Goal: Task Accomplishment & Management: Manage account settings

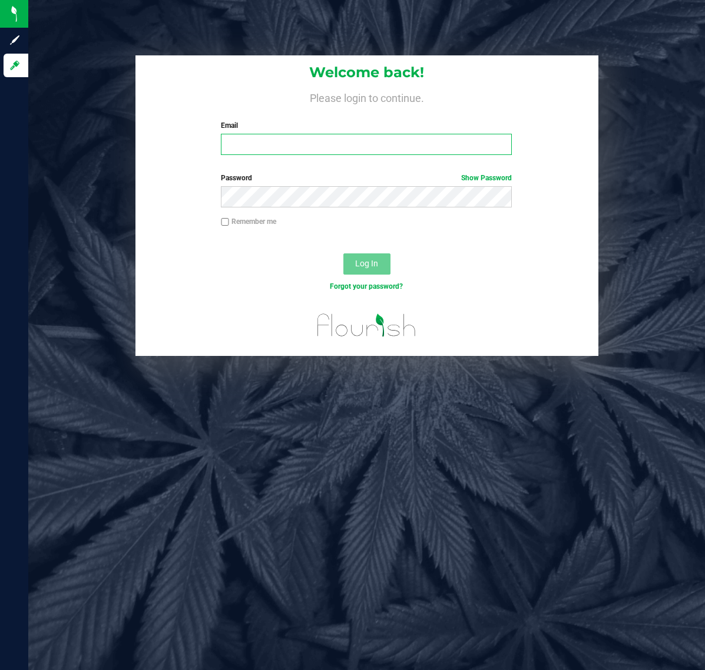
click at [283, 141] on input "Email" at bounding box center [366, 144] width 291 height 21
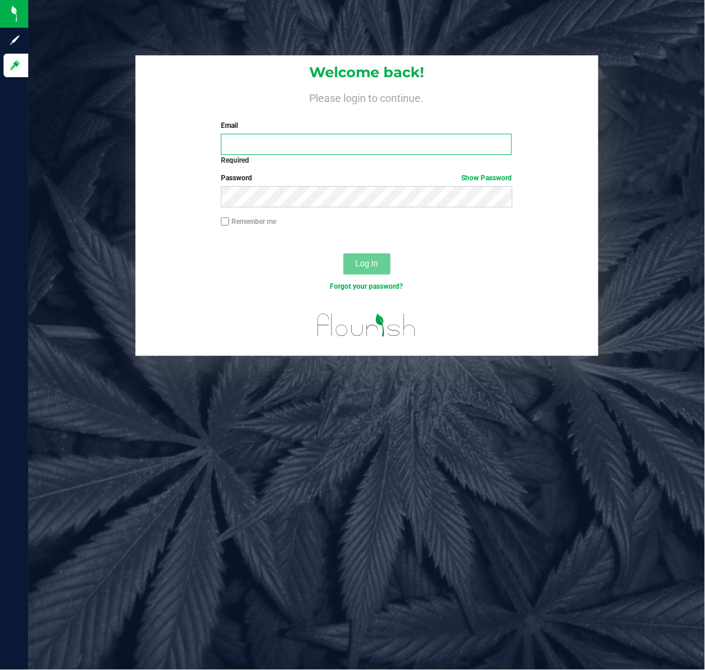
click at [344, 146] on input "Email" at bounding box center [366, 144] width 291 height 21
type input "[EMAIL_ADDRESS][DOMAIN_NAME]"
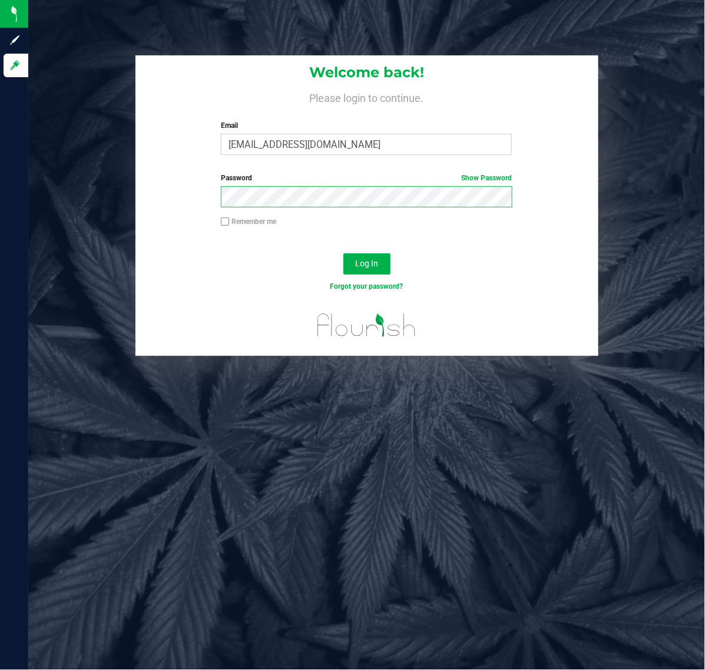
click at [344, 253] on button "Log In" at bounding box center [367, 263] width 47 height 21
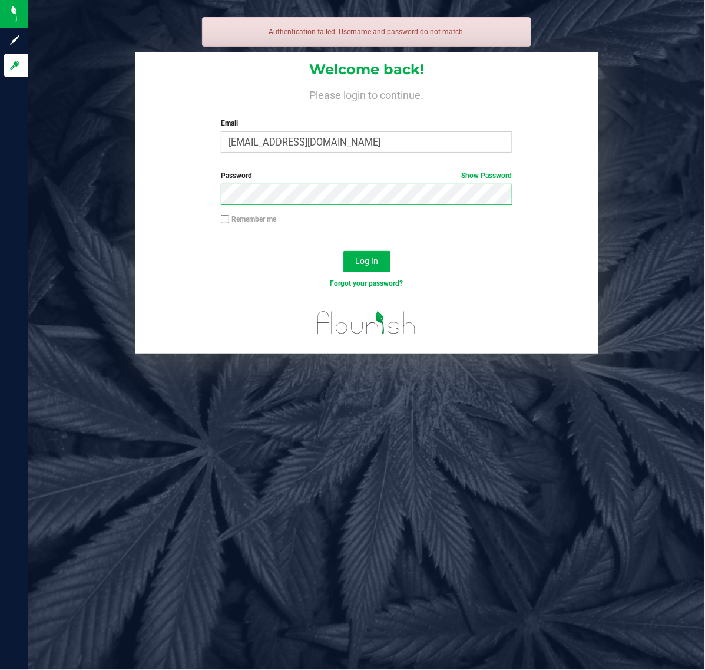
click at [344, 251] on button "Log In" at bounding box center [367, 261] width 47 height 21
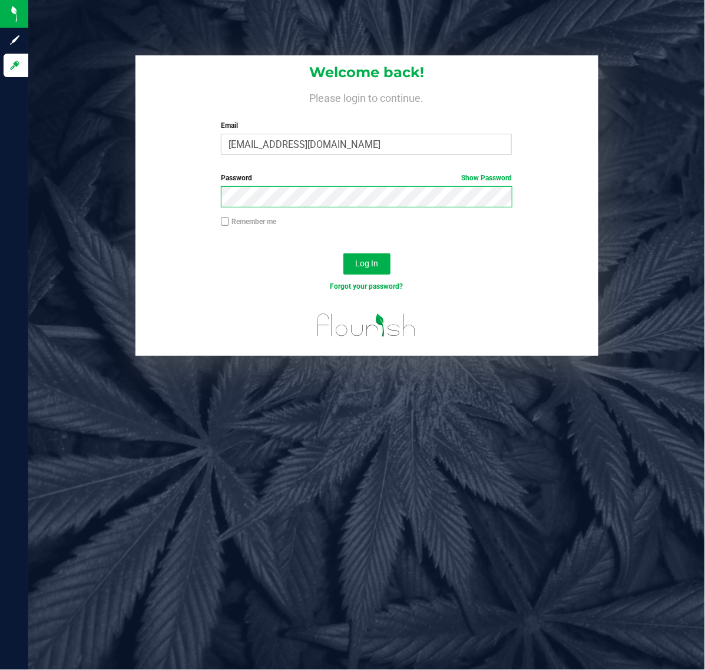
click at [344, 253] on button "Log In" at bounding box center [367, 263] width 47 height 21
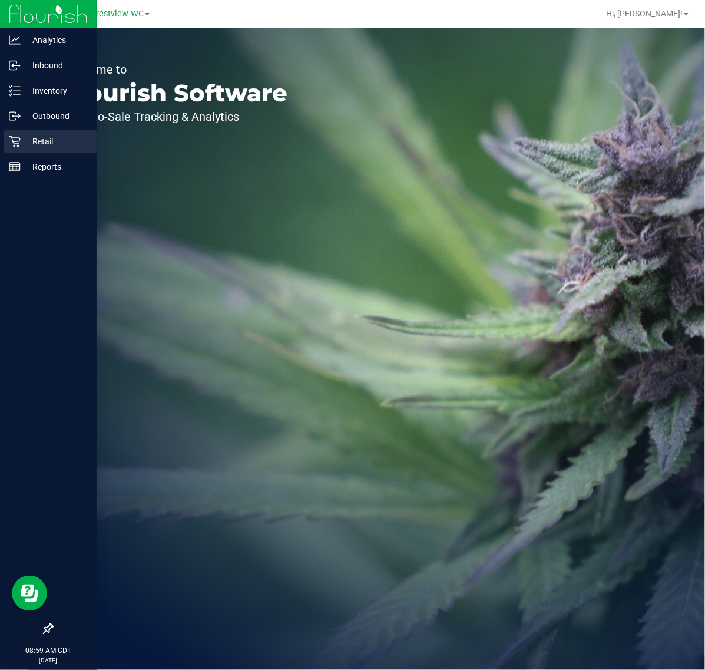
click at [33, 139] on p "Retail" at bounding box center [56, 141] width 71 height 14
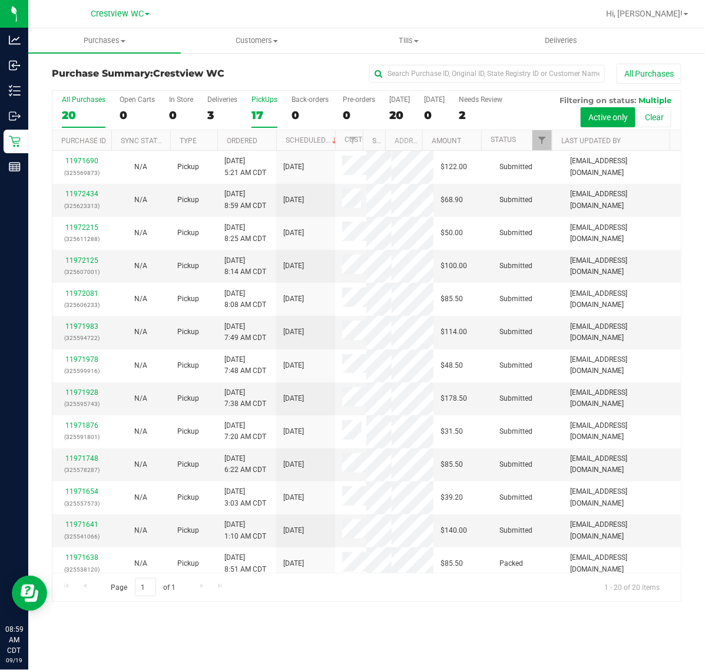
click at [259, 116] on div "17" at bounding box center [265, 115] width 26 height 14
click at [0, 0] on input "PickUps 17" at bounding box center [0, 0] width 0 height 0
click at [249, 140] on link "Ordered" at bounding box center [242, 141] width 31 height 8
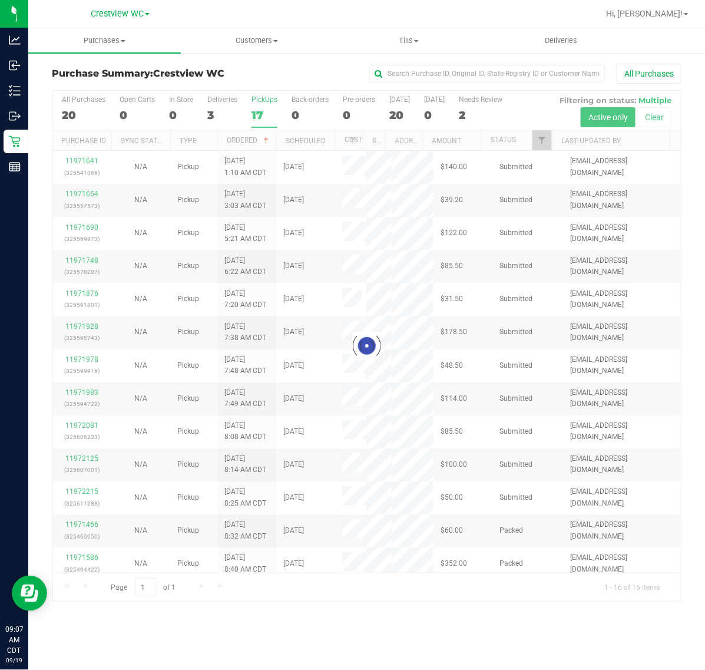
click at [266, 113] on div at bounding box center [366, 346] width 629 height 510
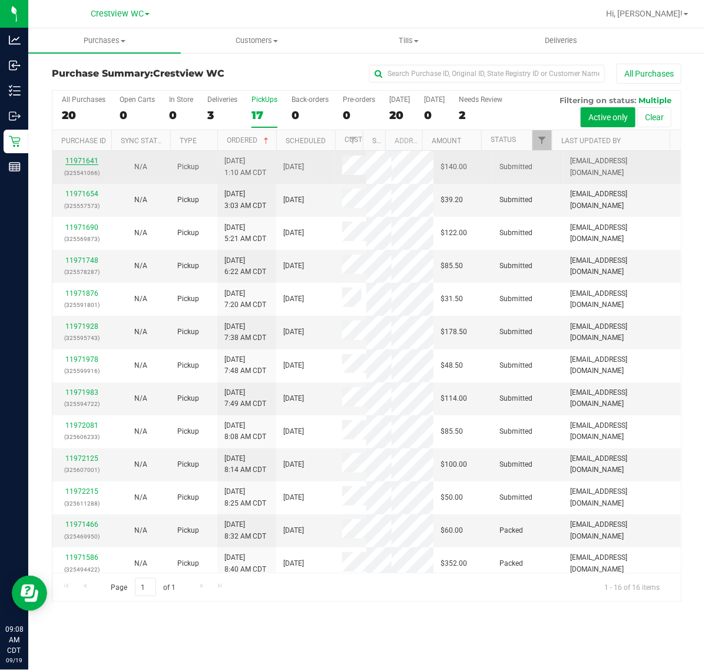
click at [87, 160] on link "11971641" at bounding box center [81, 161] width 33 height 8
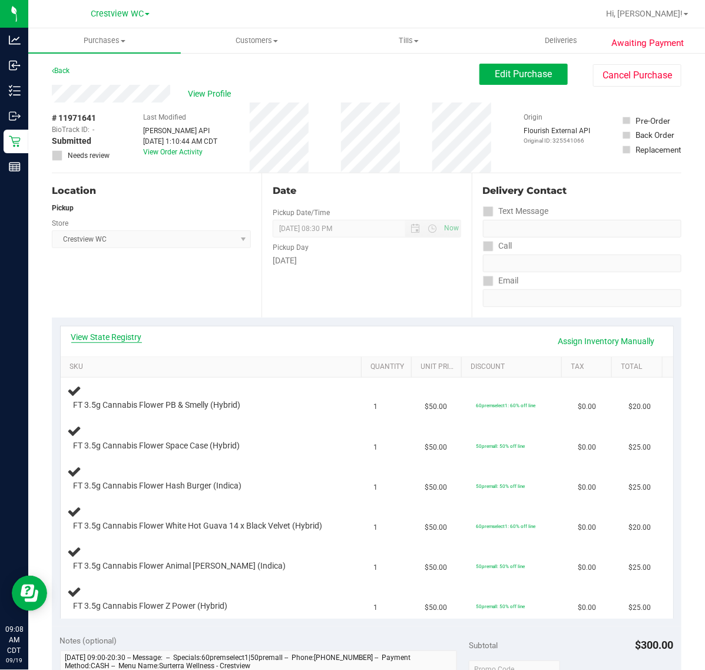
click at [114, 339] on link "View State Registry" at bounding box center [106, 337] width 71 height 12
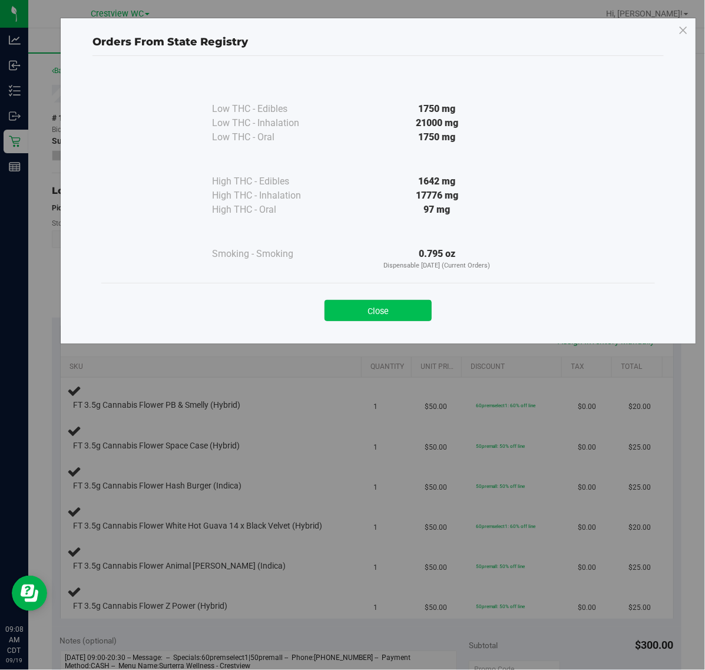
click at [410, 316] on button "Close" at bounding box center [378, 310] width 107 height 21
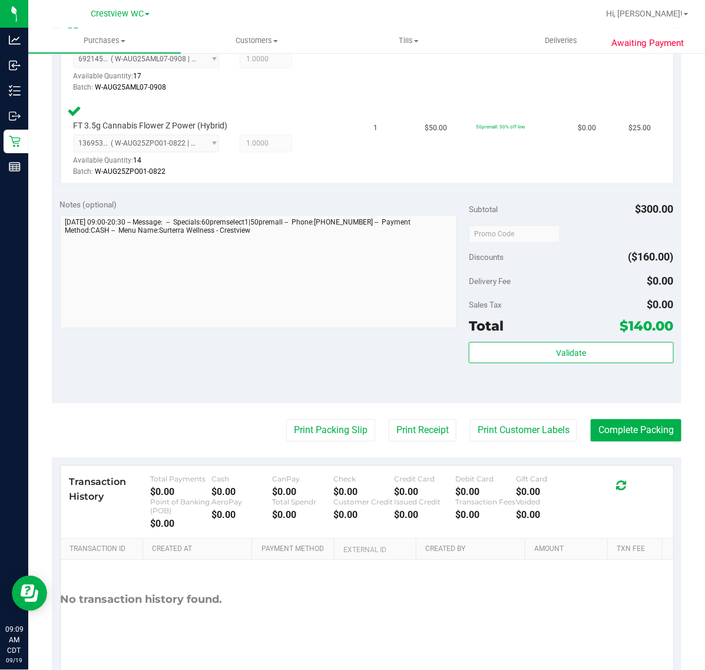
scroll to position [734, 0]
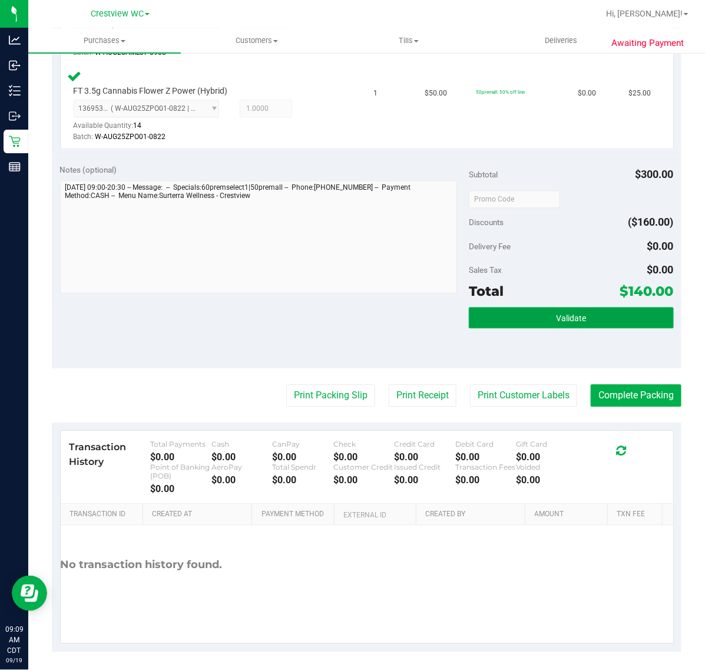
click at [586, 324] on button "Validate" at bounding box center [571, 318] width 204 height 21
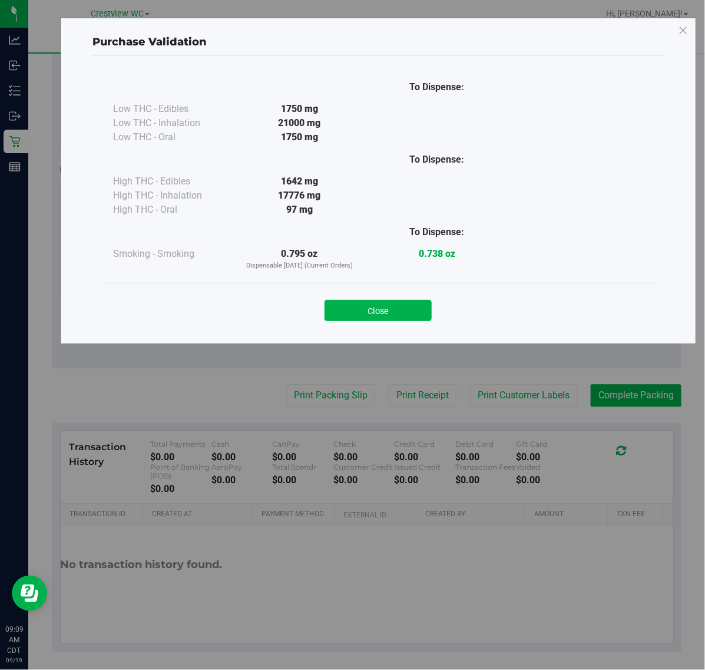
click at [397, 311] on button "Close" at bounding box center [378, 310] width 107 height 21
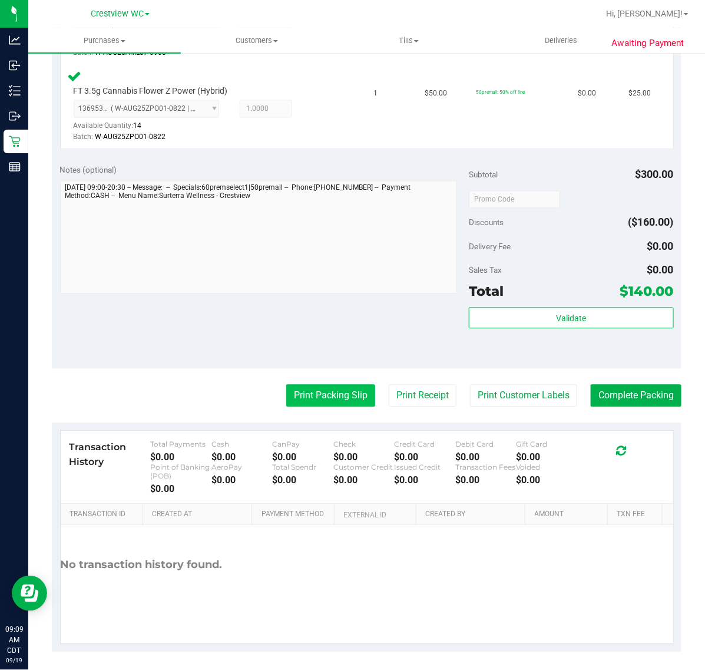
click at [334, 385] on button "Print Packing Slip" at bounding box center [330, 396] width 89 height 22
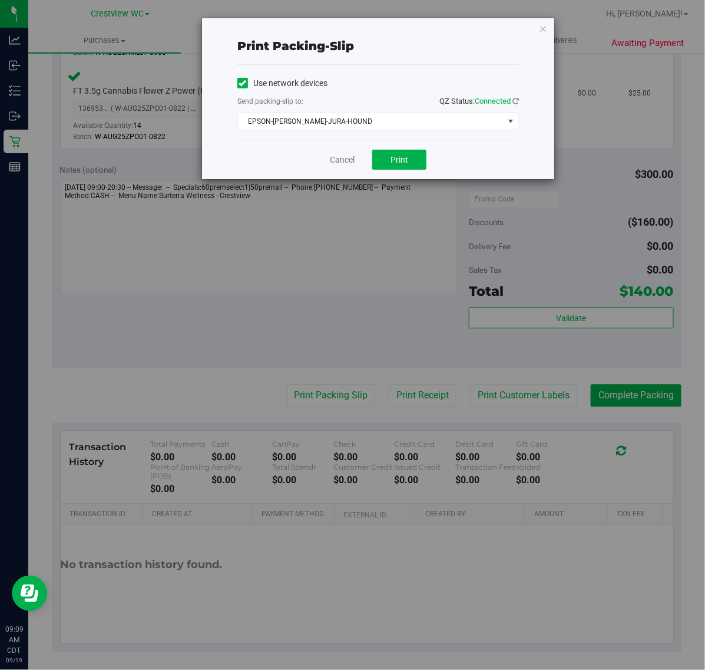
click at [367, 110] on div "Use network devices Send packing-slip to: QZ Status: Connected EPSON-BRUNO-JURA…" at bounding box center [378, 102] width 282 height 56
click at [368, 118] on span "EPSON-[PERSON_NAME]-JURA-HOUND" at bounding box center [371, 121] width 266 height 17
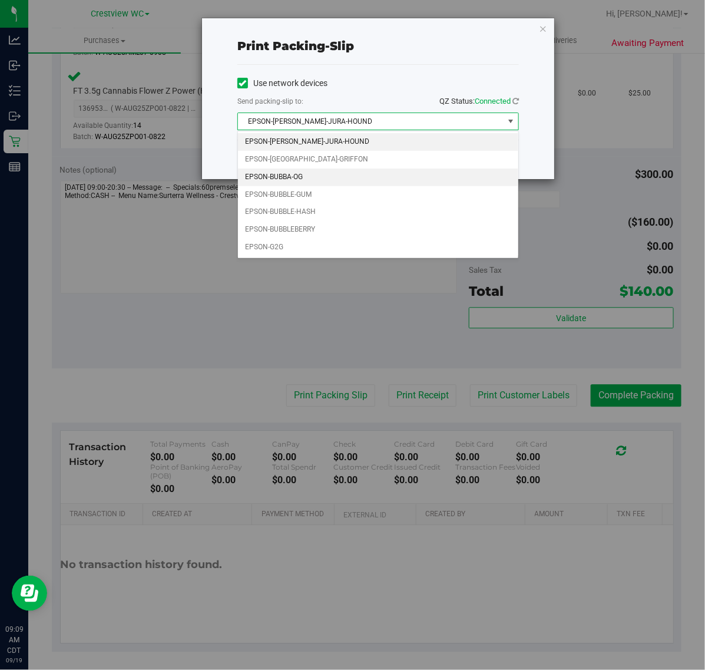
click at [287, 173] on li "EPSON-BUBBA-OG" at bounding box center [378, 178] width 281 height 18
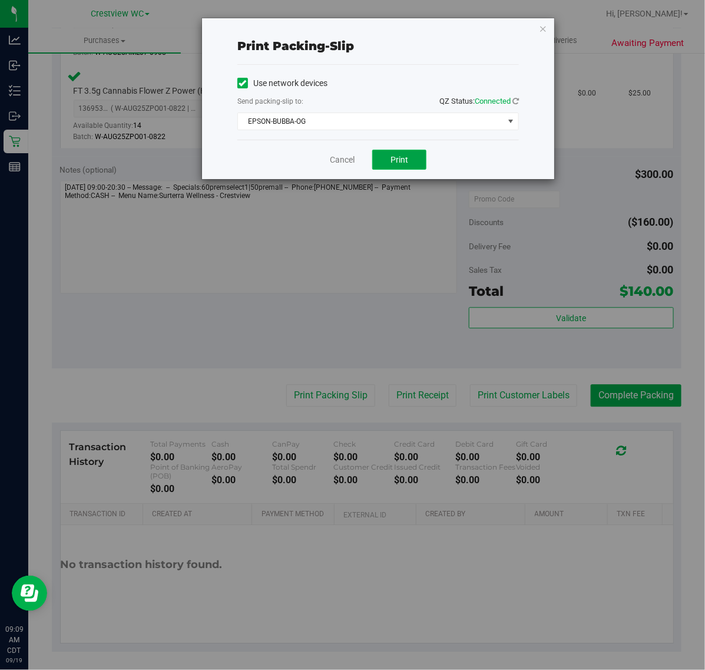
click at [381, 166] on button "Print" at bounding box center [399, 160] width 54 height 20
click at [337, 160] on link "Cancel" at bounding box center [342, 160] width 25 height 12
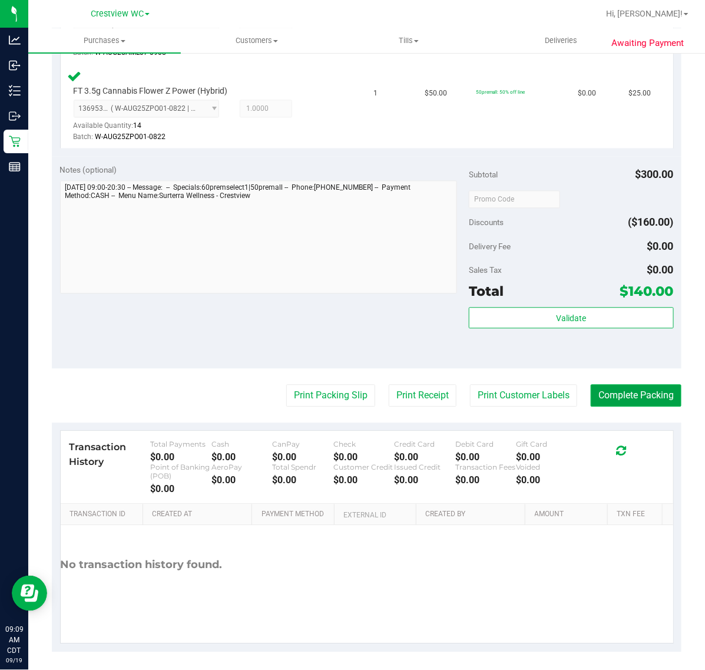
click at [626, 385] on button "Complete Packing" at bounding box center [636, 396] width 91 height 22
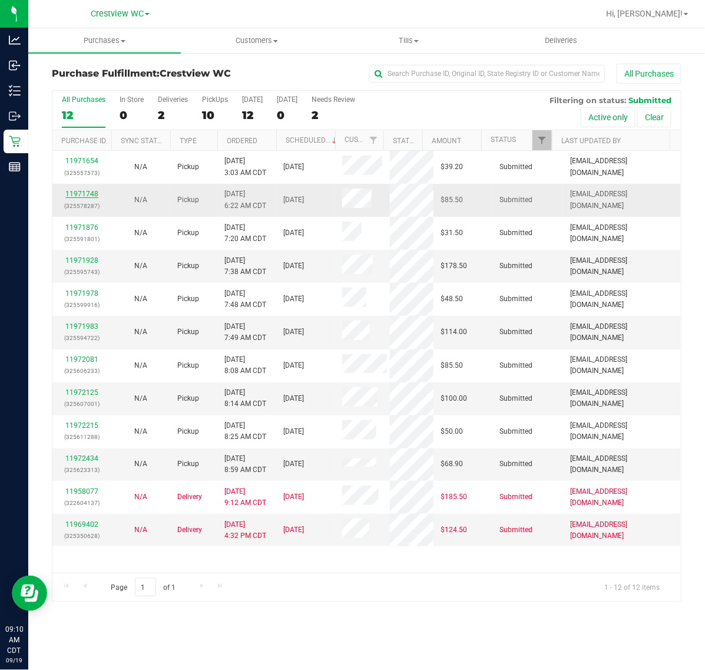
click at [77, 193] on link "11971748" at bounding box center [81, 194] width 33 height 8
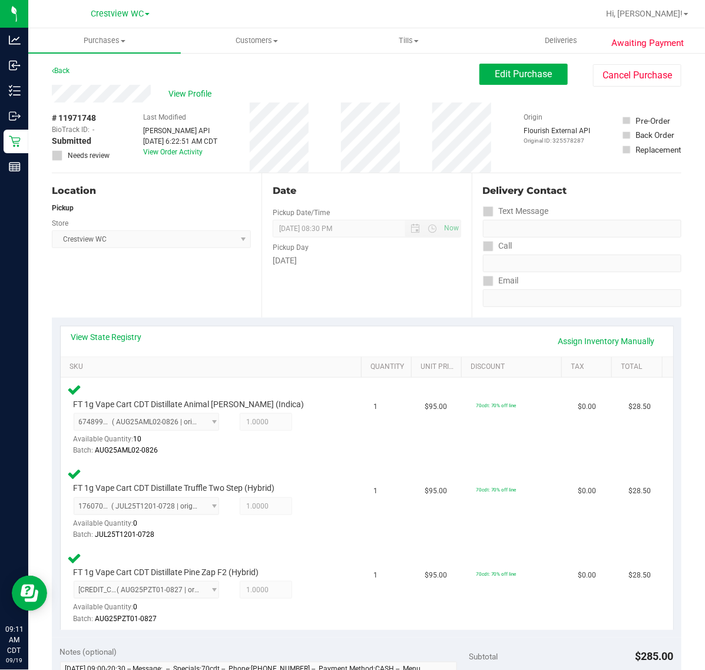
scroll to position [442, 0]
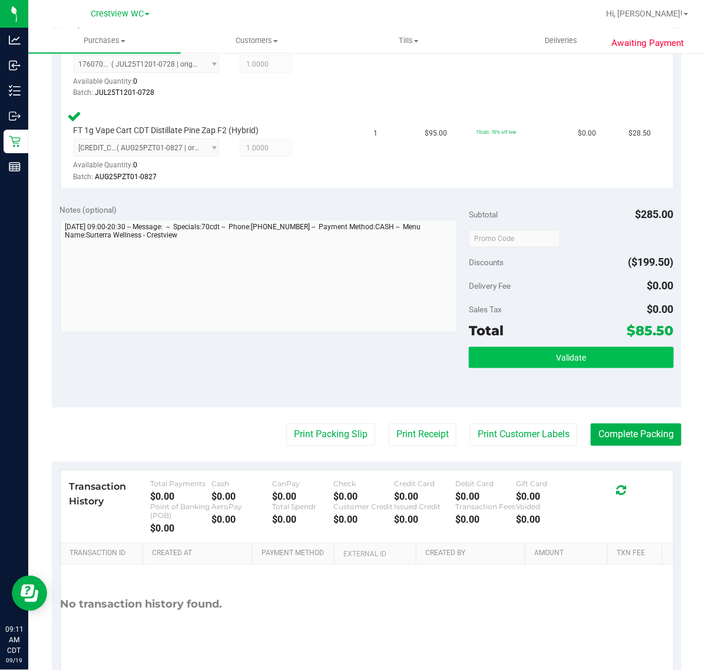
drag, startPoint x: 580, startPoint y: 381, endPoint x: 575, endPoint y: 364, distance: 17.9
click at [578, 377] on div "Validate" at bounding box center [571, 373] width 204 height 53
click at [575, 364] on button "Validate" at bounding box center [571, 357] width 204 height 21
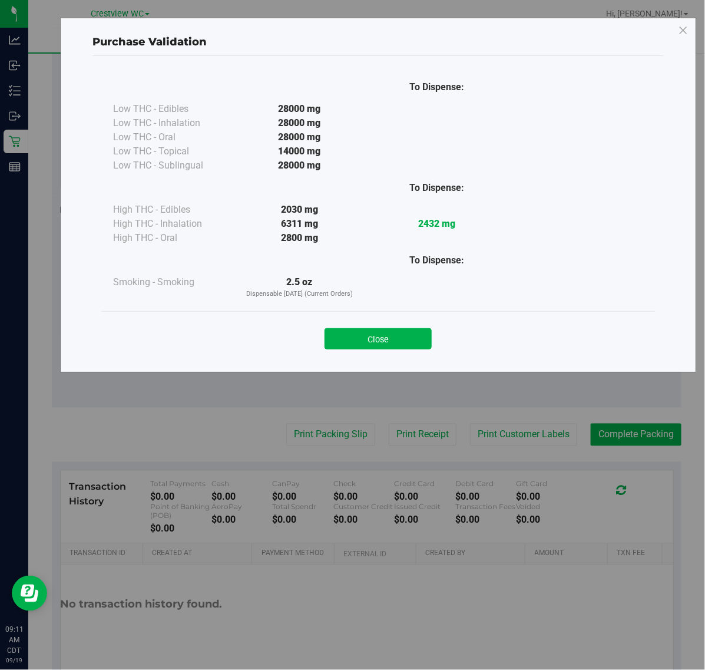
click at [382, 325] on div "Close" at bounding box center [378, 335] width 536 height 29
click at [382, 328] on button "Close" at bounding box center [378, 338] width 107 height 21
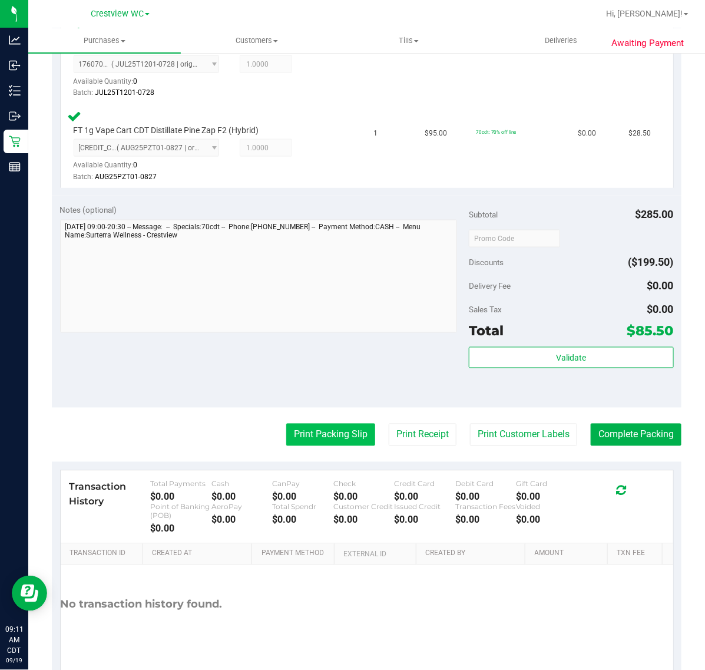
click at [346, 422] on purchase-details "Back Edit Purchase Cancel Purchase View Profile # 11971748 BioTrack ID: - Submi…" at bounding box center [367, 157] width 630 height 1070
click at [337, 382] on div "Notes (optional) Subtotal $285.00 Discounts ($199.50) Delivery Fee $0.00 Sales …" at bounding box center [367, 302] width 630 height 212
click at [314, 442] on button "Print Packing Slip" at bounding box center [330, 435] width 89 height 22
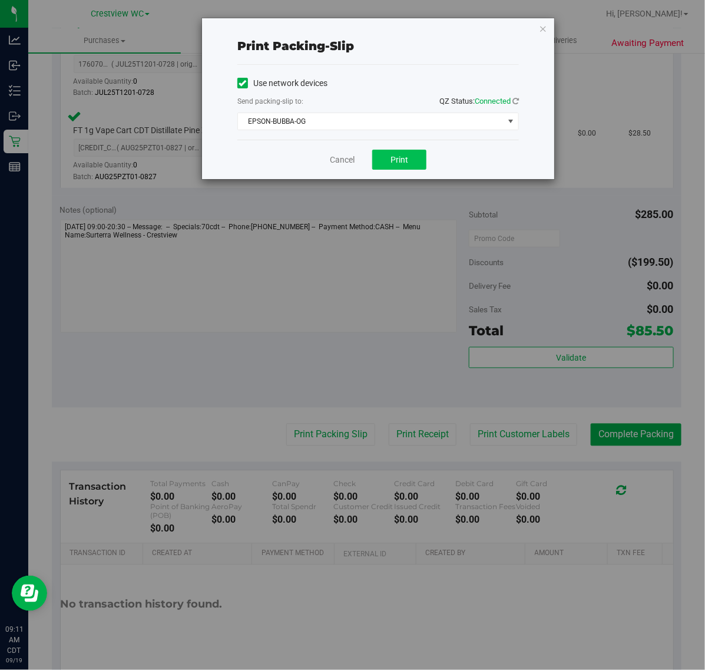
drag, startPoint x: 395, startPoint y: 175, endPoint x: 398, endPoint y: 169, distance: 6.9
click at [396, 174] on div "Cancel Print" at bounding box center [378, 159] width 282 height 39
click at [398, 169] on button "Print" at bounding box center [399, 160] width 54 height 20
click at [349, 157] on link "Cancel" at bounding box center [342, 160] width 25 height 12
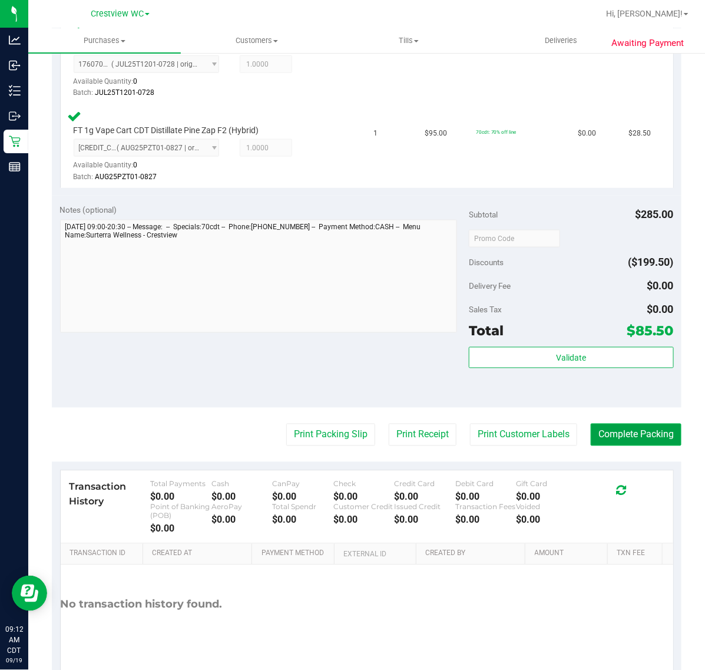
click at [609, 433] on button "Complete Packing" at bounding box center [636, 435] width 91 height 22
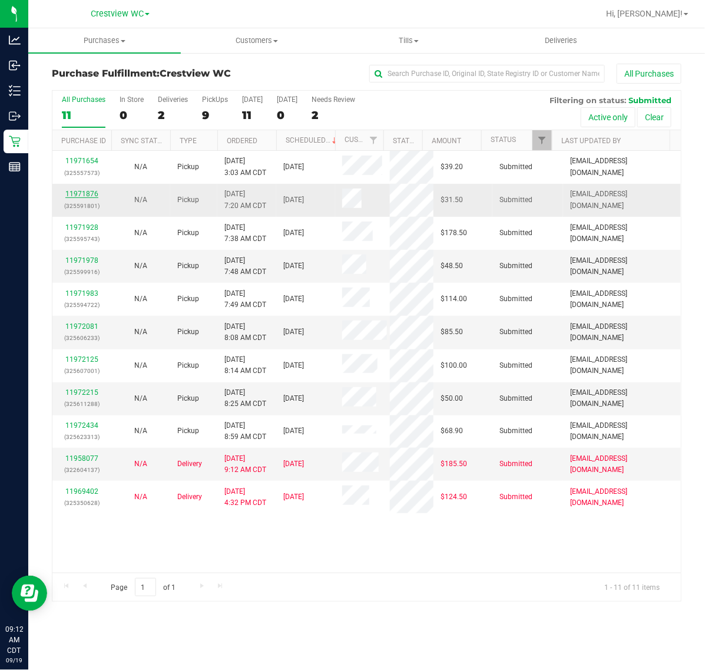
click at [77, 192] on link "11971876" at bounding box center [81, 194] width 33 height 8
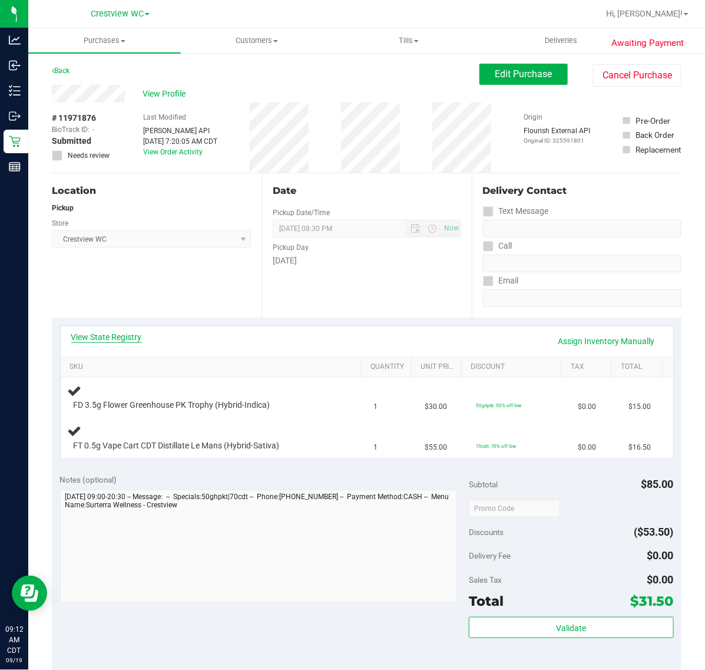
click at [77, 336] on link "View State Registry" at bounding box center [106, 337] width 71 height 12
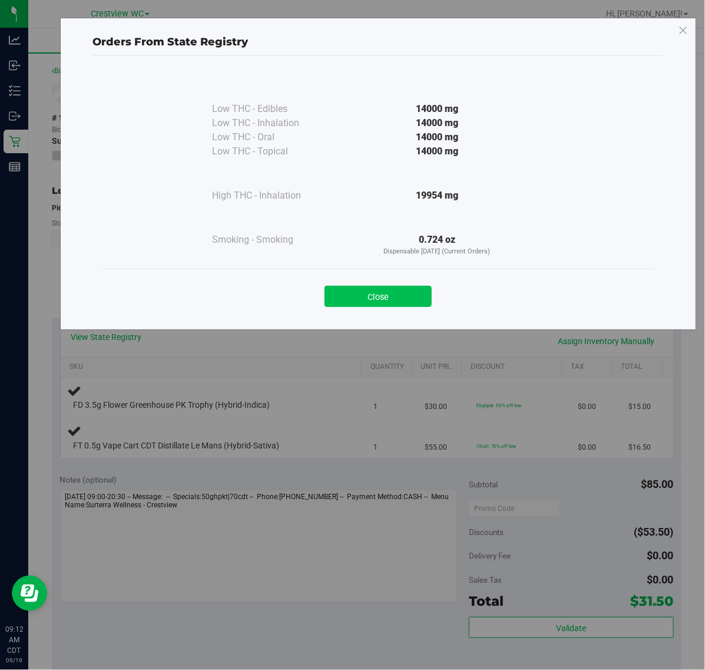
click at [374, 289] on button "Close" at bounding box center [378, 296] width 107 height 21
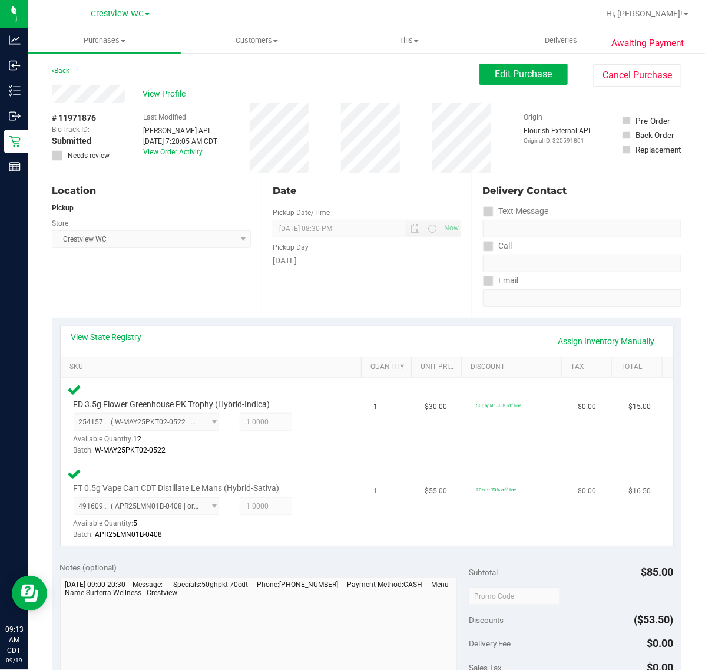
scroll to position [368, 0]
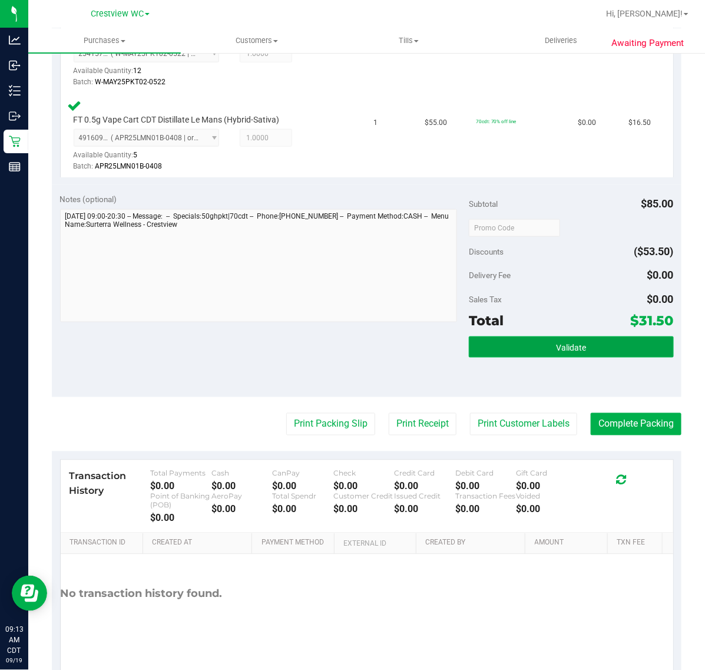
drag, startPoint x: 524, startPoint y: 341, endPoint x: 528, endPoint y: 349, distance: 9.5
click at [528, 349] on button "Validate" at bounding box center [571, 347] width 204 height 21
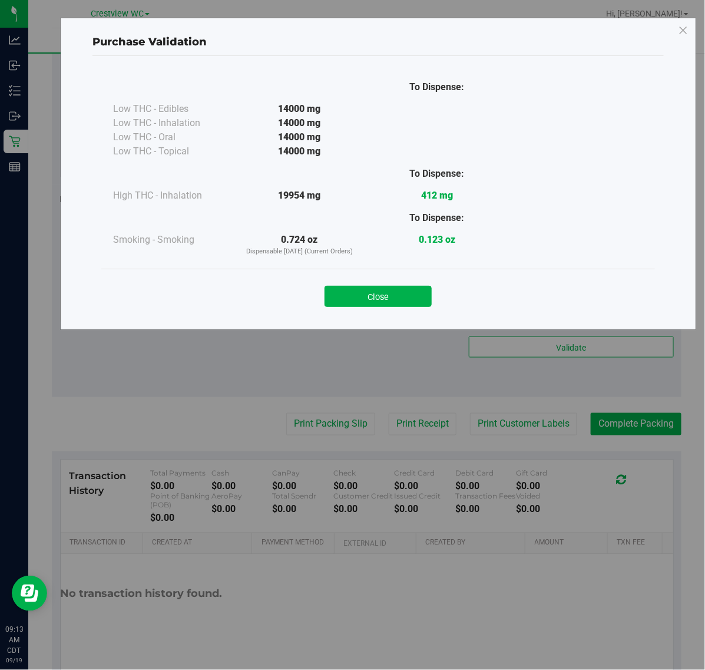
click at [364, 298] on button "Close" at bounding box center [378, 296] width 107 height 21
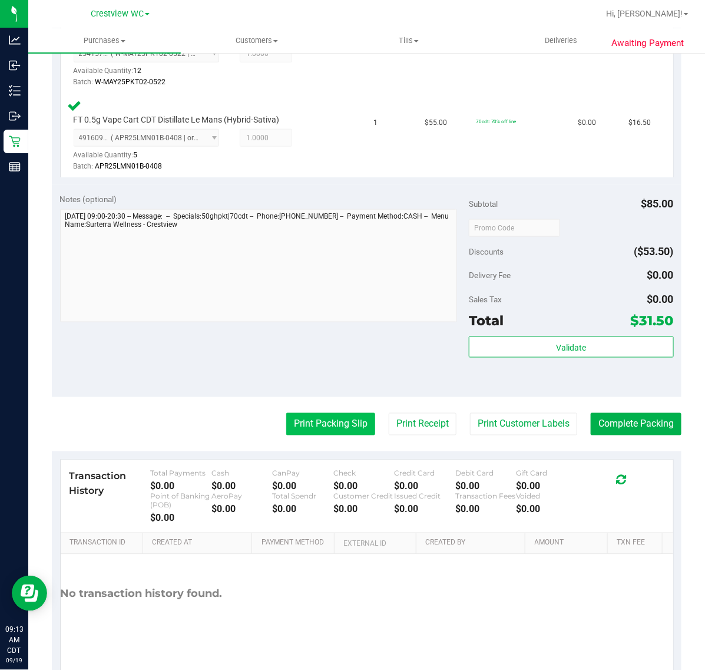
click at [340, 420] on button "Print Packing Slip" at bounding box center [330, 424] width 89 height 22
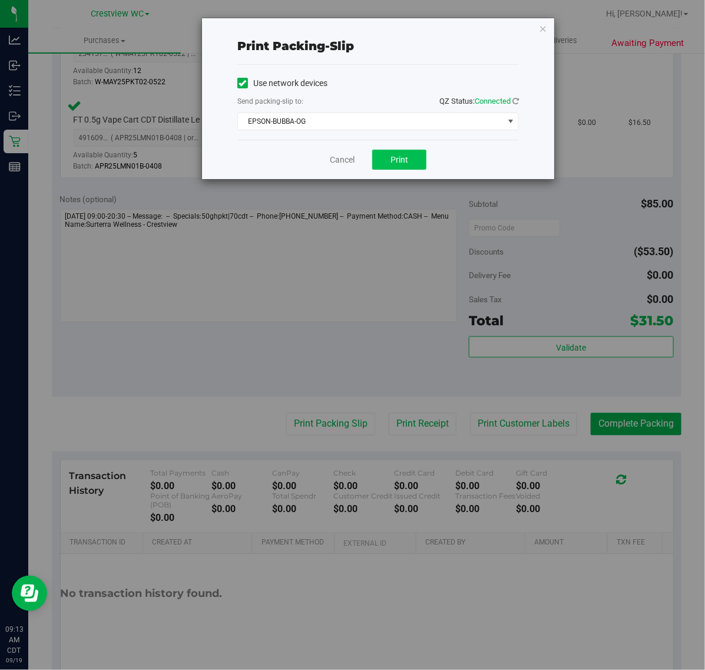
drag, startPoint x: 401, startPoint y: 180, endPoint x: 407, endPoint y: 165, distance: 16.1
click at [405, 169] on div "Cancel Print" at bounding box center [378, 159] width 282 height 39
click at [407, 163] on span "Print" at bounding box center [400, 159] width 18 height 9
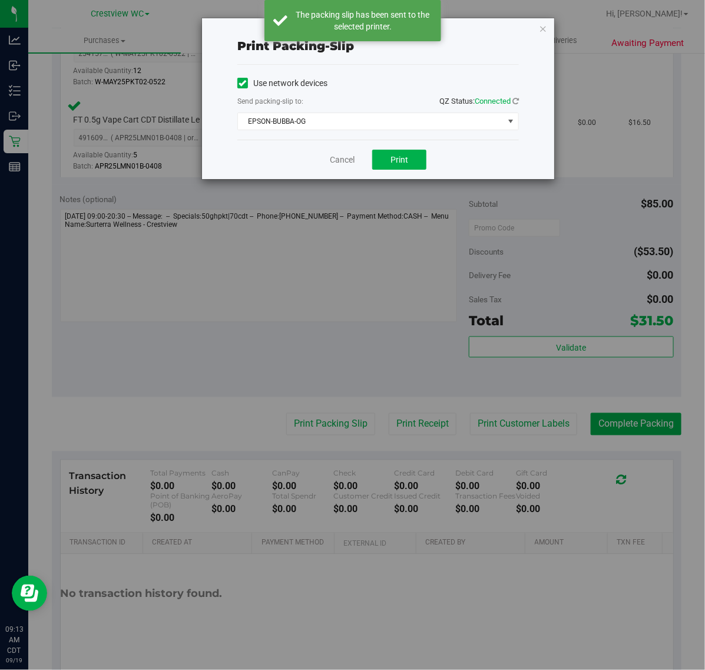
click at [337, 186] on div "Print packing-slip Use network devices Send packing-slip to: QZ Status: Connect…" at bounding box center [357, 335] width 714 height 670
click at [341, 155] on link "Cancel" at bounding box center [342, 160] width 25 height 12
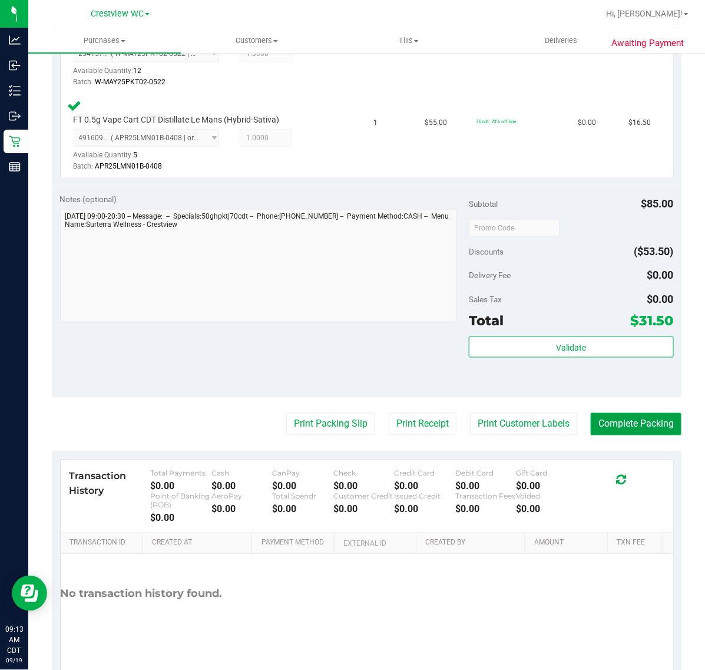
click at [631, 425] on button "Complete Packing" at bounding box center [636, 424] width 91 height 22
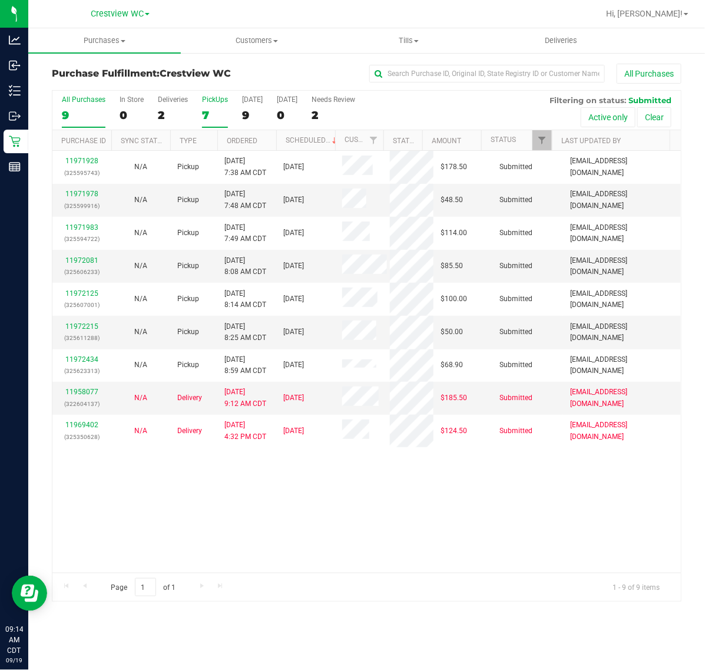
click at [212, 118] on div "7" at bounding box center [215, 115] width 26 height 14
click at [0, 0] on input "PickUps 7" at bounding box center [0, 0] width 0 height 0
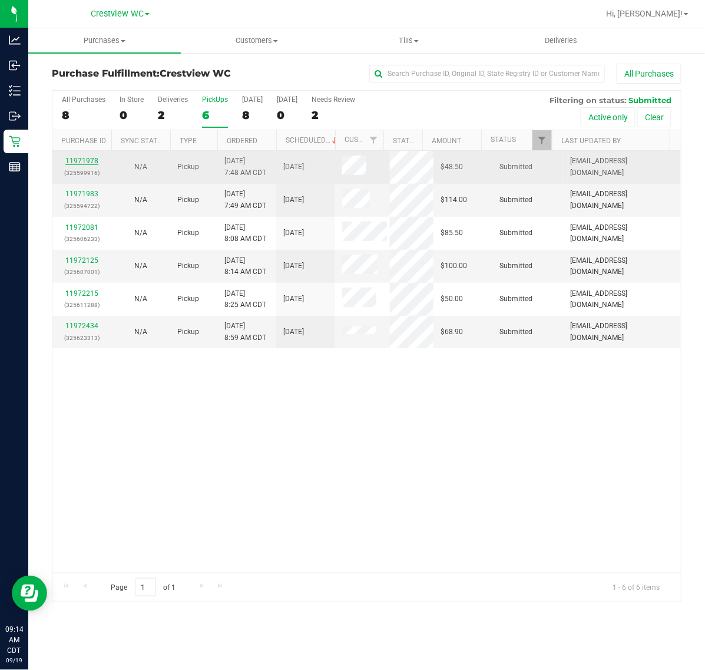
click at [87, 162] on link "11971978" at bounding box center [81, 161] width 33 height 8
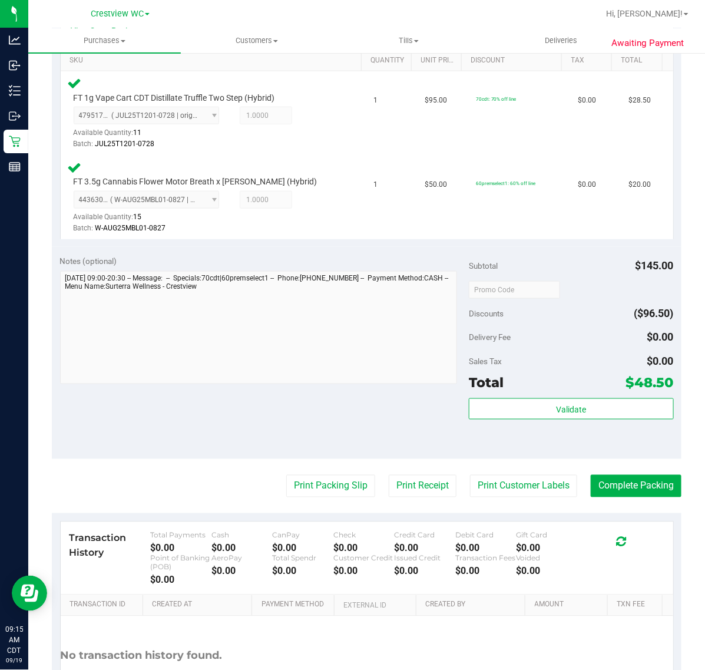
scroll to position [400, 0]
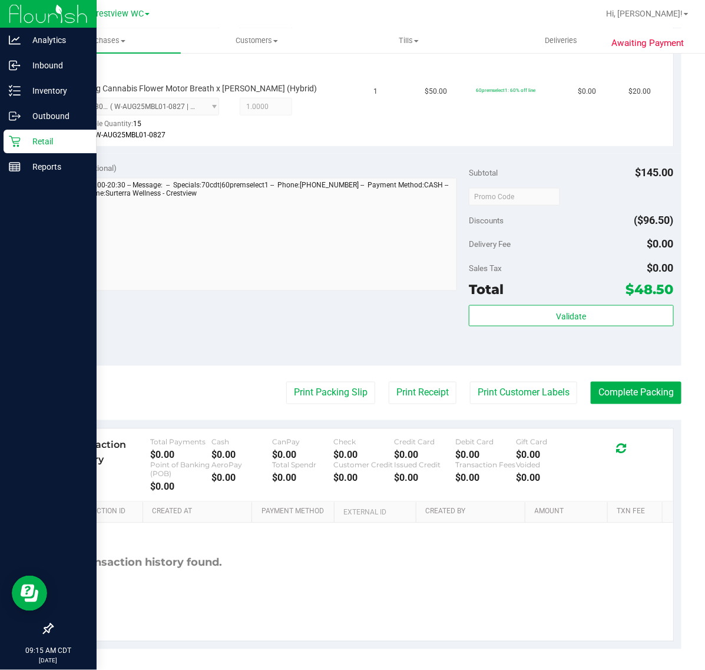
click at [38, 145] on p "Retail" at bounding box center [56, 141] width 71 height 14
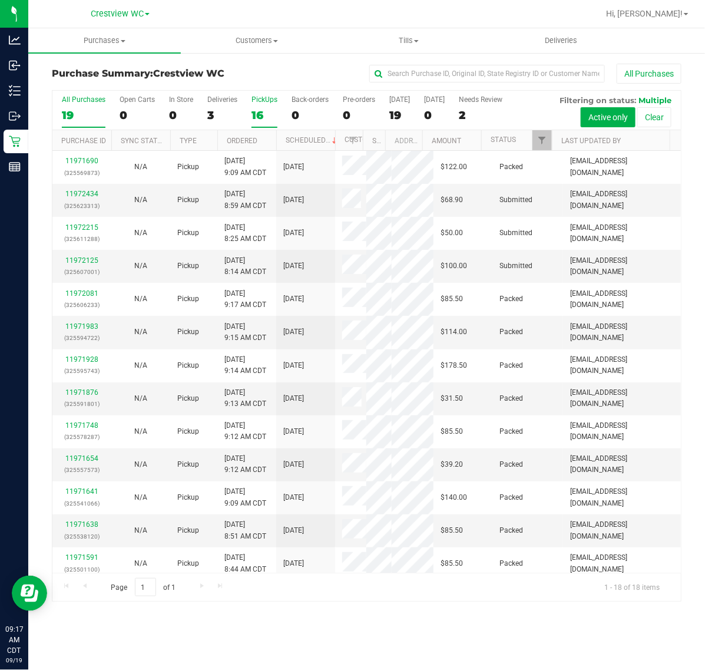
click at [270, 115] on div "16" at bounding box center [265, 115] width 26 height 14
click at [0, 0] on input "PickUps 16" at bounding box center [0, 0] width 0 height 0
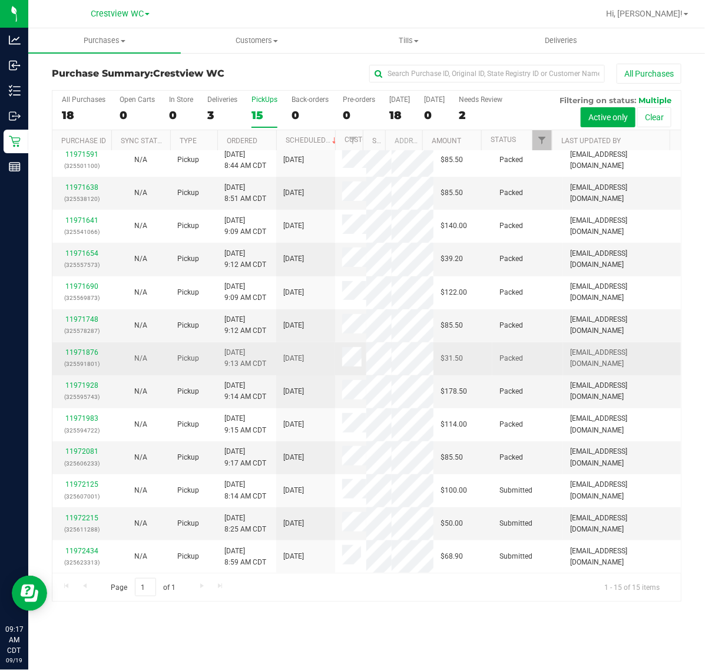
scroll to position [216, 0]
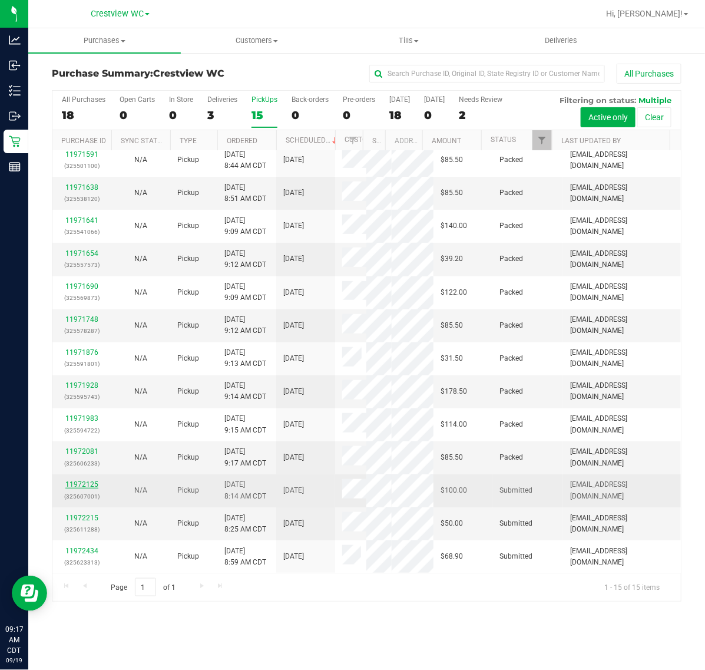
click at [74, 487] on link "11972125" at bounding box center [81, 484] width 33 height 8
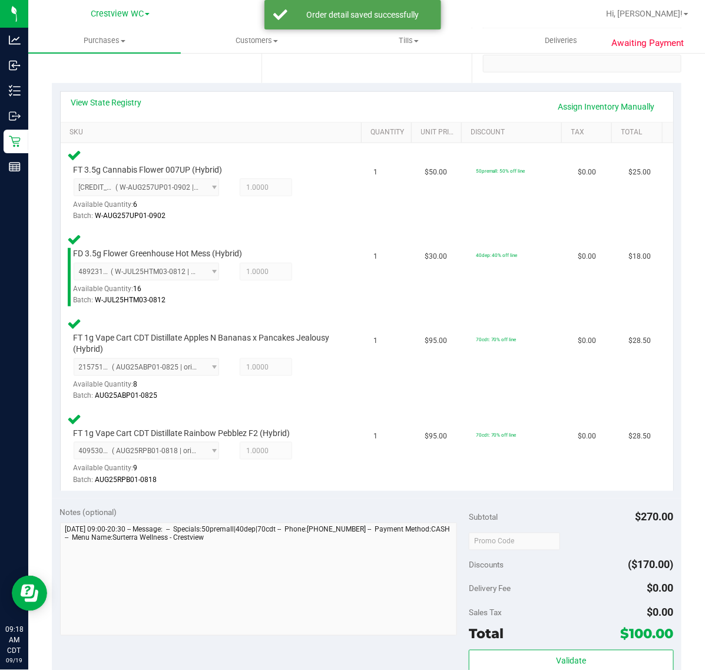
scroll to position [442, 0]
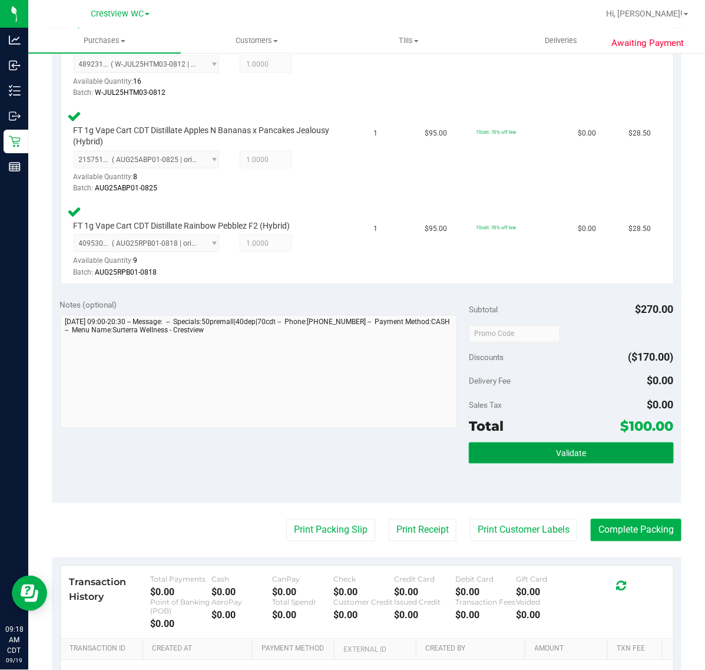
click at [505, 455] on button "Validate" at bounding box center [571, 453] width 204 height 21
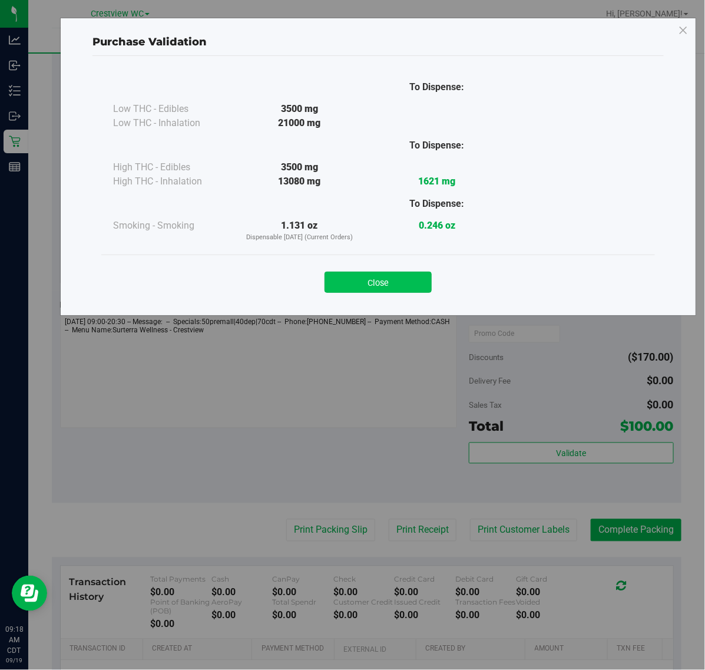
click at [383, 275] on button "Close" at bounding box center [378, 282] width 107 height 21
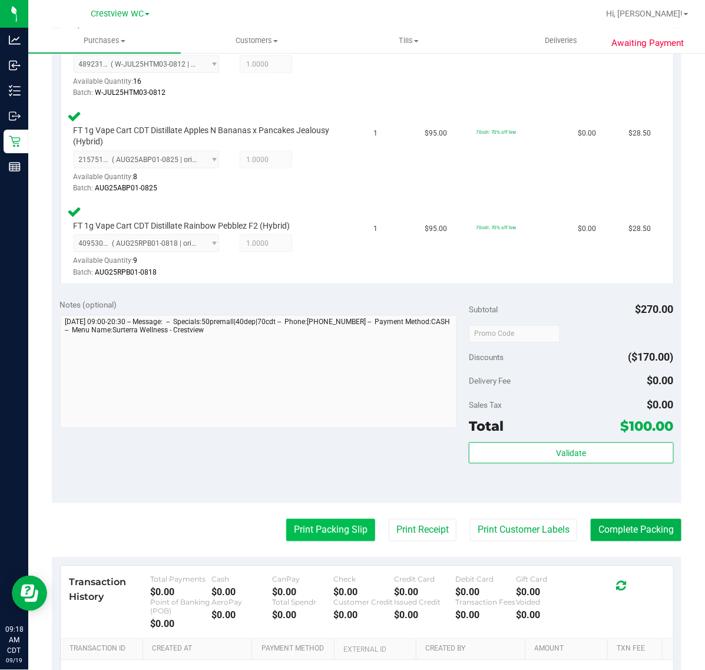
click at [292, 526] on button "Print Packing Slip" at bounding box center [330, 530] width 89 height 22
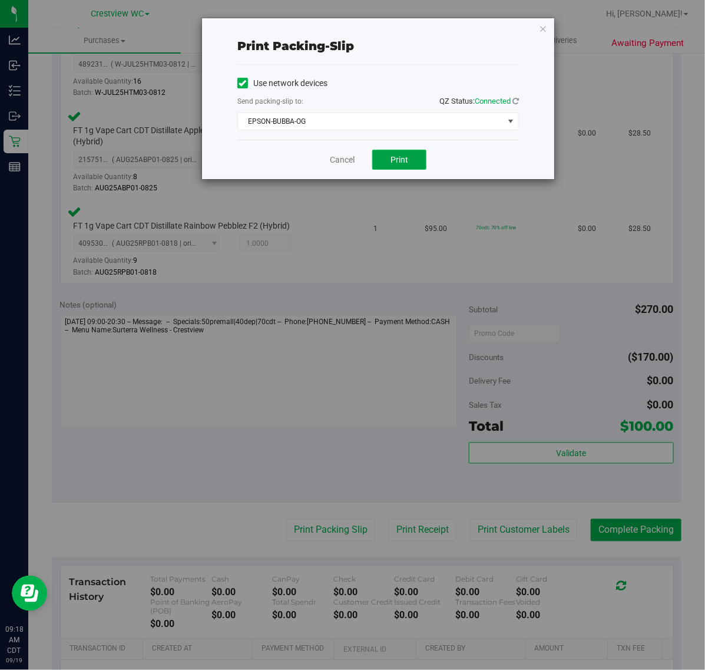
click at [381, 157] on button "Print" at bounding box center [399, 160] width 54 height 20
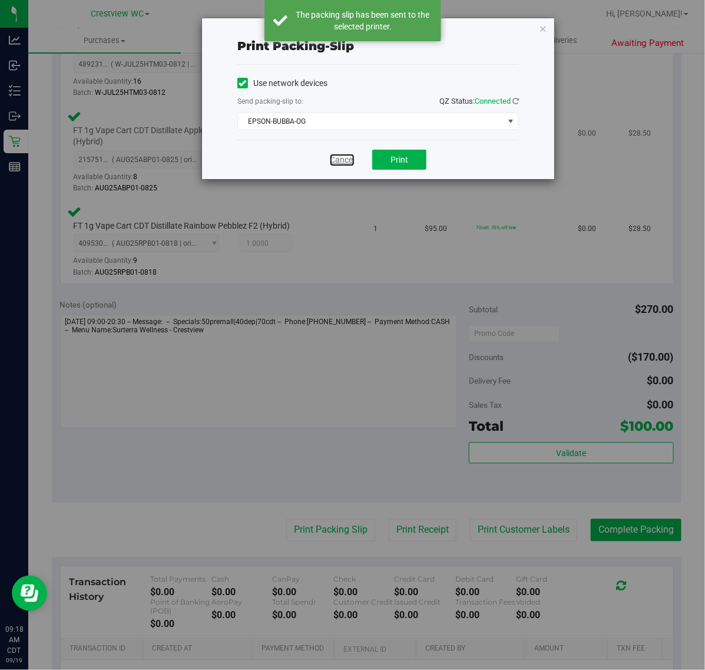
drag, startPoint x: 344, startPoint y: 162, endPoint x: 326, endPoint y: 164, distance: 17.8
click at [344, 162] on link "Cancel" at bounding box center [342, 160] width 25 height 12
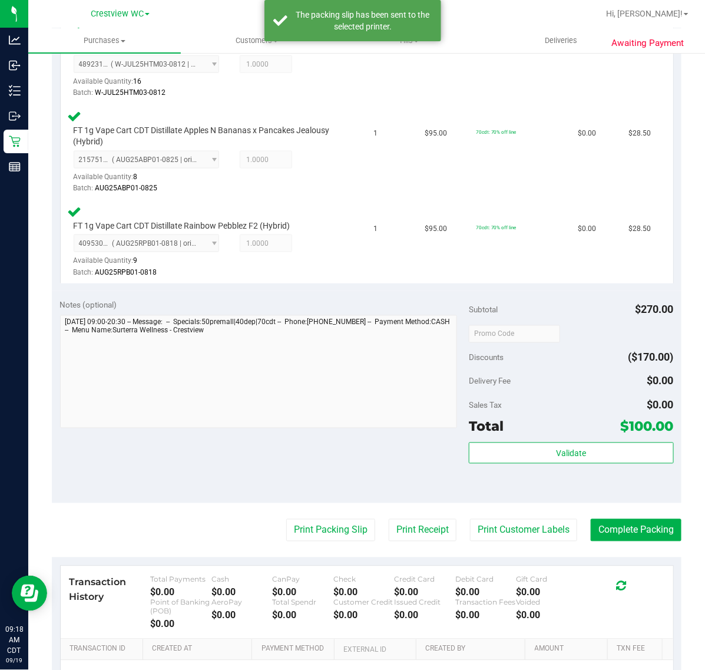
click at [625, 504] on purchase-details "Back Edit Purchase Cancel Purchase View Profile # 11972125 BioTrack ID: - Submi…" at bounding box center [367, 204] width 630 height 1165
click at [626, 514] on purchase-details "Back Edit Purchase Cancel Purchase View Profile # 11972125 BioTrack ID: - Submi…" at bounding box center [367, 204] width 630 height 1165
click at [599, 513] on purchase-details "Back Edit Purchase Cancel Purchase View Profile # 11972125 BioTrack ID: - Submi…" at bounding box center [367, 204] width 630 height 1165
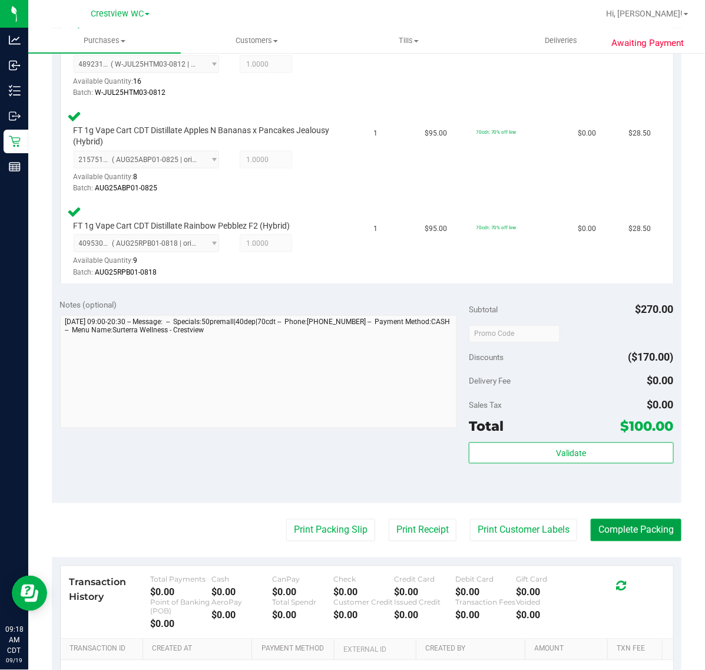
drag, startPoint x: 649, startPoint y: 520, endPoint x: 634, endPoint y: 516, distance: 15.2
click at [648, 519] on button "Complete Packing" at bounding box center [636, 530] width 91 height 22
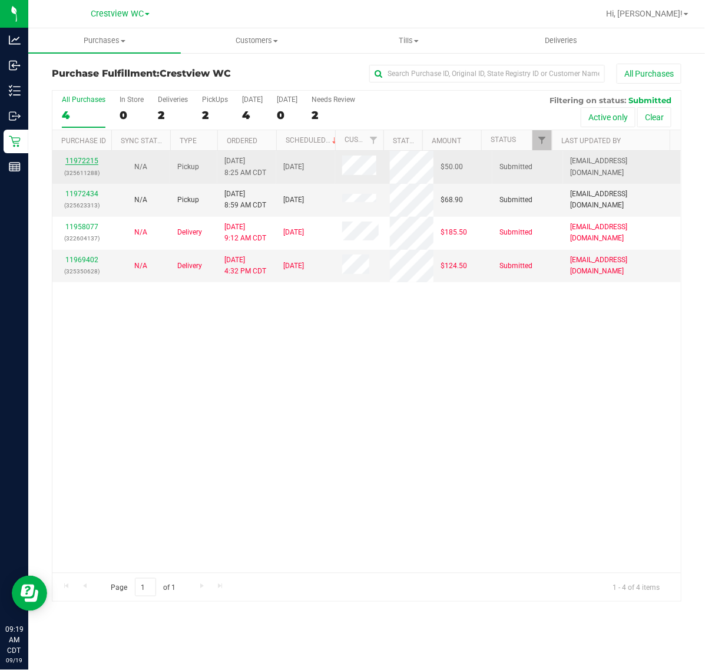
click at [88, 164] on link "11972215" at bounding box center [81, 161] width 33 height 8
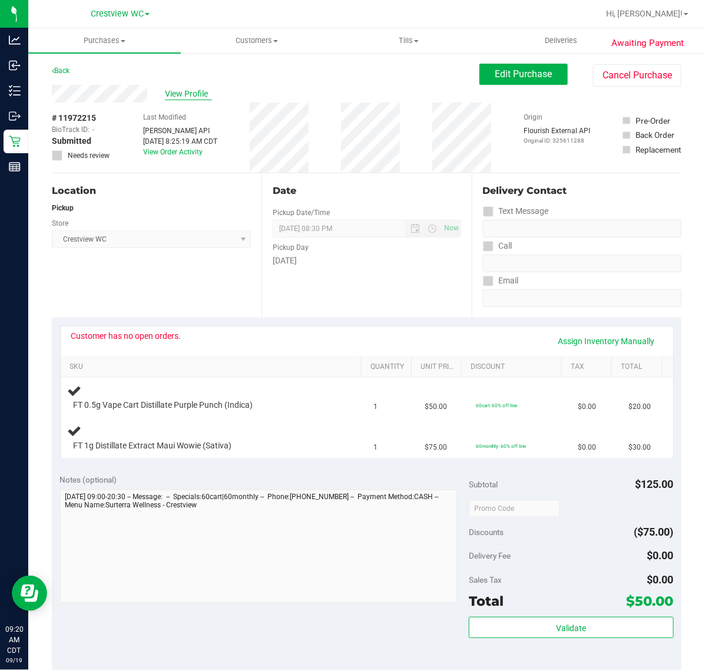
click at [205, 93] on span "View Profile" at bounding box center [188, 94] width 47 height 12
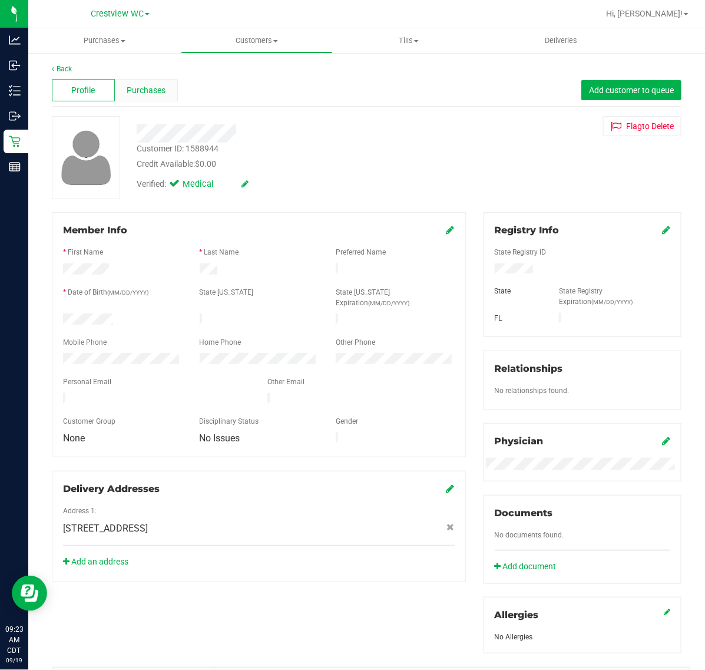
click at [160, 95] on span "Purchases" at bounding box center [146, 90] width 39 height 12
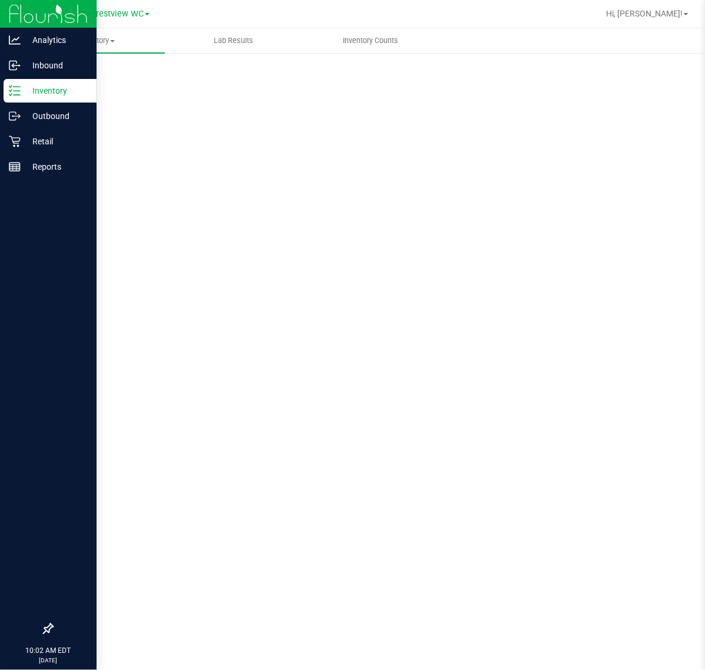
click at [75, 86] on p "Inventory" at bounding box center [56, 91] width 71 height 14
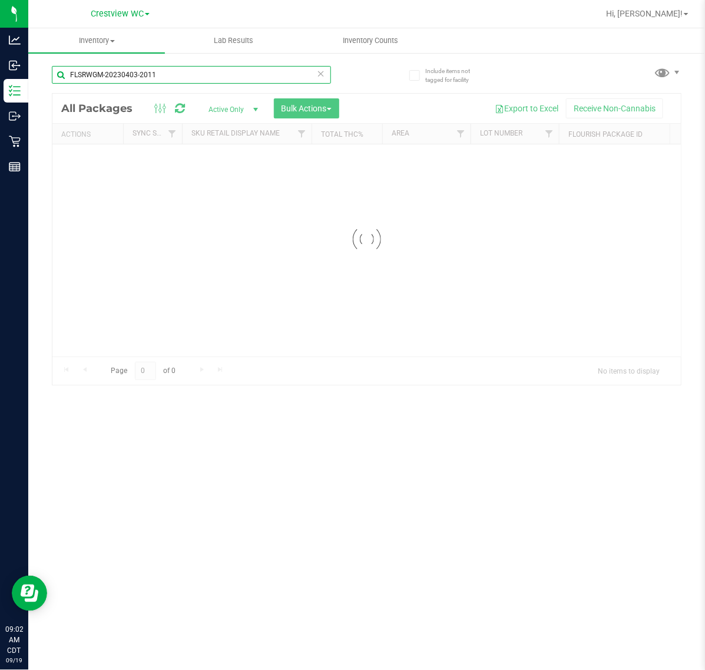
drag, startPoint x: 168, startPoint y: 77, endPoint x: -161, endPoint y: 83, distance: 329.5
click at [0, 83] on html "Analytics Inbound Inventory Outbound Retail Reports 09:02 AM CDT 09/19/2025 09/…" at bounding box center [352, 335] width 705 height 670
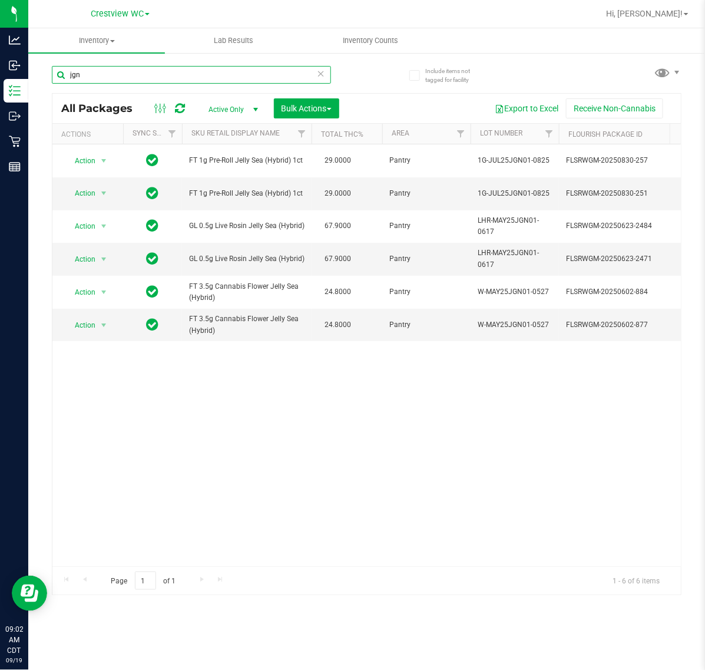
type input "jgn"
click at [341, 466] on div "Action Action Edit attributes Global inventory Locate package Package audit log…" at bounding box center [366, 355] width 629 height 422
click at [361, 443] on div "Action Action Edit attributes Global inventory Locate package Package audit log…" at bounding box center [366, 355] width 629 height 422
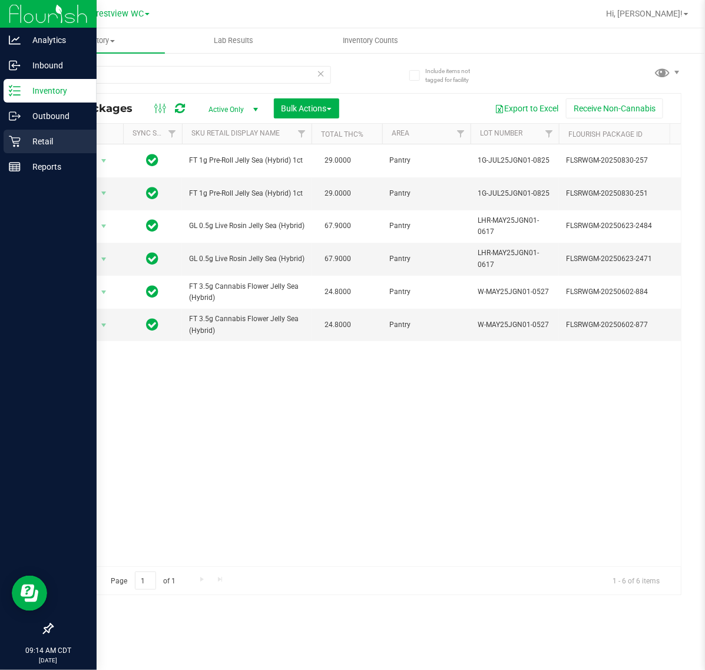
click at [9, 140] on icon at bounding box center [15, 142] width 12 height 12
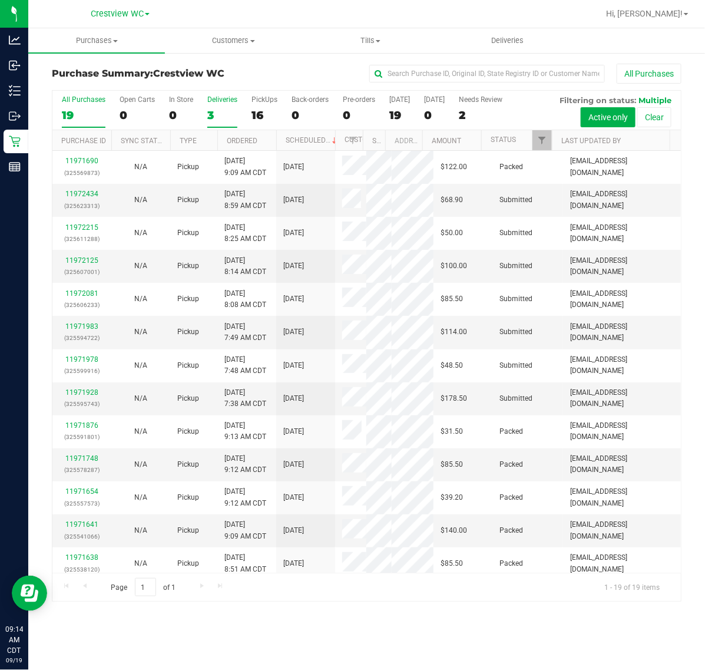
click at [231, 116] on div "3" at bounding box center [222, 115] width 30 height 14
click at [0, 0] on input "Deliveries 3" at bounding box center [0, 0] width 0 height 0
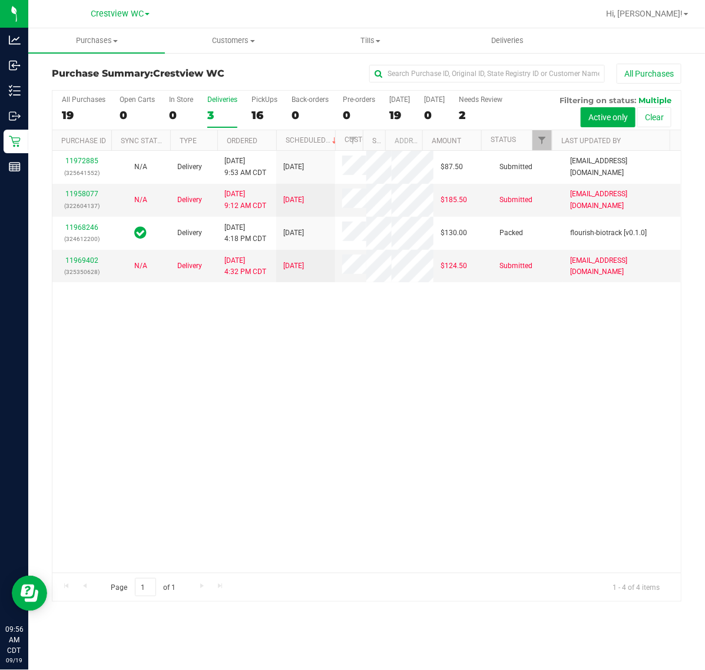
click at [216, 115] on div "3" at bounding box center [222, 115] width 30 height 14
click at [0, 0] on input "Deliveries 3" at bounding box center [0, 0] width 0 height 0
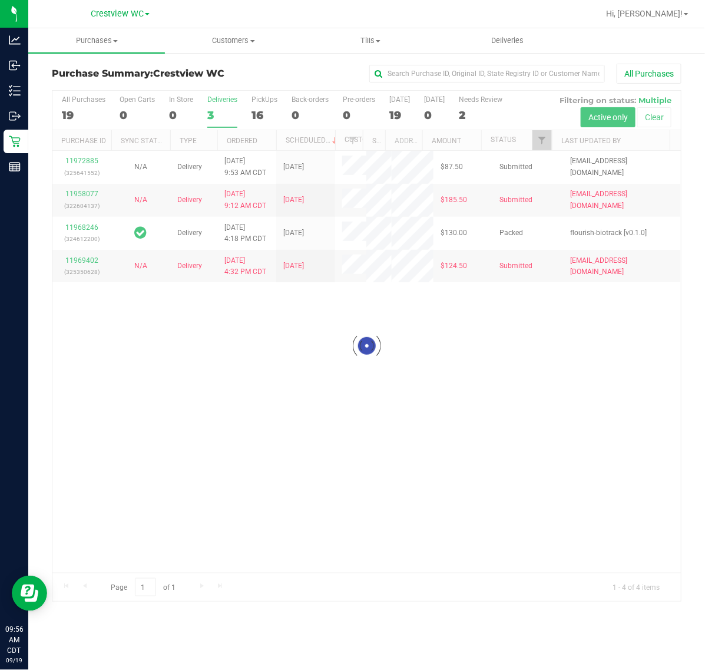
click at [272, 118] on div at bounding box center [366, 346] width 629 height 510
click at [267, 116] on div at bounding box center [366, 346] width 629 height 510
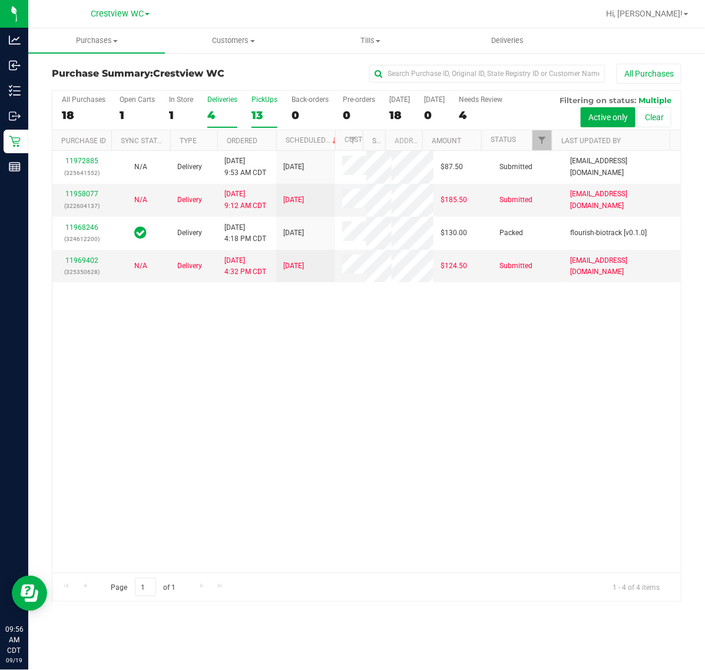
click at [258, 110] on div "13" at bounding box center [265, 115] width 26 height 14
click at [0, 0] on input "PickUps 13" at bounding box center [0, 0] width 0 height 0
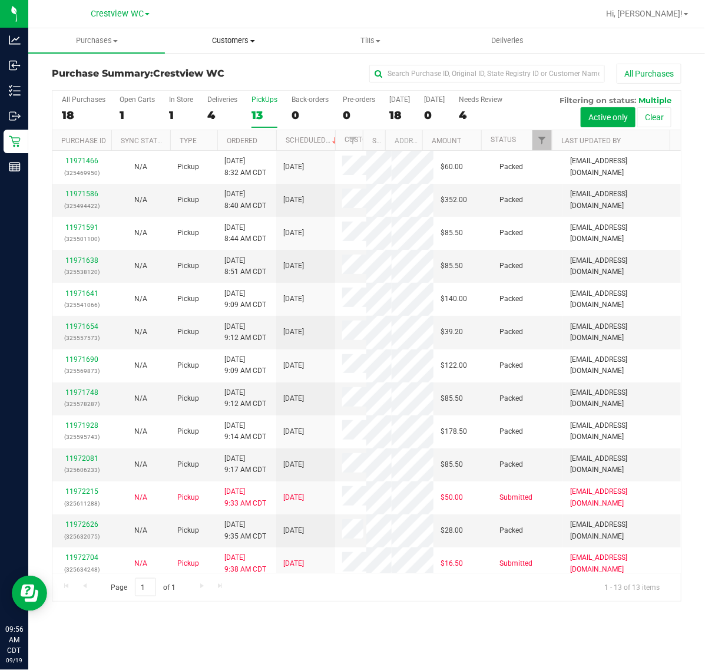
click at [243, 40] on span "Customers" at bounding box center [234, 40] width 136 height 11
click at [243, 68] on span "All customers" at bounding box center [207, 71] width 85 height 10
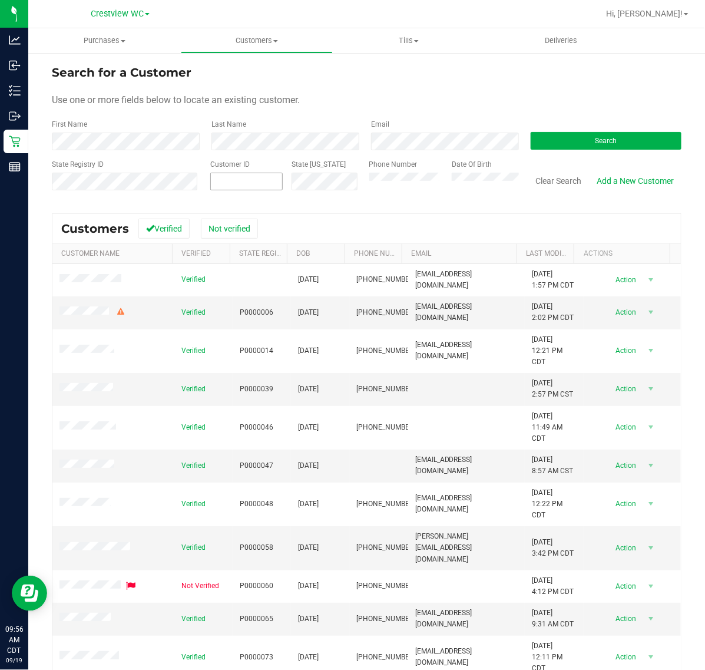
drag, startPoint x: 256, startPoint y: 195, endPoint x: 253, endPoint y: 187, distance: 8.2
click at [256, 195] on div "Customer ID" at bounding box center [246, 180] width 72 height 42
click at [253, 187] on span at bounding box center [246, 182] width 72 height 18
type input "1588944"
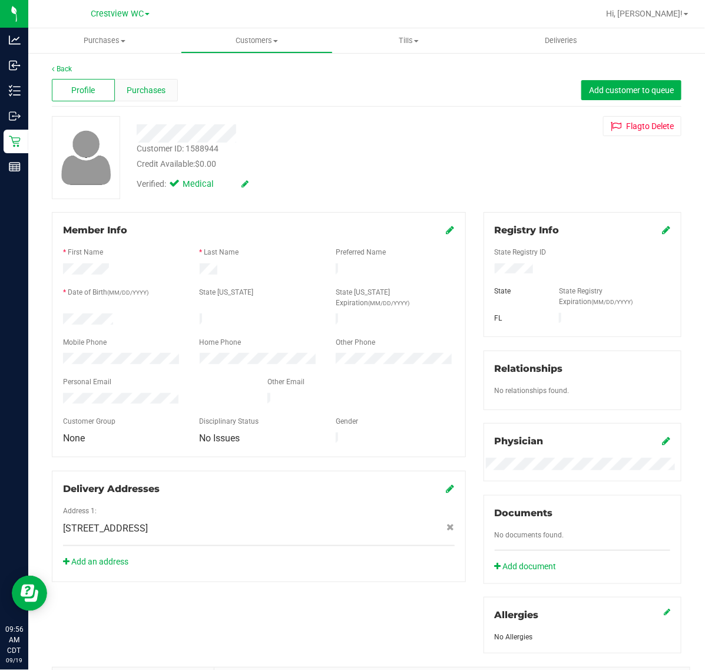
click at [124, 84] on div "Purchases" at bounding box center [146, 90] width 63 height 22
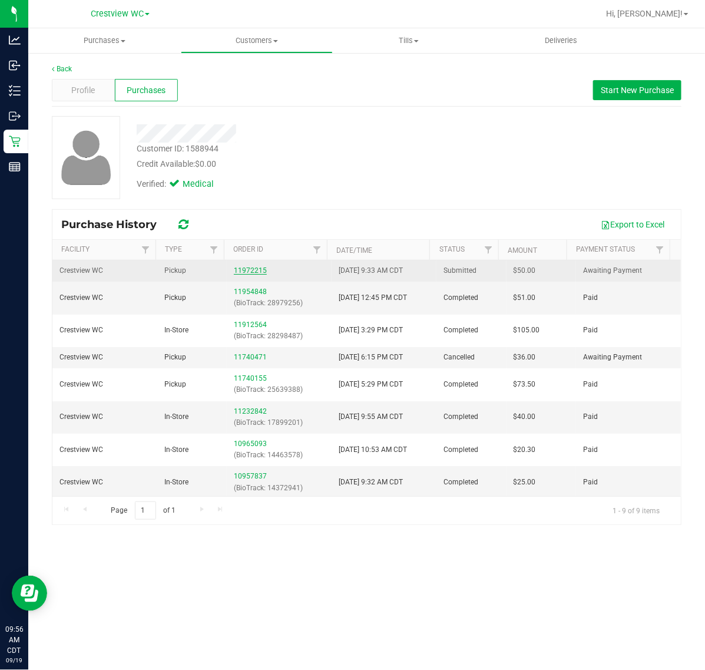
click at [245, 271] on link "11972215" at bounding box center [250, 270] width 33 height 8
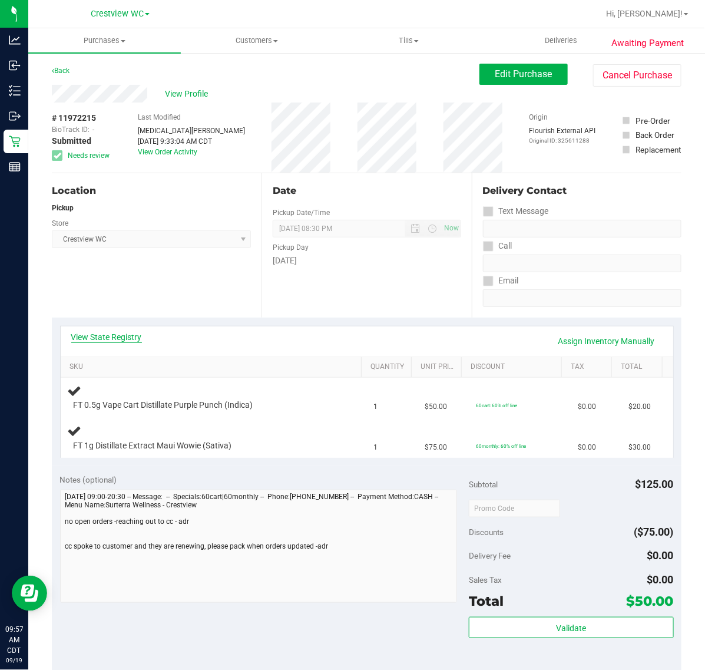
click at [127, 339] on link "View State Registry" at bounding box center [106, 337] width 71 height 12
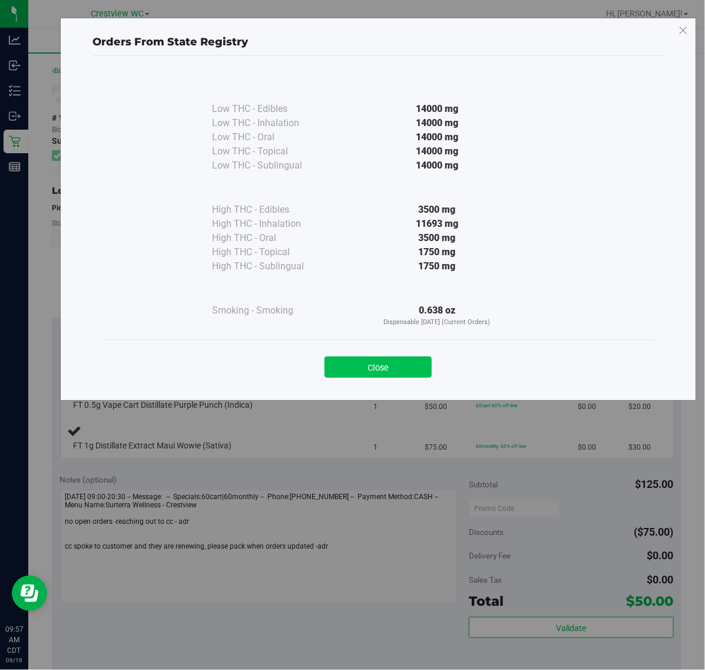
click at [351, 368] on button "Close" at bounding box center [378, 367] width 107 height 21
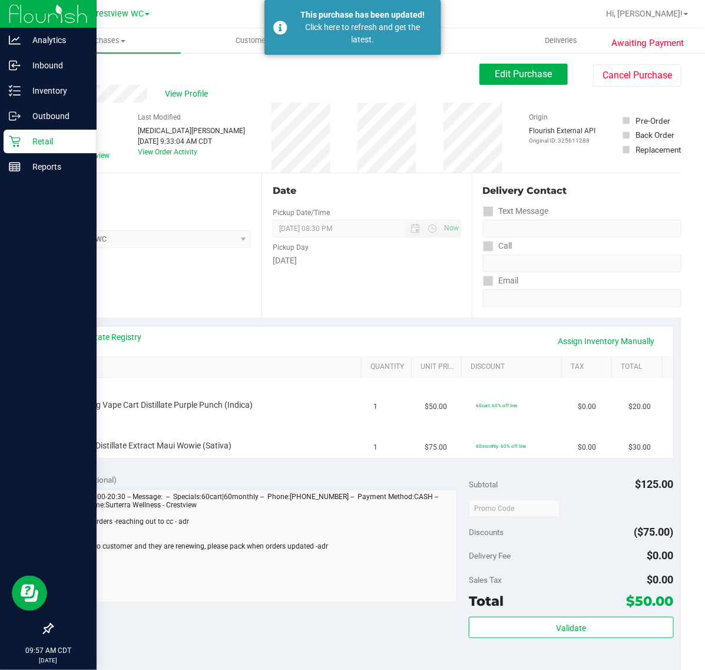
click at [9, 143] on icon at bounding box center [15, 142] width 12 height 12
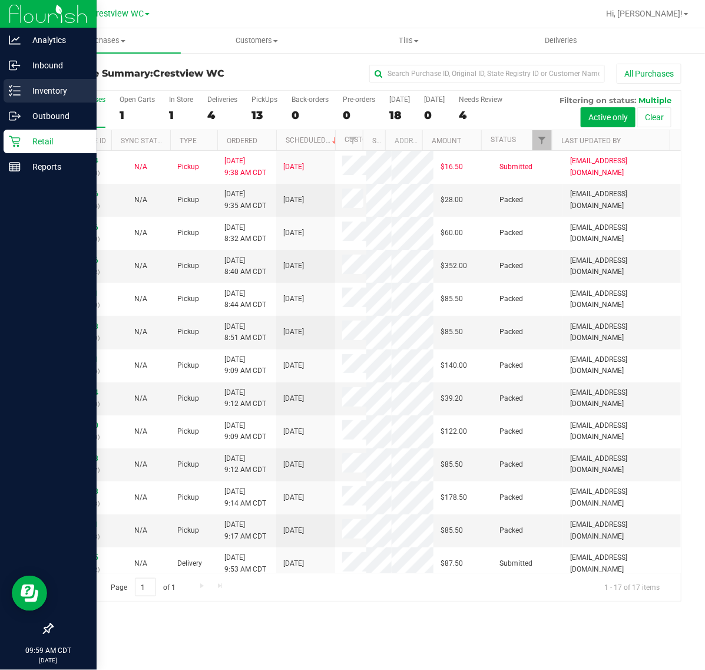
click at [21, 92] on p "Inventory" at bounding box center [56, 91] width 71 height 14
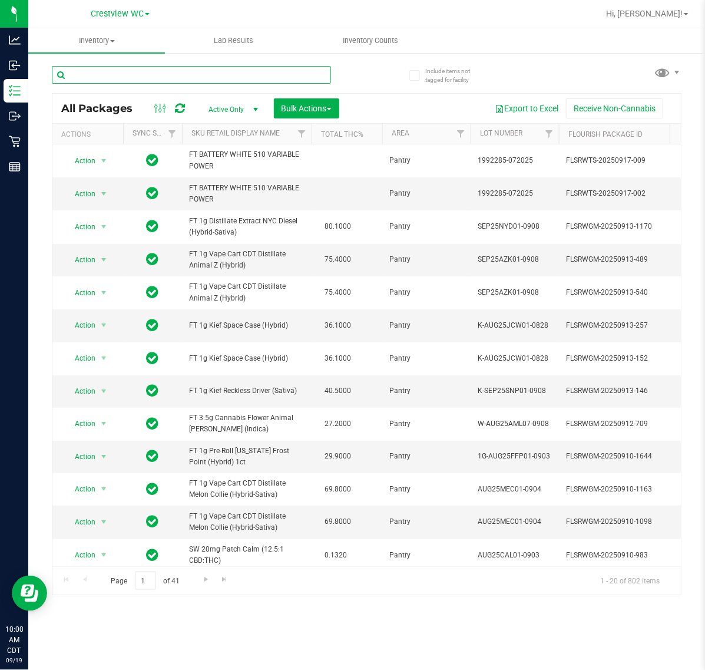
click at [216, 74] on input "text" at bounding box center [191, 75] width 279 height 18
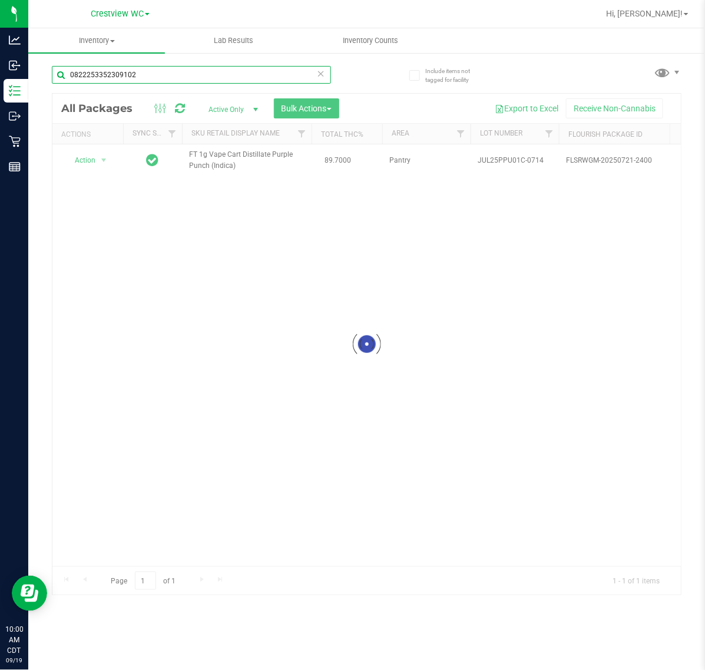
type input "0822253352309102"
click at [94, 168] on div at bounding box center [366, 344] width 629 height 501
click at [93, 166] on div at bounding box center [366, 344] width 629 height 501
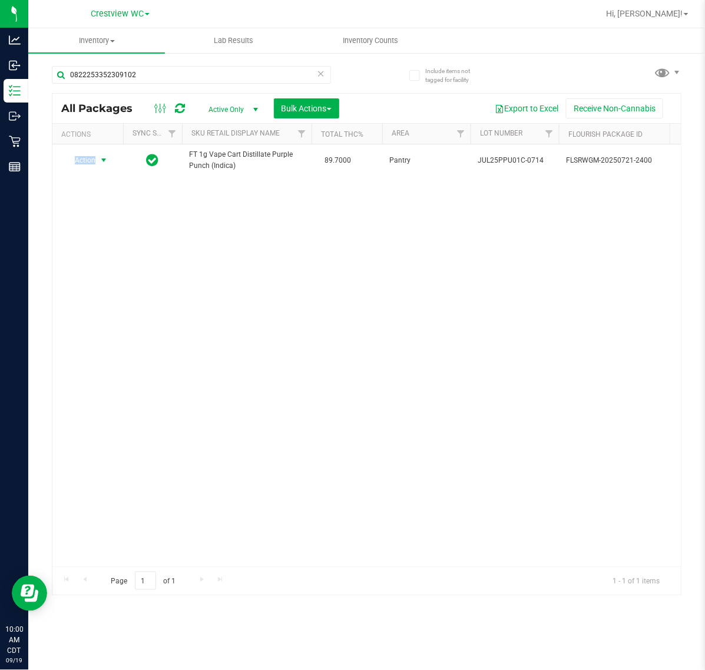
click at [88, 160] on span "Action" at bounding box center [80, 160] width 32 height 17
drag, startPoint x: 104, startPoint y: 307, endPoint x: 110, endPoint y: 306, distance: 5.9
click at [104, 306] on li "Print package label" at bounding box center [110, 304] width 91 height 18
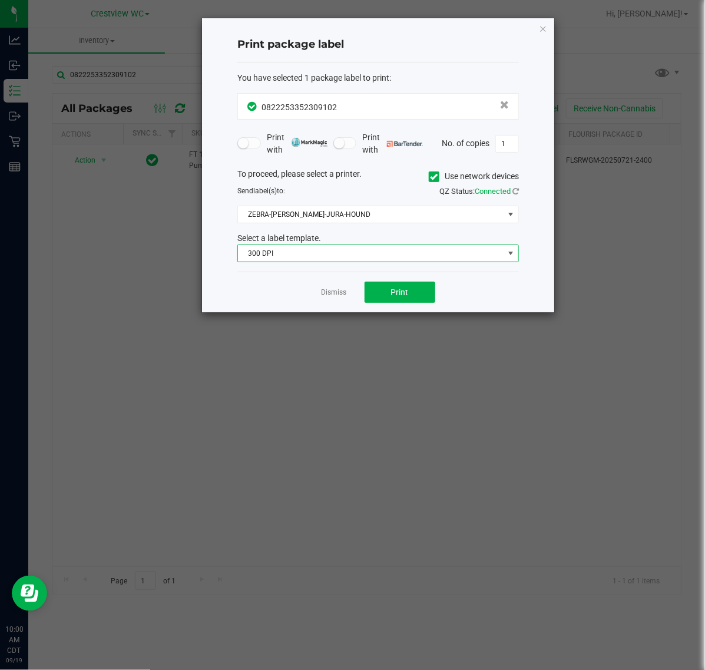
click at [377, 252] on span "300 DPI" at bounding box center [371, 253] width 266 height 17
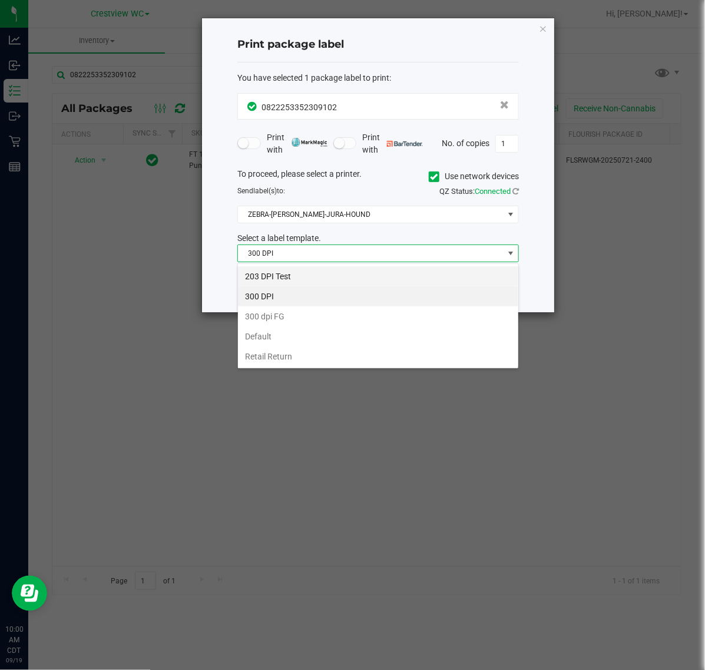
scroll to position [18, 281]
click at [349, 263] on div "203 DPI Test 300 DPI 300 dpi FG Default Retail Return" at bounding box center [378, 315] width 282 height 105
click at [349, 272] on li "203 DPI Test" at bounding box center [378, 276] width 281 height 20
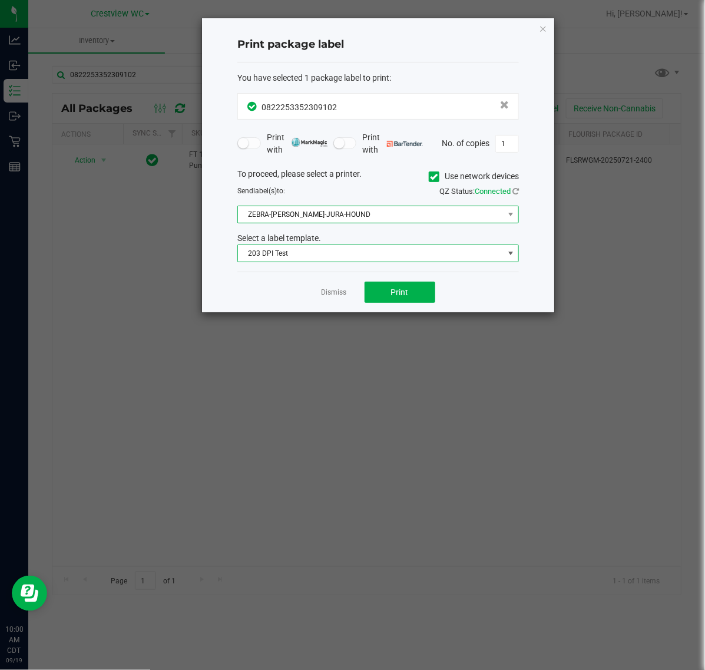
click at [387, 215] on span "ZEBRA-BRUNO-JURA-HOUND" at bounding box center [371, 214] width 266 height 17
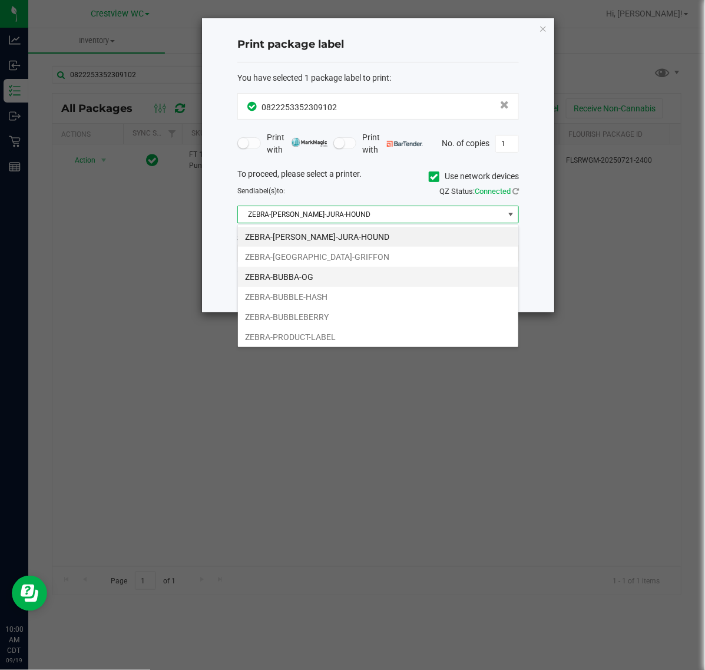
click at [336, 278] on li "ZEBRA-BUBBA-OG" at bounding box center [378, 277] width 281 height 20
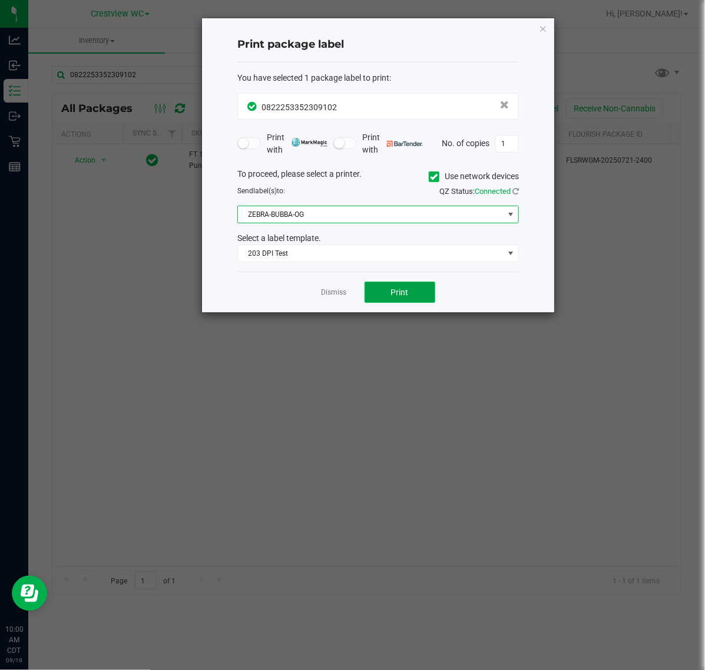
click at [388, 293] on button "Print" at bounding box center [400, 292] width 71 height 21
click at [328, 293] on link "Dismiss" at bounding box center [334, 293] width 25 height 10
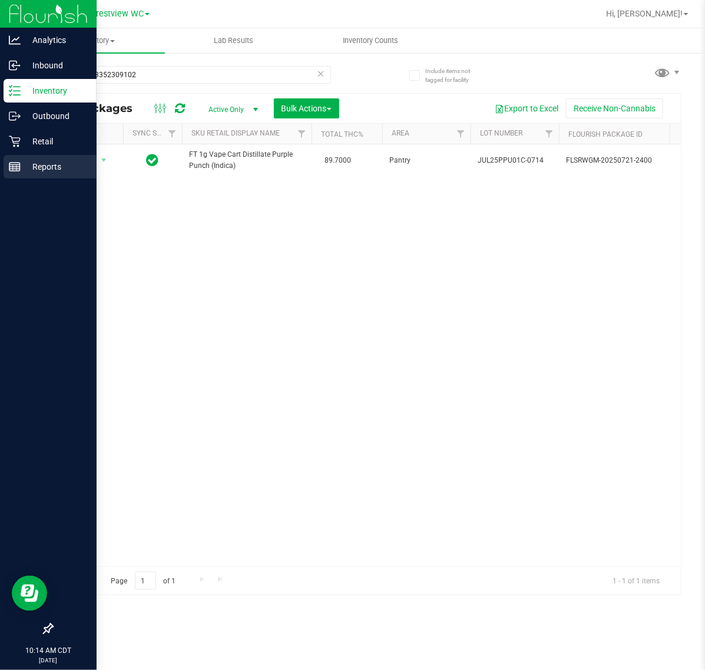
click at [6, 166] on div "Reports" at bounding box center [50, 167] width 93 height 24
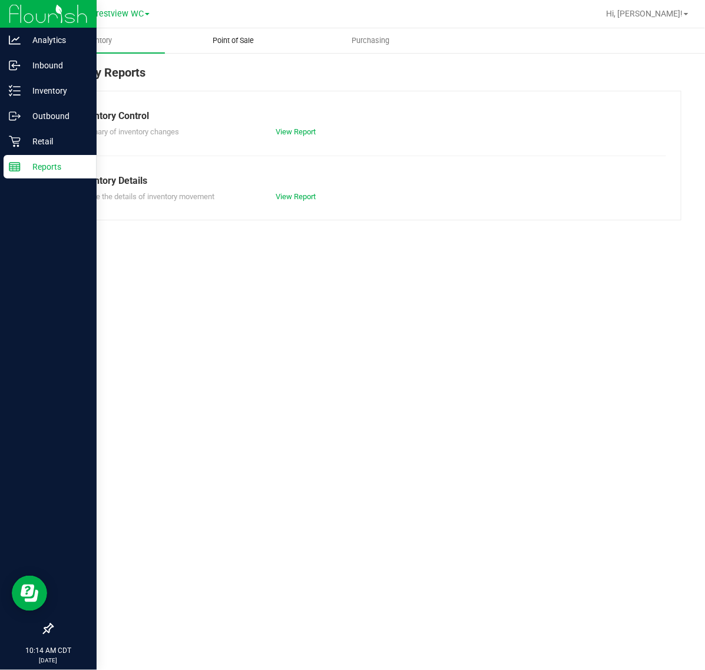
click at [258, 42] on span "Point of Sale" at bounding box center [233, 40] width 73 height 11
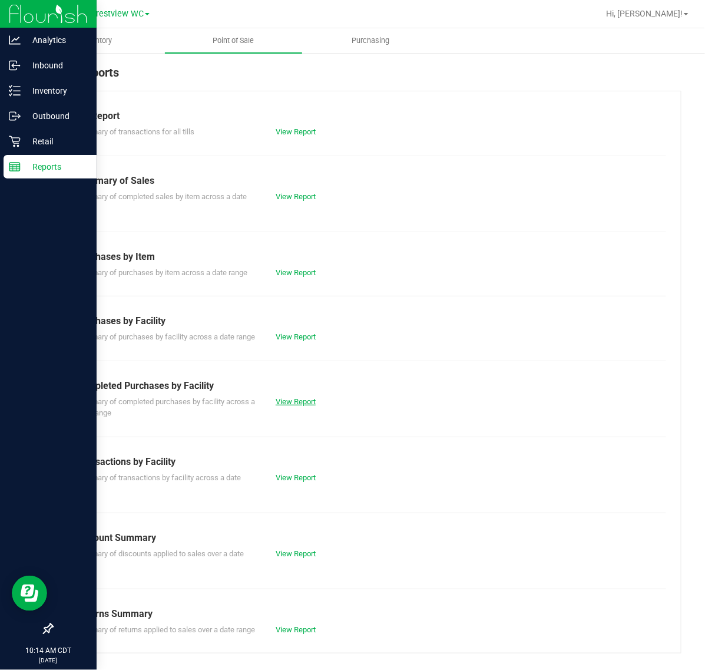
click at [296, 406] on link "View Report" at bounding box center [296, 401] width 40 height 9
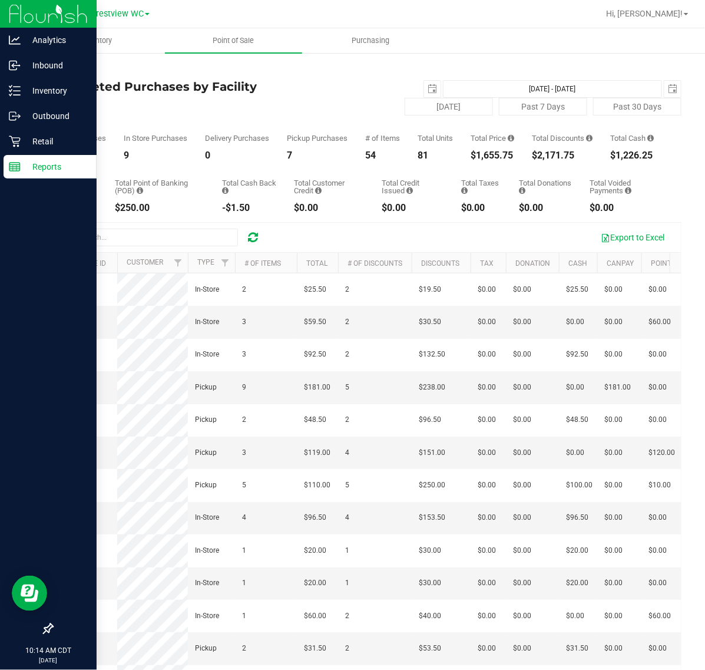
drag, startPoint x: 454, startPoint y: 163, endPoint x: 573, endPoint y: 171, distance: 118.7
click at [573, 171] on div "Back Completed Purchases by Facility Report 2025-09-19 Sep 19, 2025 - Sep 19, 2…" at bounding box center [367, 394] width 630 height 661
click at [529, 180] on div "Total CanPay $181.00 Total Point of Banking (POB) $250.00 Total Cash Back -$1.5…" at bounding box center [367, 186] width 630 height 52
click at [25, 87] on p "Inventory" at bounding box center [56, 91] width 71 height 14
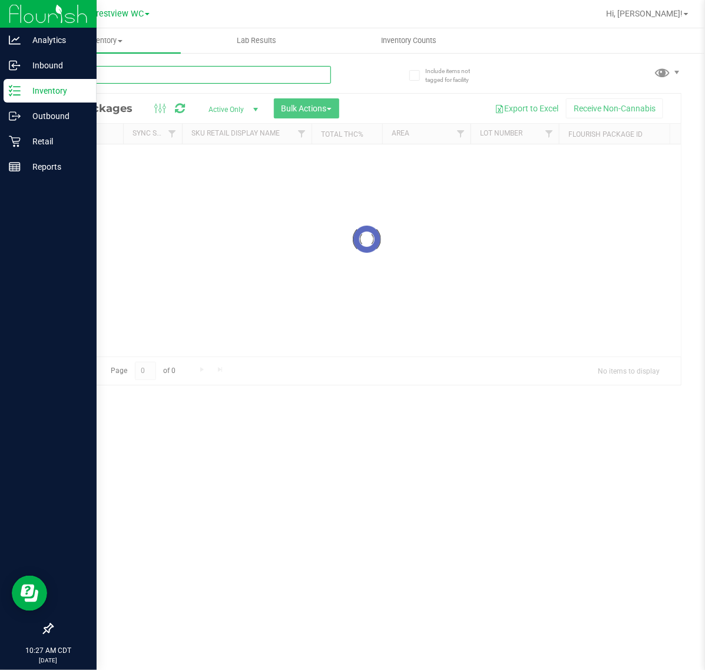
click at [127, 77] on input "text" at bounding box center [191, 75] width 279 height 18
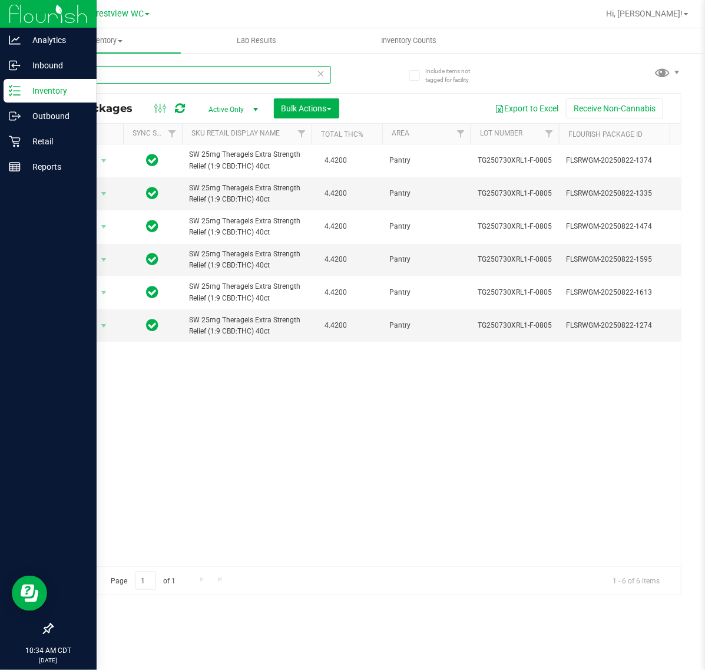
type input "xrl"
click at [15, 136] on icon at bounding box center [15, 142] width 12 height 12
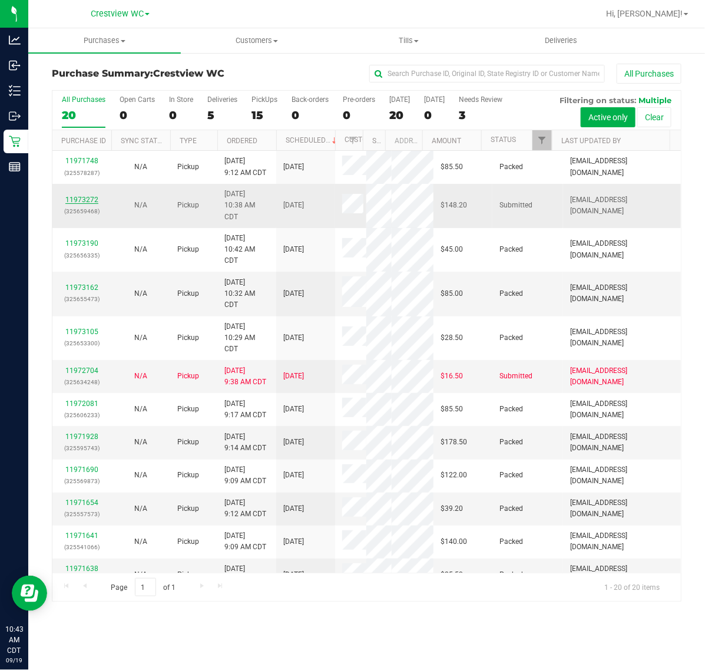
click at [86, 204] on link "11973272" at bounding box center [81, 200] width 33 height 8
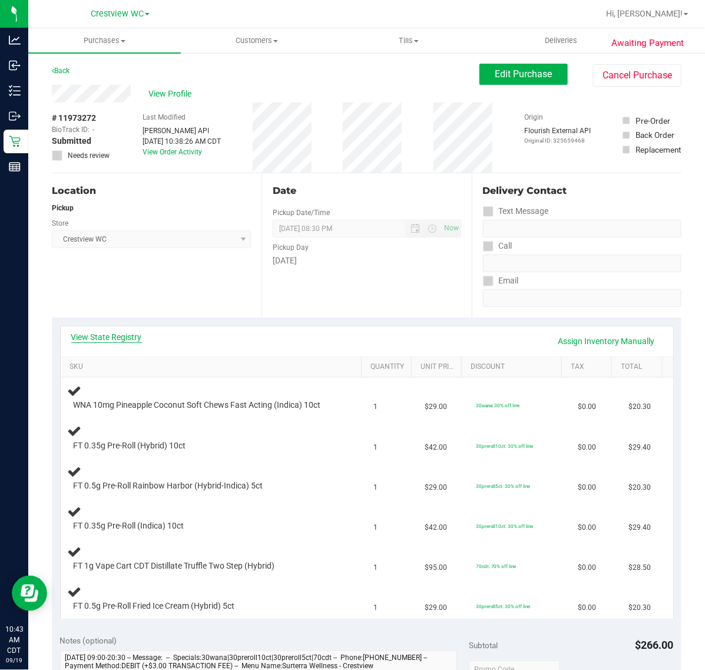
click at [134, 336] on link "View State Registry" at bounding box center [106, 337] width 71 height 12
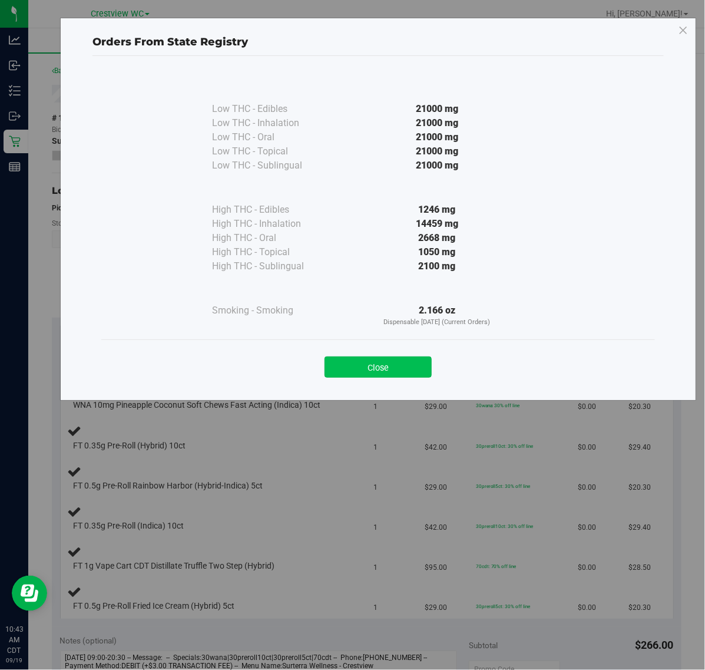
click at [370, 364] on button "Close" at bounding box center [378, 367] width 107 height 21
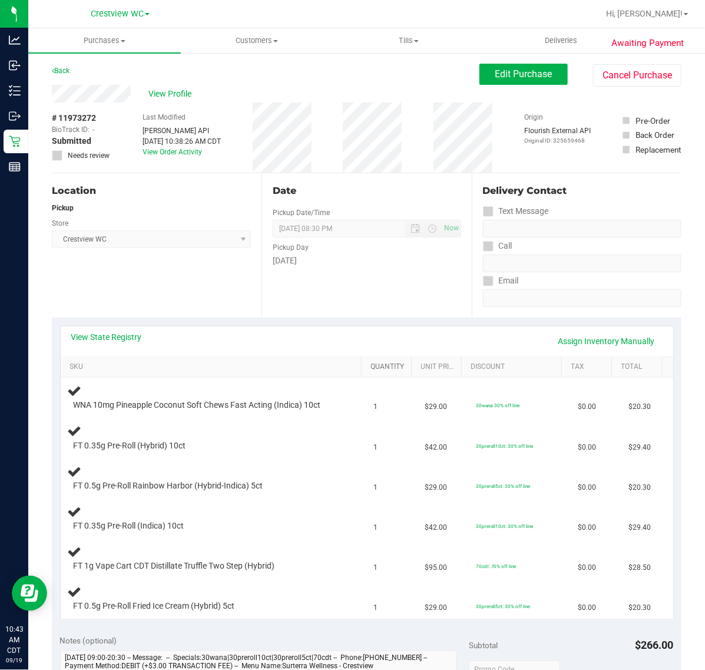
drag, startPoint x: 370, startPoint y: 364, endPoint x: 362, endPoint y: 369, distance: 9.3
click at [371, 364] on link "Quantity" at bounding box center [389, 366] width 36 height 9
click at [384, 274] on div "Date Pickup Date/Time 09/19/2025 Now 09/19/2025 08:30 PM Now Pickup Day Friday" at bounding box center [367, 245] width 210 height 144
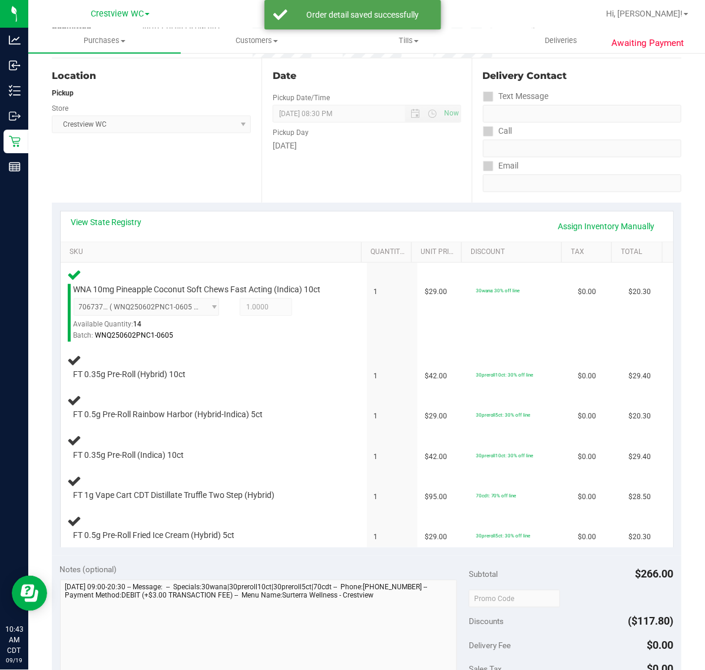
scroll to position [118, 0]
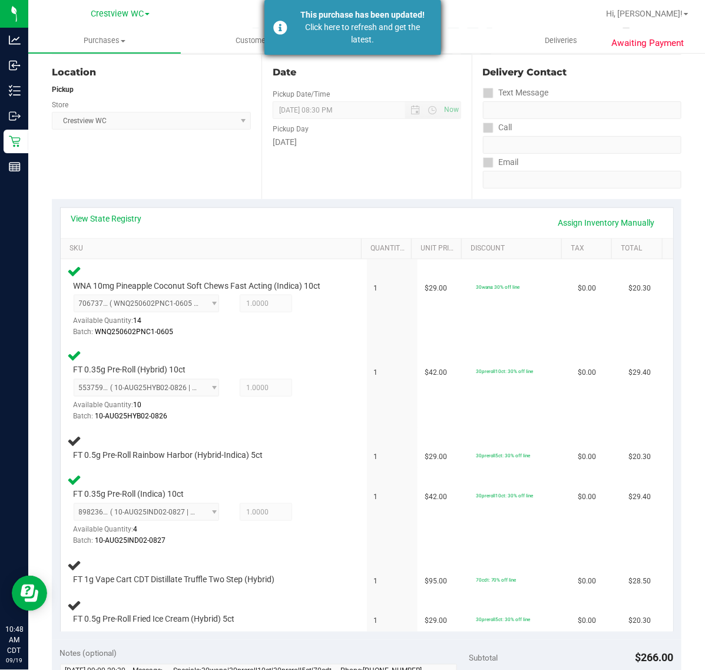
click at [349, 37] on div "Click here to refresh and get the latest." at bounding box center [363, 33] width 138 height 25
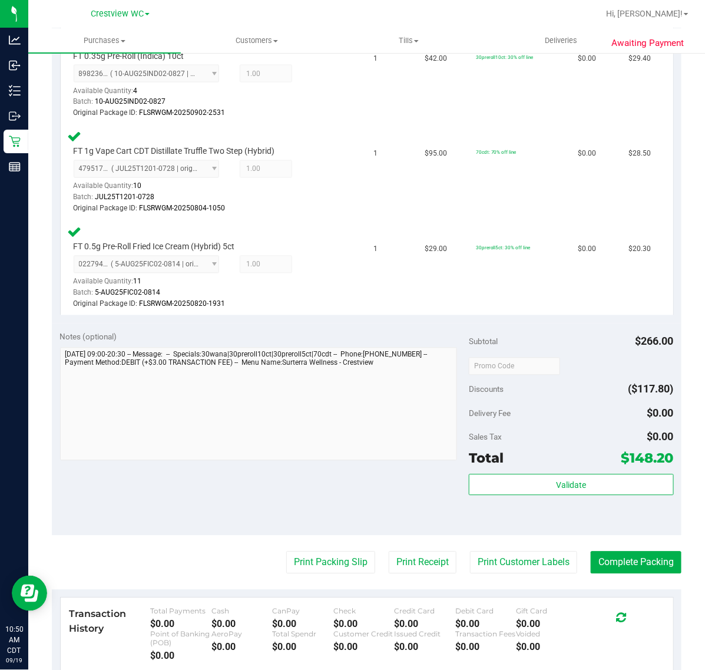
scroll to position [708, 0]
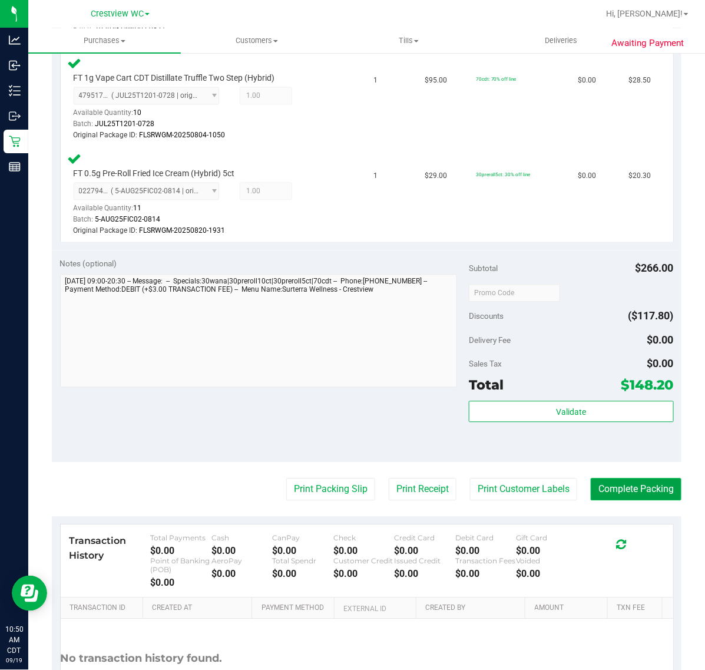
click at [634, 479] on button "Complete Packing" at bounding box center [636, 490] width 91 height 22
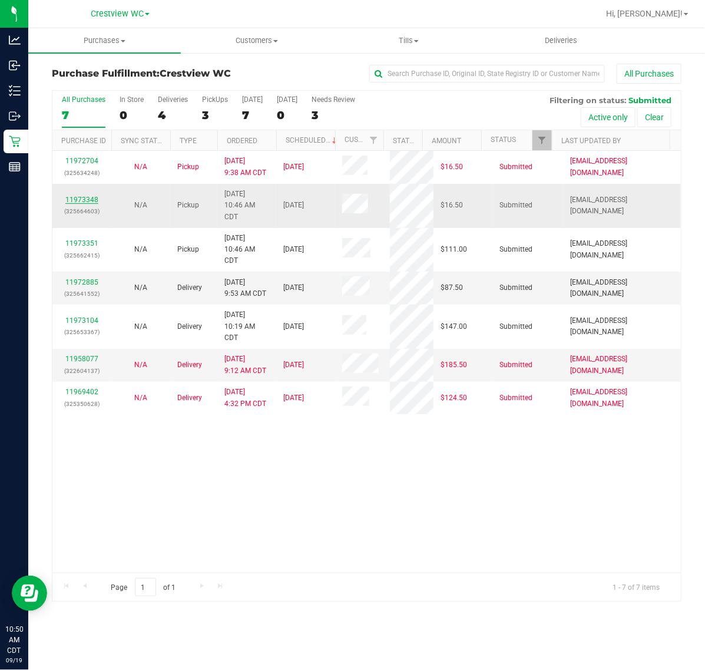
click at [84, 199] on link "11973348" at bounding box center [81, 200] width 33 height 8
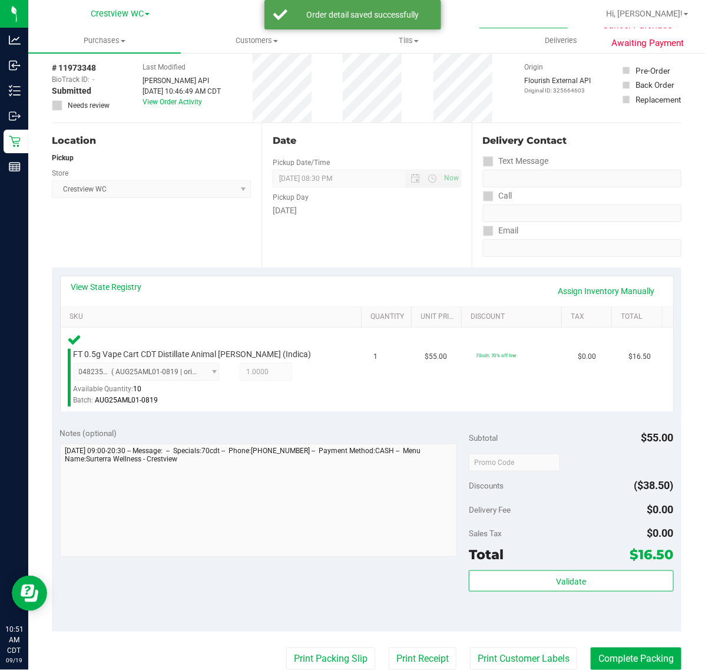
scroll to position [316, 0]
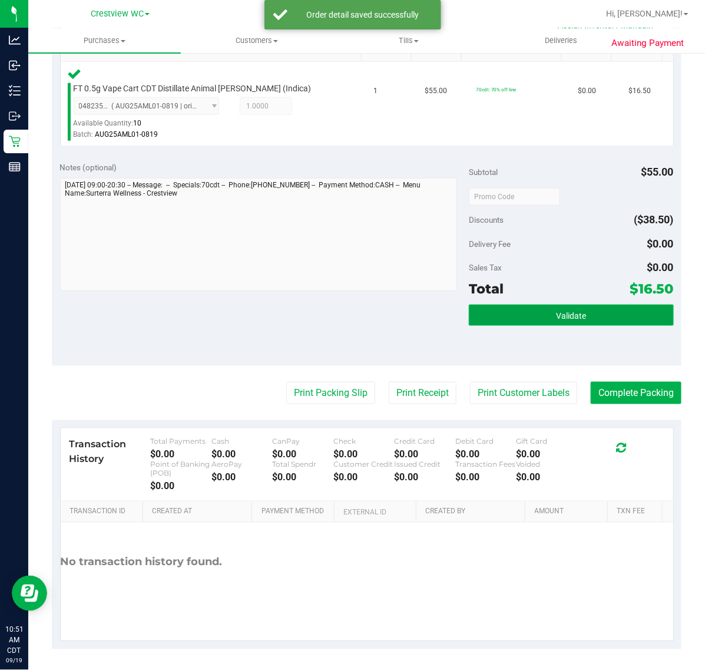
click at [514, 315] on button "Validate" at bounding box center [571, 315] width 204 height 21
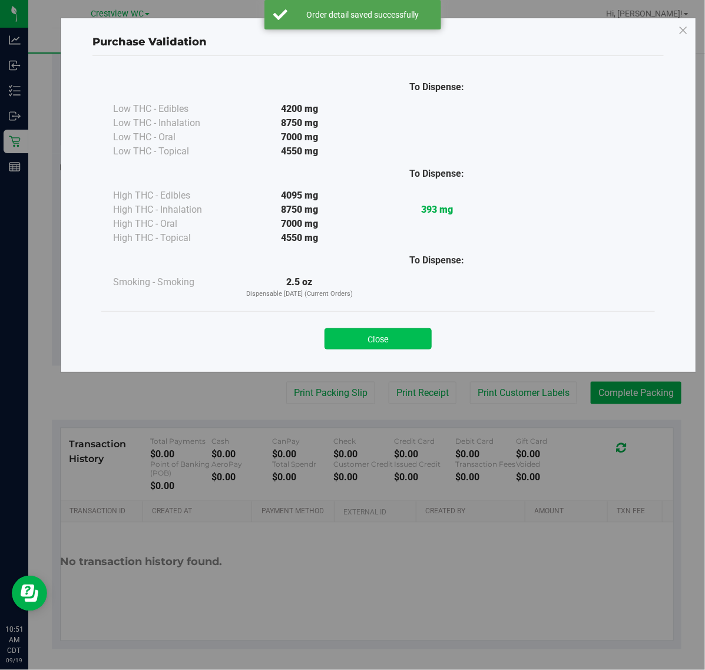
click at [370, 334] on button "Close" at bounding box center [378, 338] width 107 height 21
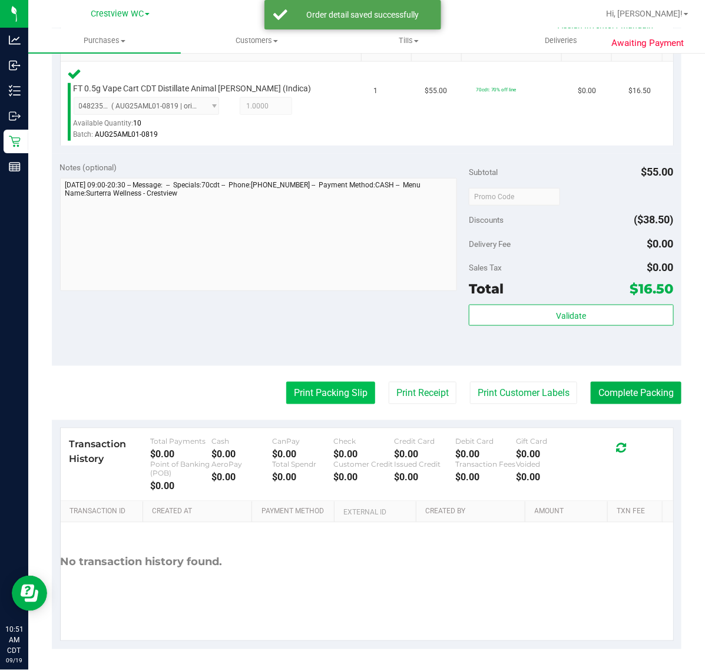
click at [331, 398] on button "Print Packing Slip" at bounding box center [330, 393] width 89 height 22
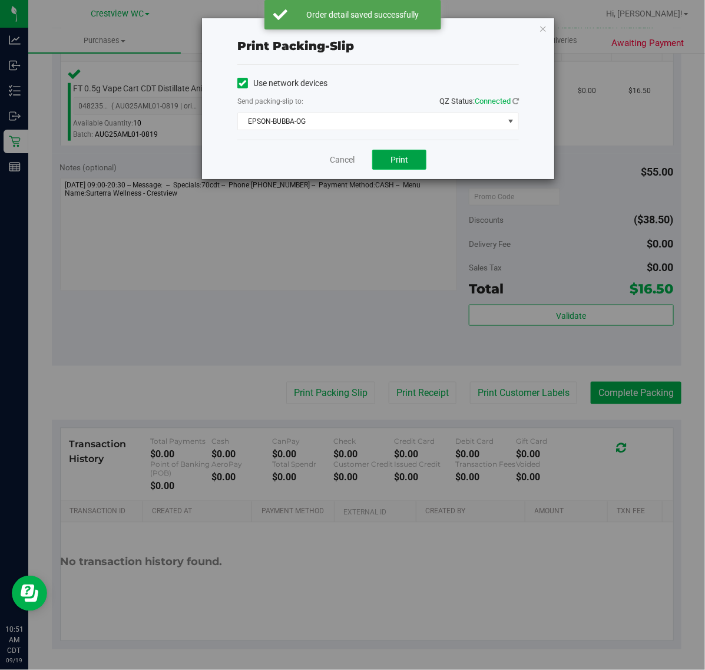
click at [390, 170] on button "Print" at bounding box center [399, 160] width 54 height 20
click at [343, 160] on link "Cancel" at bounding box center [342, 160] width 25 height 12
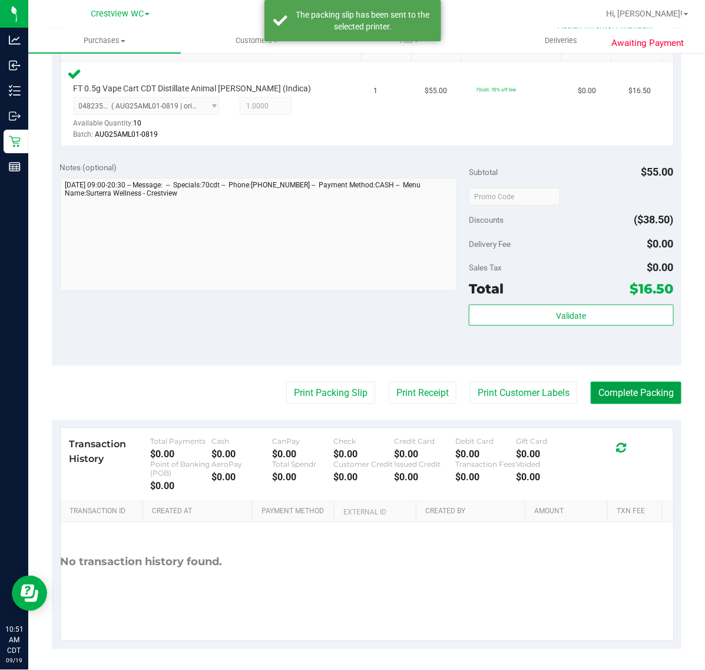
click at [629, 395] on button "Complete Packing" at bounding box center [636, 393] width 91 height 22
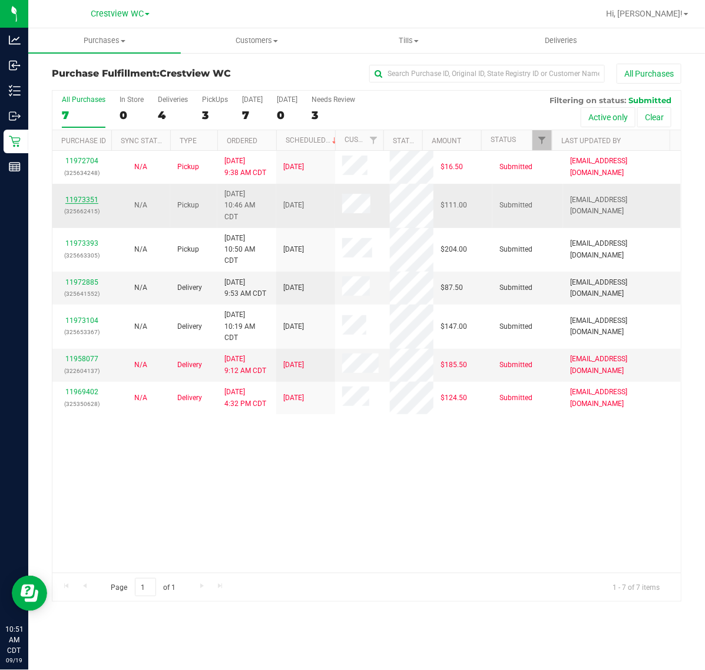
click at [85, 202] on link "11973351" at bounding box center [81, 200] width 33 height 8
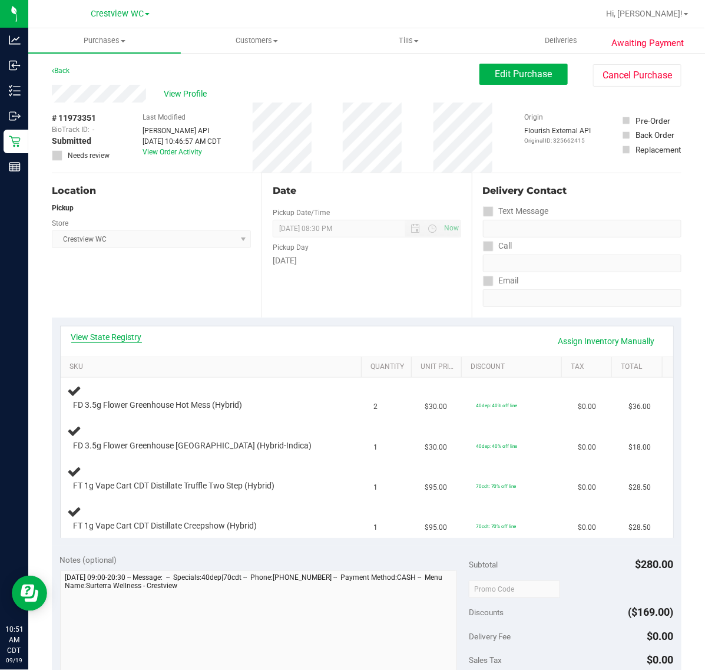
click at [104, 334] on link "View State Registry" at bounding box center [106, 337] width 71 height 12
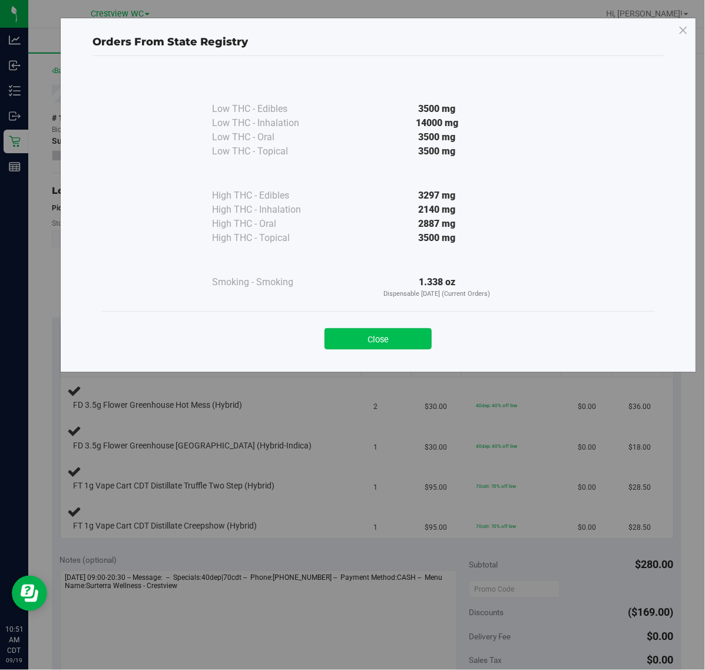
click at [361, 341] on button "Close" at bounding box center [378, 338] width 107 height 21
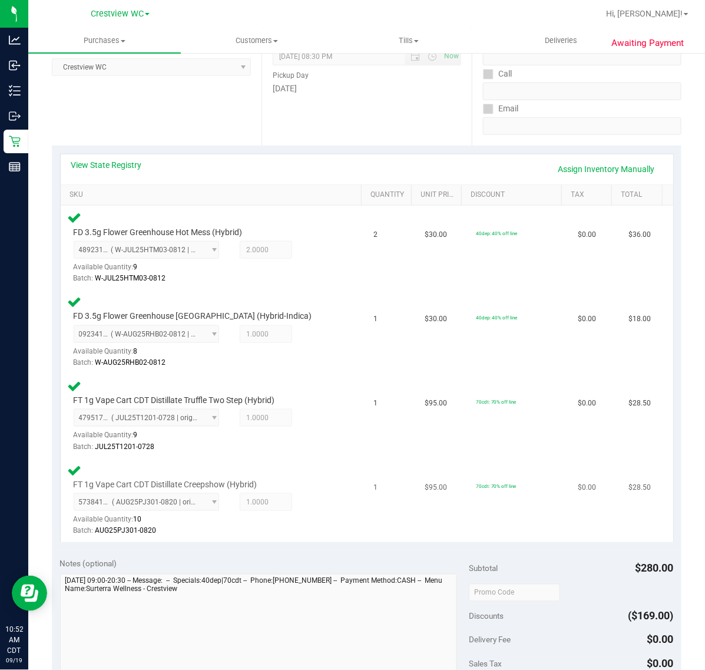
scroll to position [368, 0]
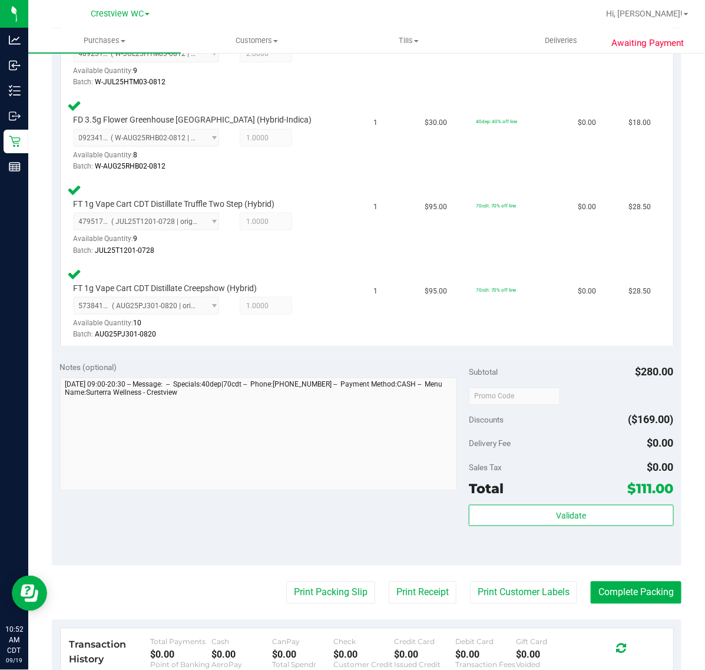
click at [565, 498] on div "Subtotal $280.00 Discounts ($169.00) Delivery Fee $0.00 Sales Tax $0.00 Total $…" at bounding box center [571, 460] width 204 height 196
click at [565, 512] on span "Validate" at bounding box center [571, 516] width 30 height 9
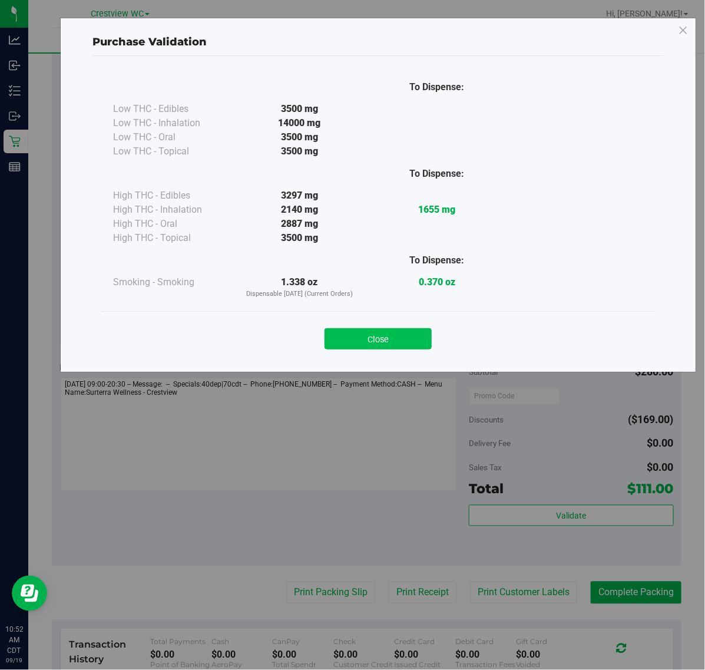
click at [378, 337] on button "Close" at bounding box center [378, 338] width 107 height 21
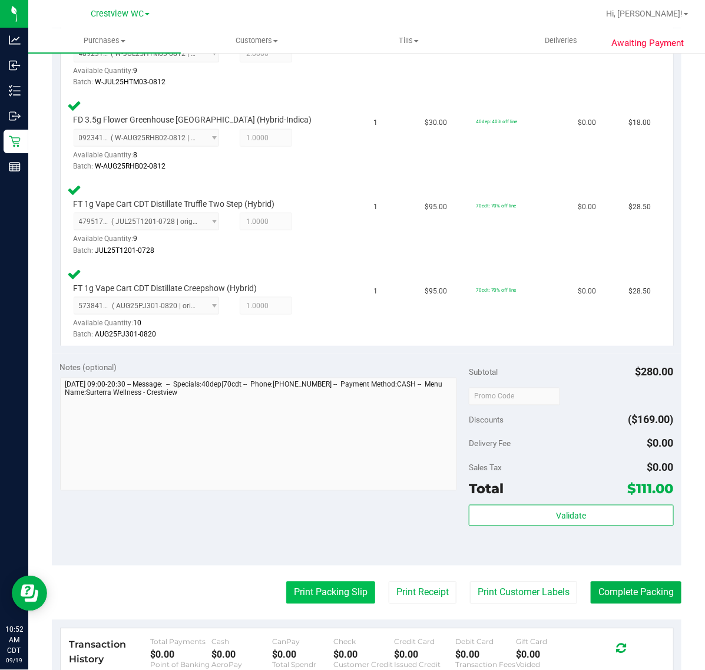
click at [332, 585] on button "Print Packing Slip" at bounding box center [330, 593] width 89 height 22
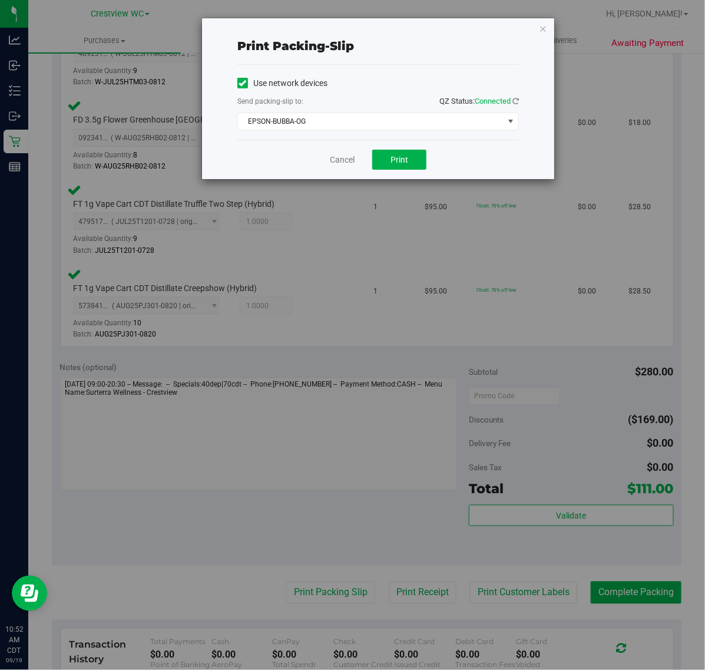
click at [419, 172] on div "Cancel Print" at bounding box center [378, 159] width 282 height 39
click at [417, 170] on button "Print" at bounding box center [399, 160] width 54 height 20
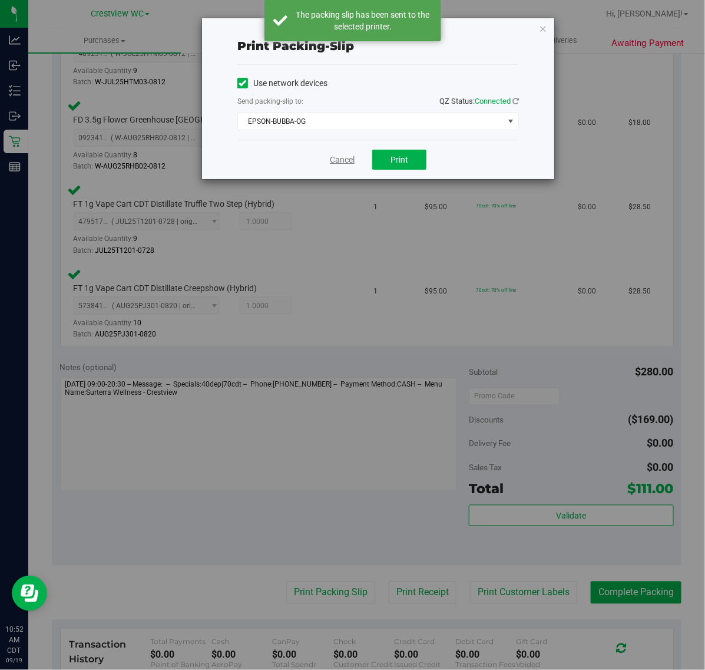
click at [339, 160] on link "Cancel" at bounding box center [342, 160] width 25 height 12
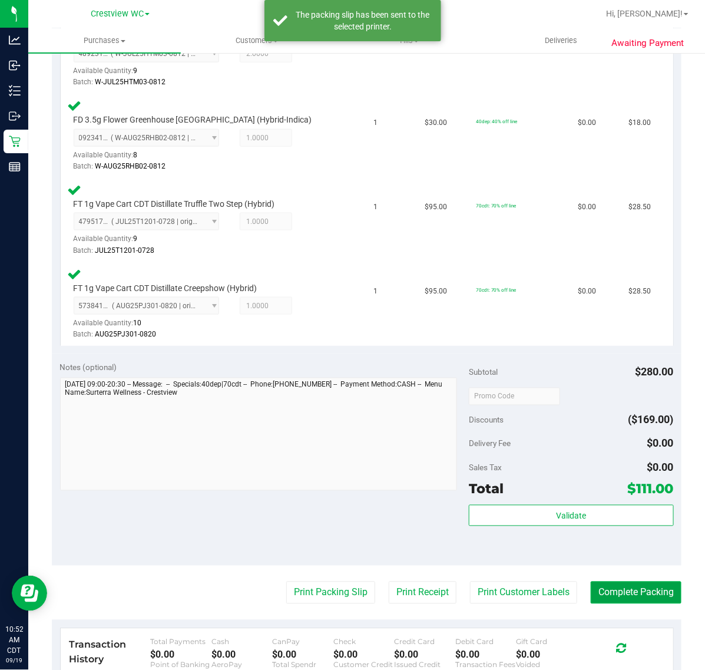
click at [618, 595] on button "Complete Packing" at bounding box center [636, 593] width 91 height 22
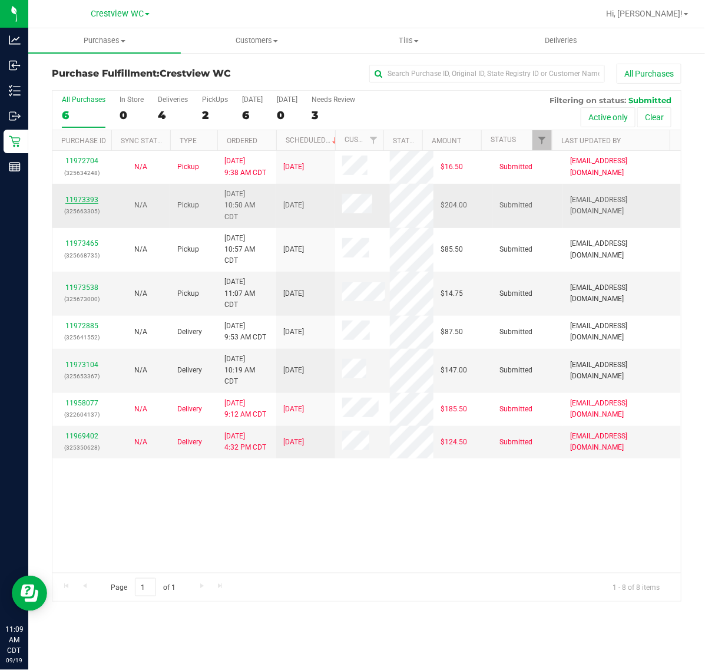
click at [83, 204] on link "11973393" at bounding box center [81, 200] width 33 height 8
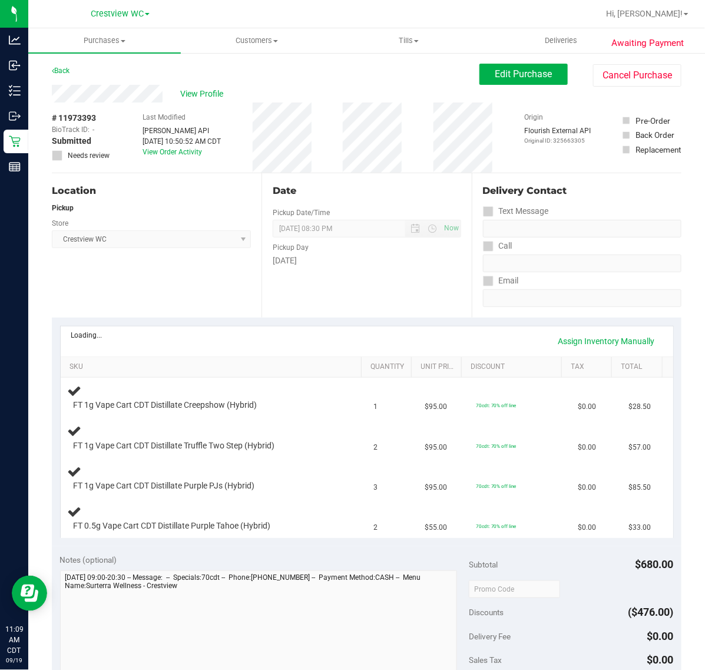
click at [88, 328] on div "Loading... Assign Inventory Manually" at bounding box center [367, 341] width 613 height 30
click at [118, 337] on link "View State Registry" at bounding box center [106, 337] width 71 height 12
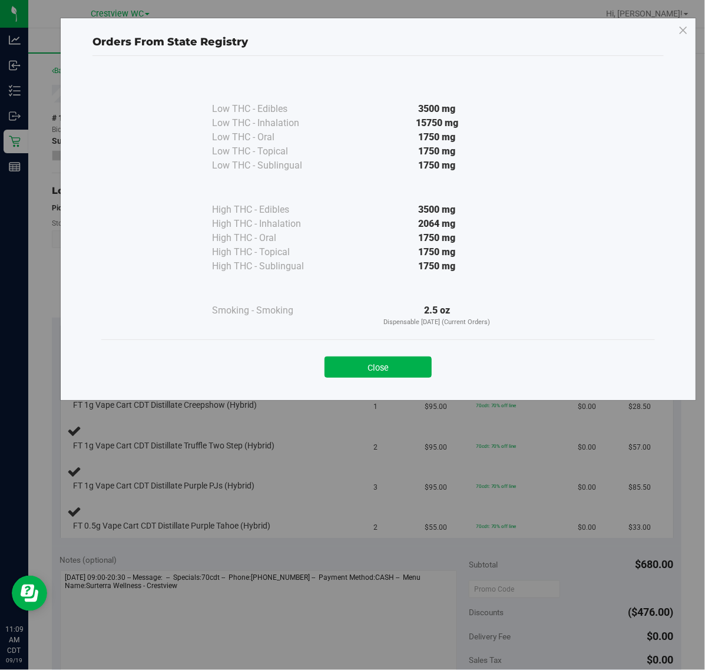
drag, startPoint x: 248, startPoint y: 225, endPoint x: 585, endPoint y: 254, distance: 339.0
click at [585, 254] on div "Low THC - Edibles 3500 mg Low THC - Inhalation" at bounding box center [378, 206] width 554 height 268
click at [546, 260] on div "Low THC - Edibles 3500 mg Low THC - Inhalation" at bounding box center [378, 206] width 554 height 268
click at [370, 366] on button "Close" at bounding box center [378, 367] width 107 height 21
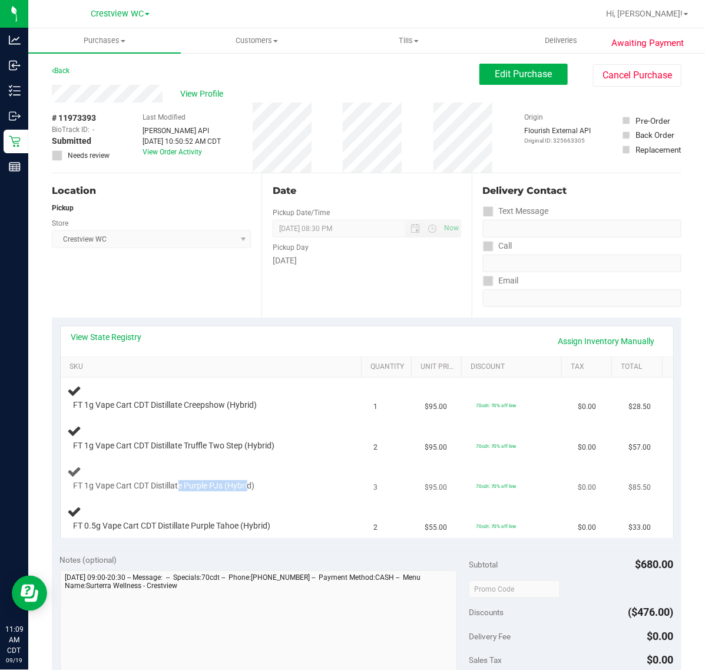
drag, startPoint x: 178, startPoint y: 486, endPoint x: 240, endPoint y: 481, distance: 62.1
click at [249, 483] on span "FT 1g Vape Cart CDT Distillate Purple PJs (Hybrid)" at bounding box center [165, 485] width 182 height 11
drag, startPoint x: 190, startPoint y: 520, endPoint x: 240, endPoint y: 524, distance: 50.3
click at [240, 524] on div "FT 0.5g Vape Cart CDT Distillate Purple Tahoe (Hybrid)" at bounding box center [214, 518] width 292 height 28
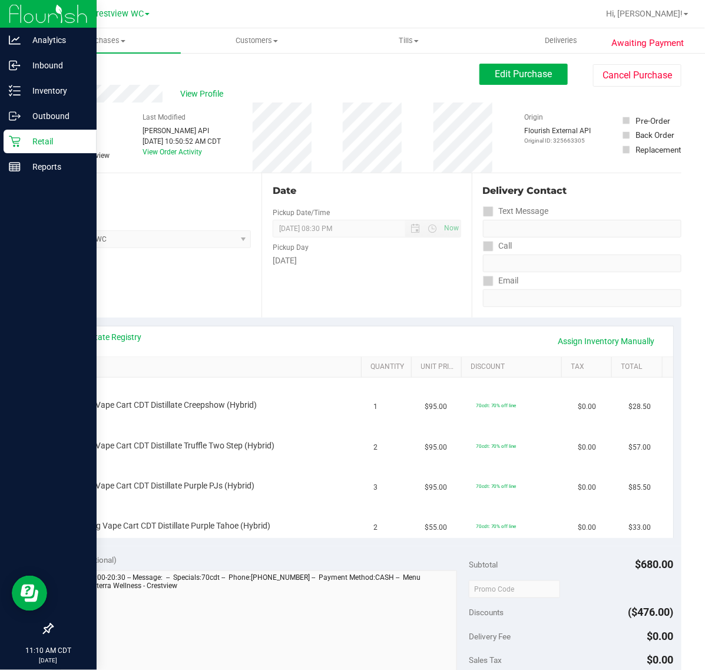
click at [34, 134] on p "Retail" at bounding box center [56, 141] width 71 height 14
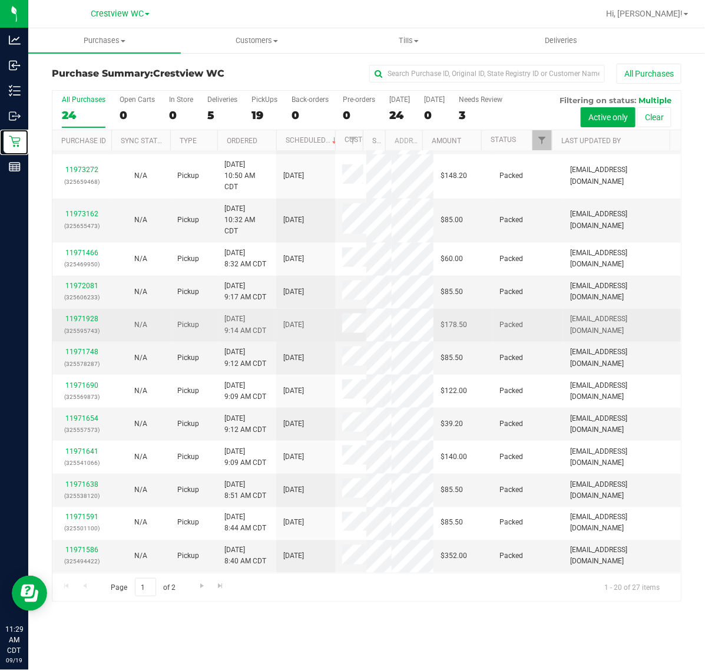
scroll to position [526, 0]
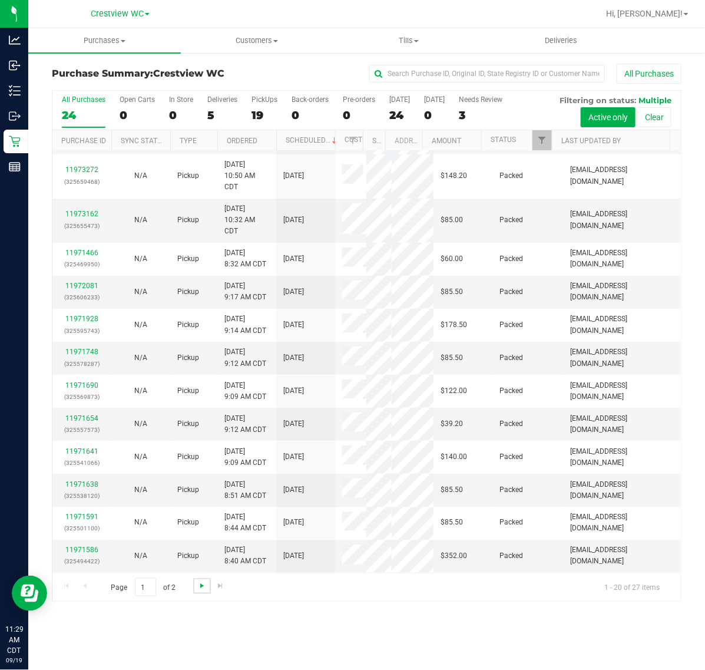
click at [199, 587] on span "Go to the next page" at bounding box center [201, 585] width 9 height 9
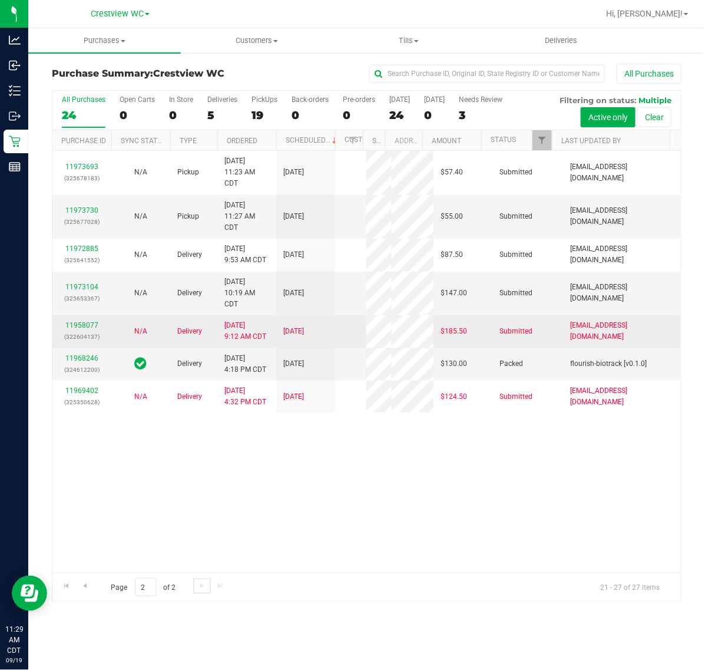
scroll to position [0, 0]
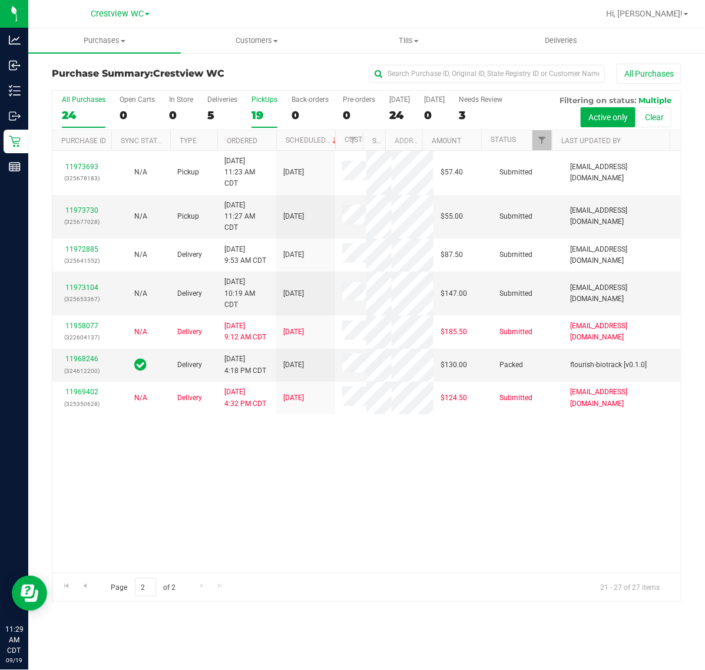
click at [266, 104] on label "PickUps 19" at bounding box center [265, 111] width 26 height 32
click at [0, 0] on input "PickUps 19" at bounding box center [0, 0] width 0 height 0
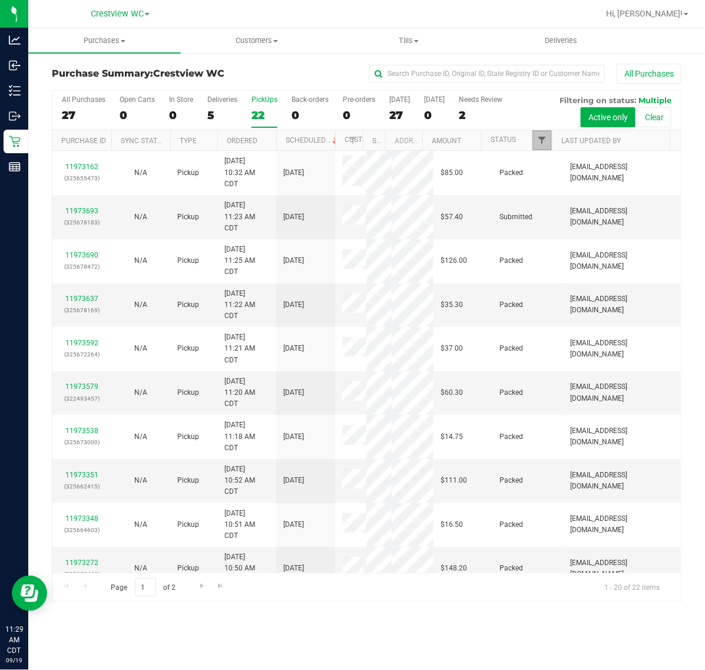
click at [542, 143] on span "Filter" at bounding box center [541, 140] width 9 height 9
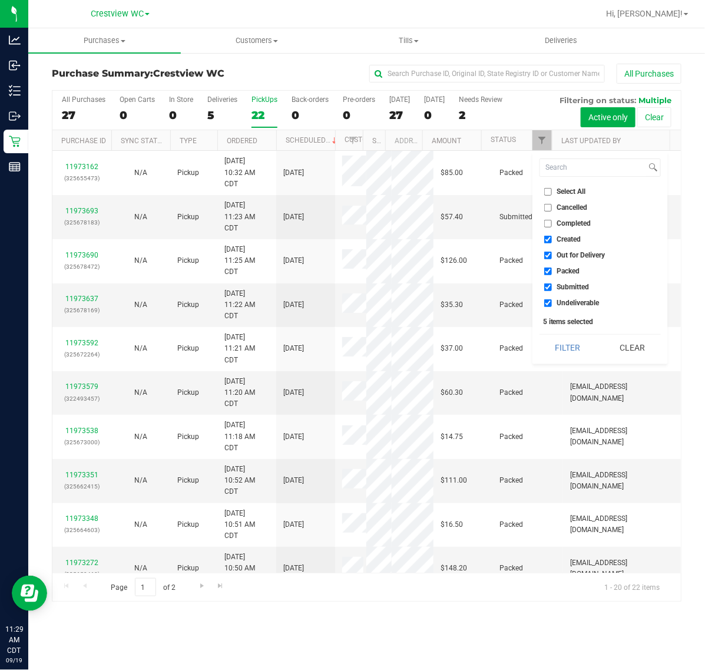
click at [560, 186] on li "Select All" at bounding box center [600, 192] width 121 height 12
click at [560, 188] on span "Select All" at bounding box center [571, 191] width 29 height 7
click at [552, 188] on input "Select All" at bounding box center [549, 192] width 8 height 8
checkbox input "true"
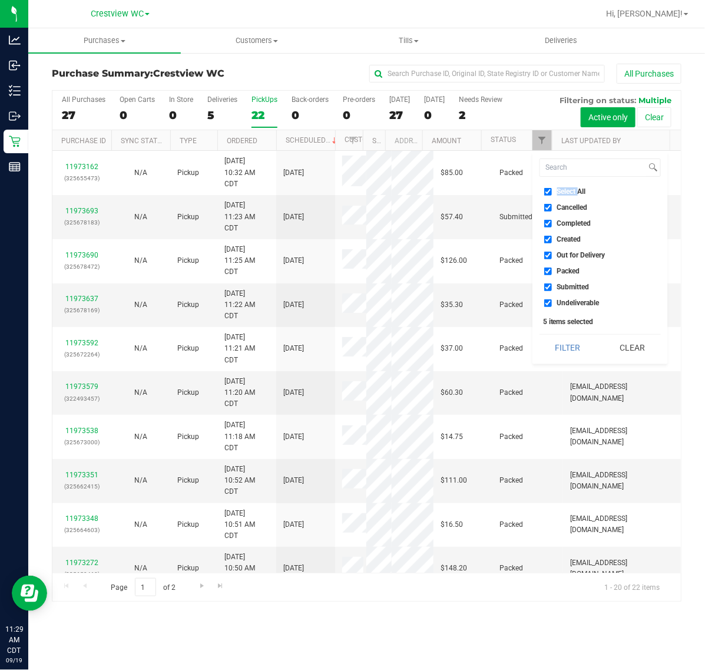
checkbox input "true"
click at [570, 192] on span "Select All" at bounding box center [571, 191] width 29 height 7
click at [552, 192] on input "Select All" at bounding box center [549, 192] width 8 height 8
checkbox input "false"
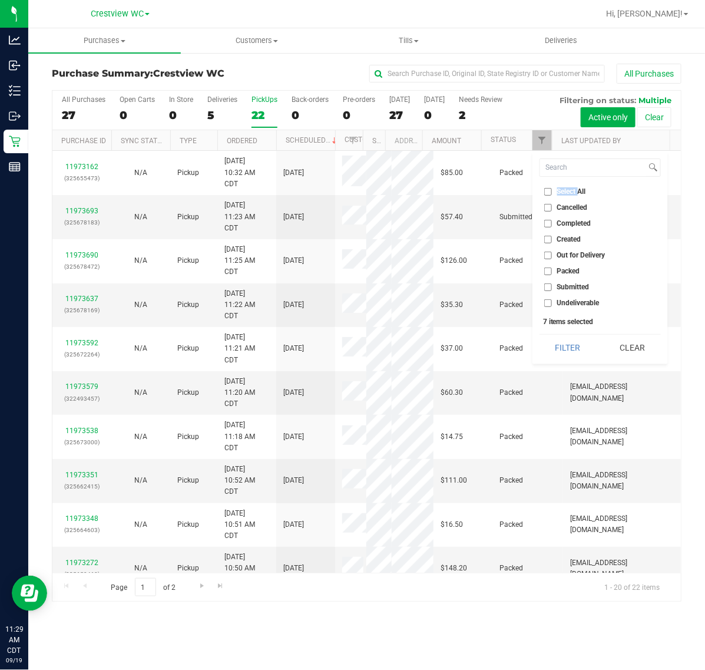
checkbox input "false"
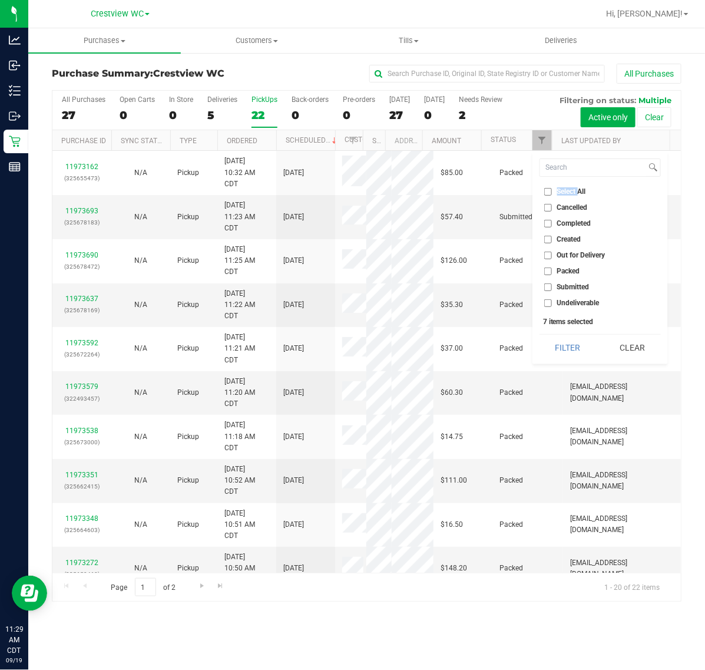
checkbox input "false"
click at [558, 286] on span "Submitted" at bounding box center [573, 286] width 32 height 7
click at [552, 286] on input "Submitted" at bounding box center [549, 287] width 8 height 8
checkbox input "true"
click at [552, 349] on button "Filter" at bounding box center [568, 348] width 57 height 26
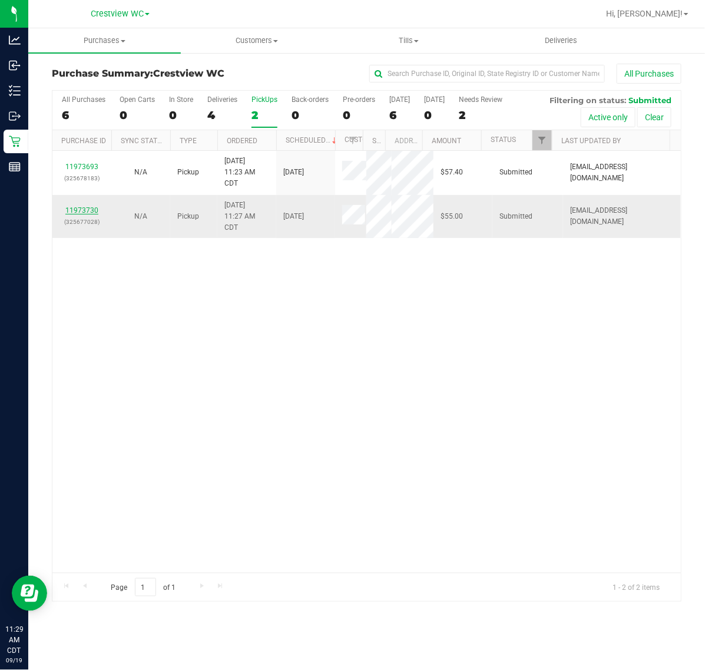
click at [77, 212] on link "11973730" at bounding box center [81, 210] width 33 height 8
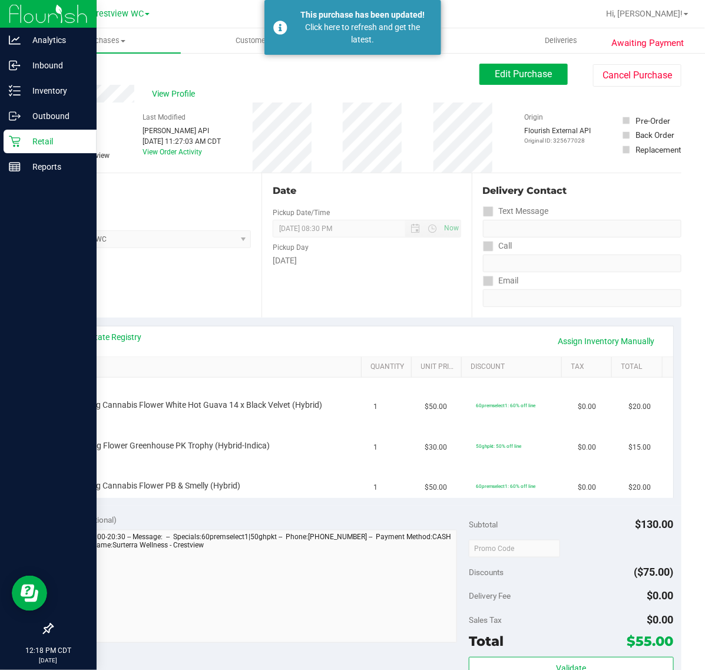
click at [21, 136] on p "Retail" at bounding box center [56, 141] width 71 height 14
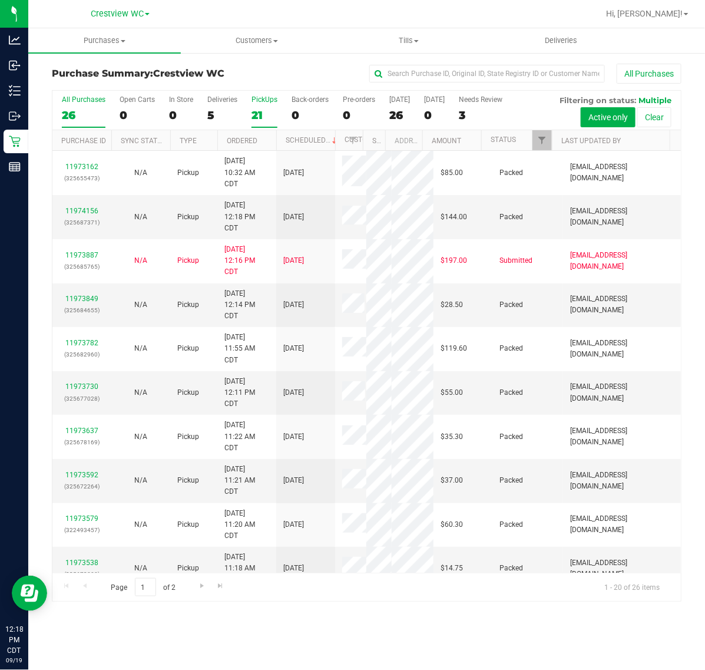
click at [272, 116] on div "21" at bounding box center [265, 115] width 26 height 14
click at [0, 0] on input "PickUps 21" at bounding box center [0, 0] width 0 height 0
click at [198, 582] on link "Go to the next page" at bounding box center [201, 586] width 17 height 16
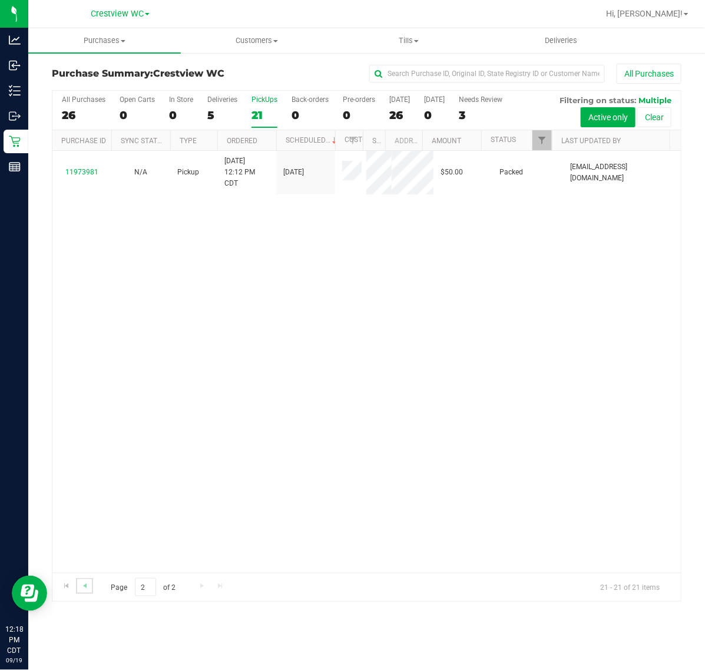
click at [83, 592] on link "Go to the previous page" at bounding box center [84, 586] width 17 height 16
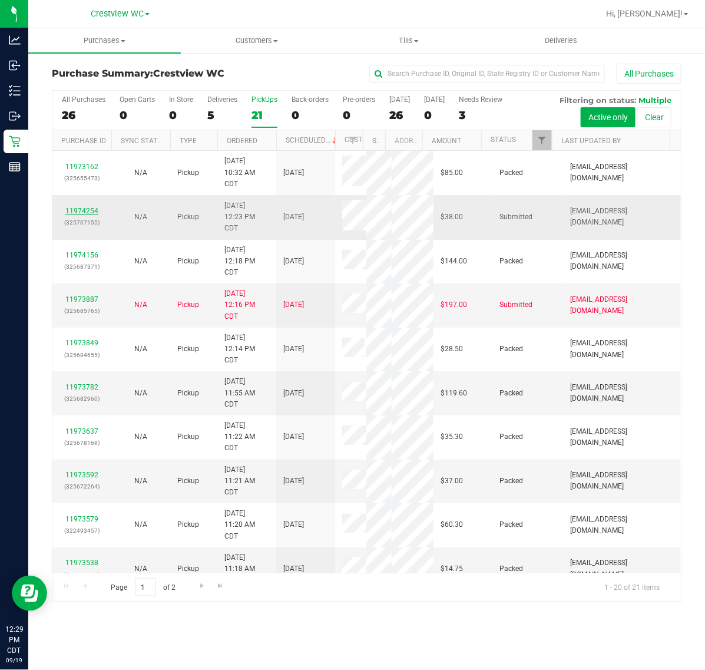
click at [91, 213] on link "11974254" at bounding box center [81, 211] width 33 height 8
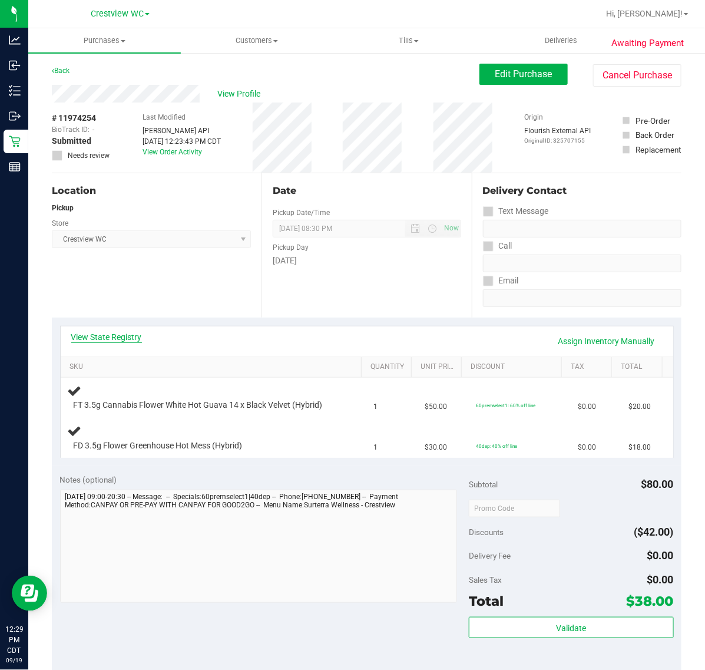
click at [130, 335] on link "View State Registry" at bounding box center [106, 337] width 71 height 12
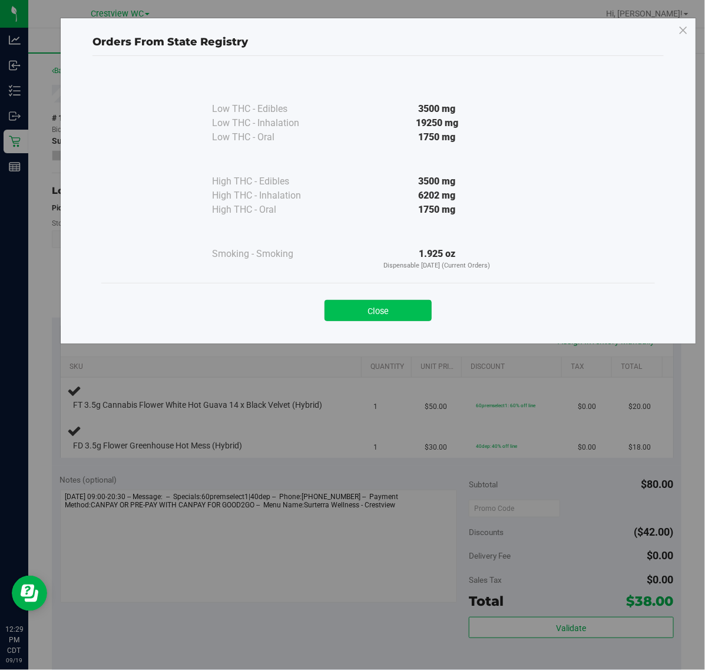
click at [381, 304] on button "Close" at bounding box center [378, 310] width 107 height 21
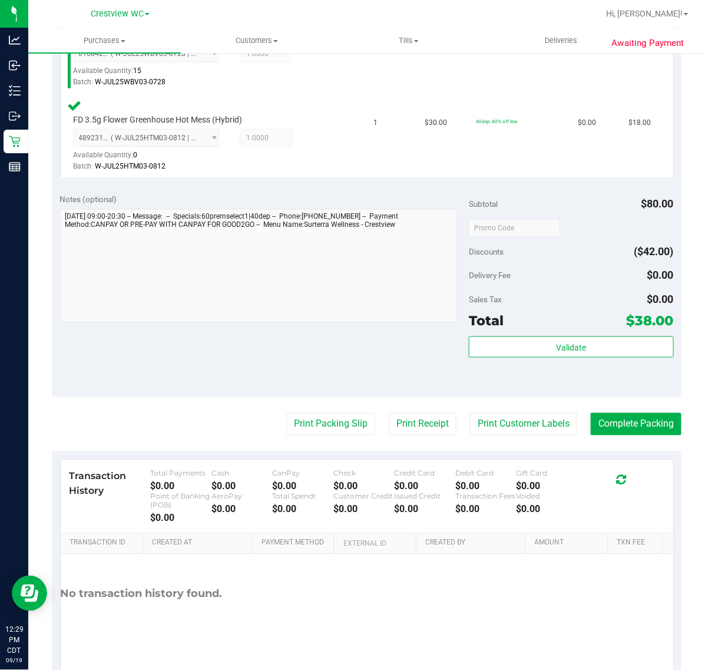
scroll to position [400, 0]
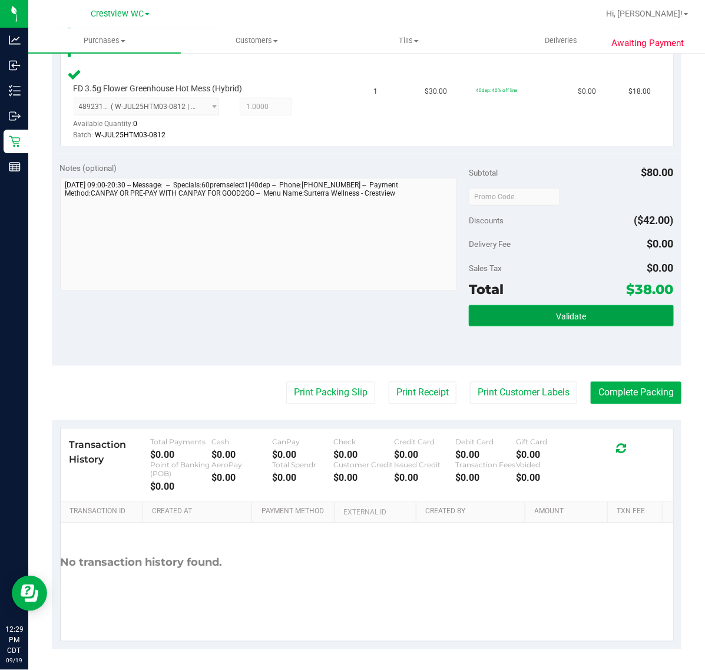
click at [516, 307] on button "Validate" at bounding box center [571, 315] width 204 height 21
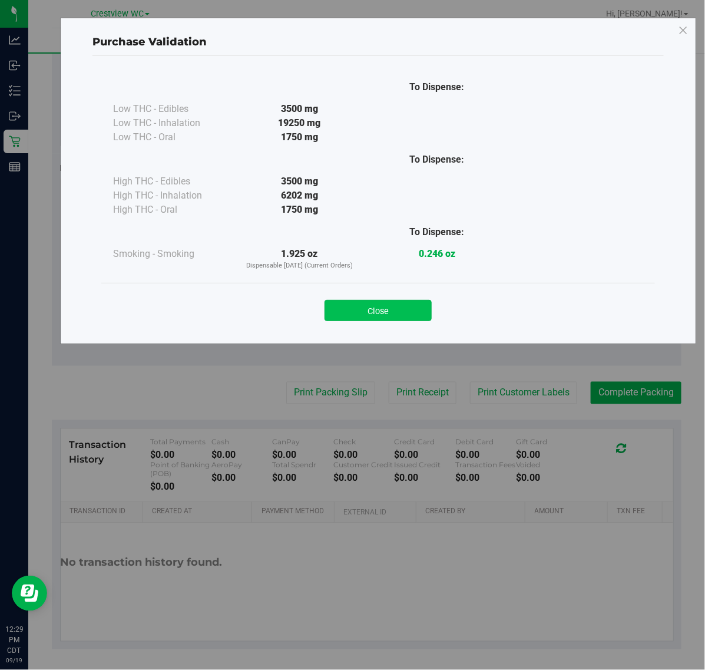
drag, startPoint x: 372, startPoint y: 285, endPoint x: 379, endPoint y: 311, distance: 26.9
click at [373, 286] on div "Close" at bounding box center [378, 307] width 554 height 48
click at [379, 311] on button "Close" at bounding box center [378, 310] width 107 height 21
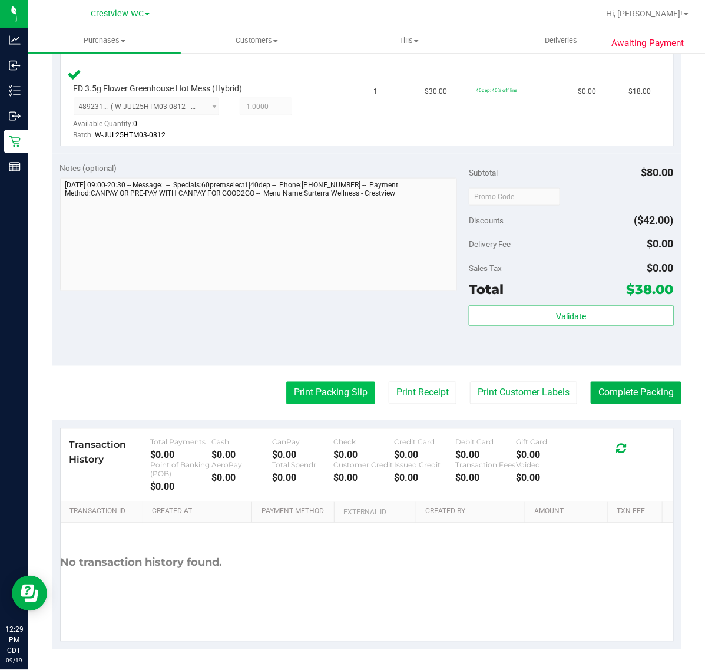
click at [331, 403] on button "Print Packing Slip" at bounding box center [330, 393] width 89 height 22
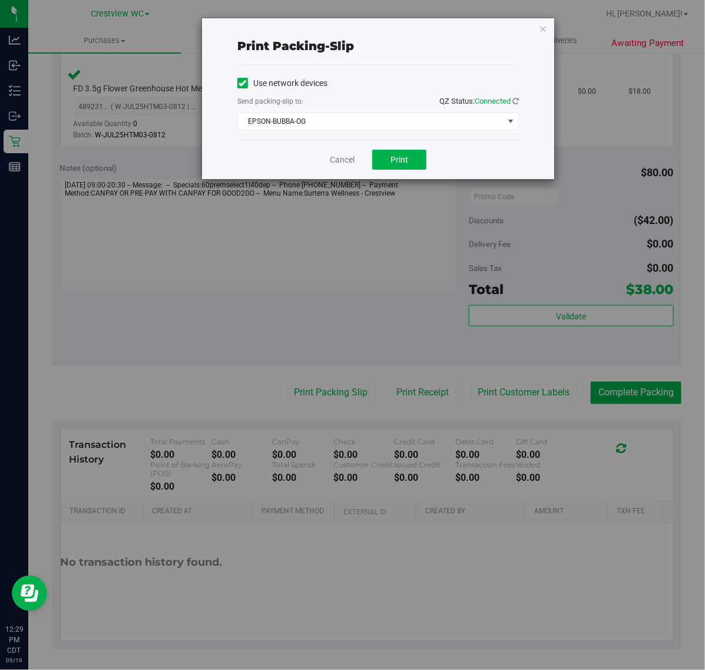
click at [417, 147] on div "Cancel Print" at bounding box center [378, 159] width 282 height 39
click at [417, 154] on button "Print" at bounding box center [399, 160] width 54 height 20
click at [338, 161] on link "Cancel" at bounding box center [342, 160] width 25 height 12
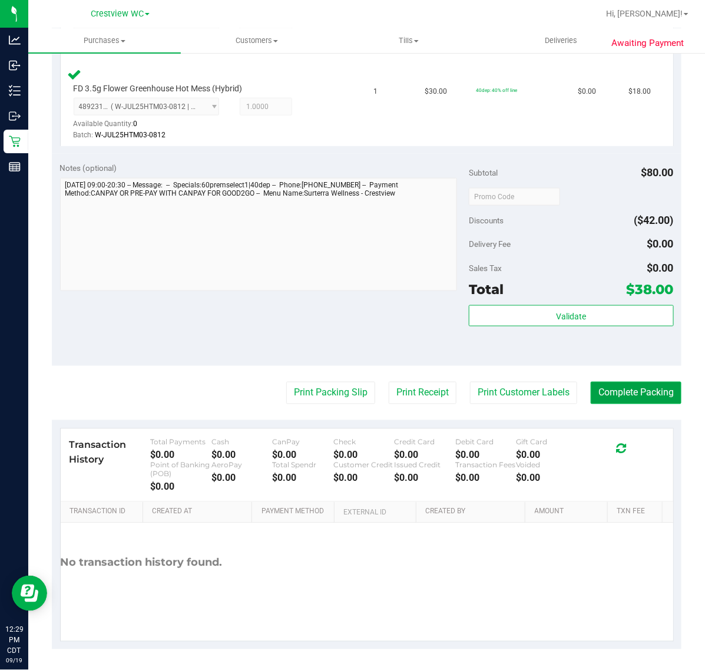
click at [609, 383] on button "Complete Packing" at bounding box center [636, 393] width 91 height 22
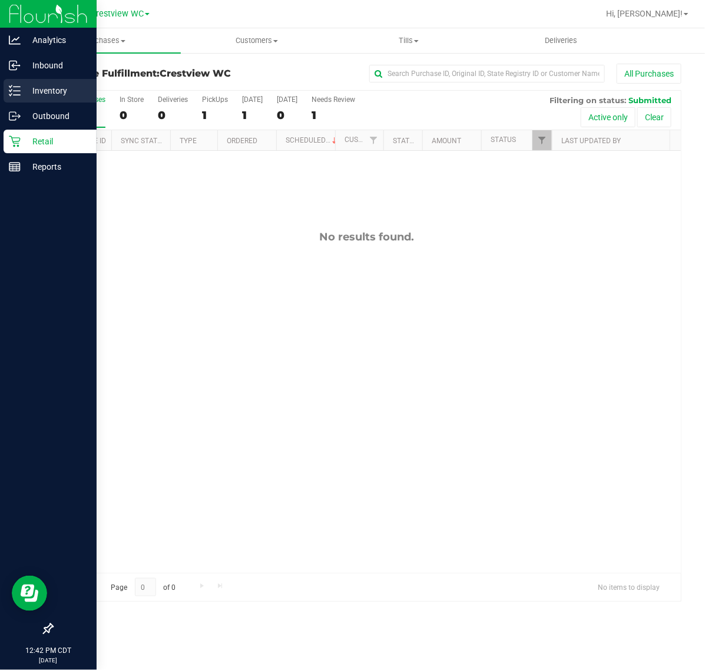
drag, startPoint x: 9, startPoint y: 93, endPoint x: 34, endPoint y: 86, distance: 25.2
click at [9, 93] on icon at bounding box center [15, 91] width 12 height 12
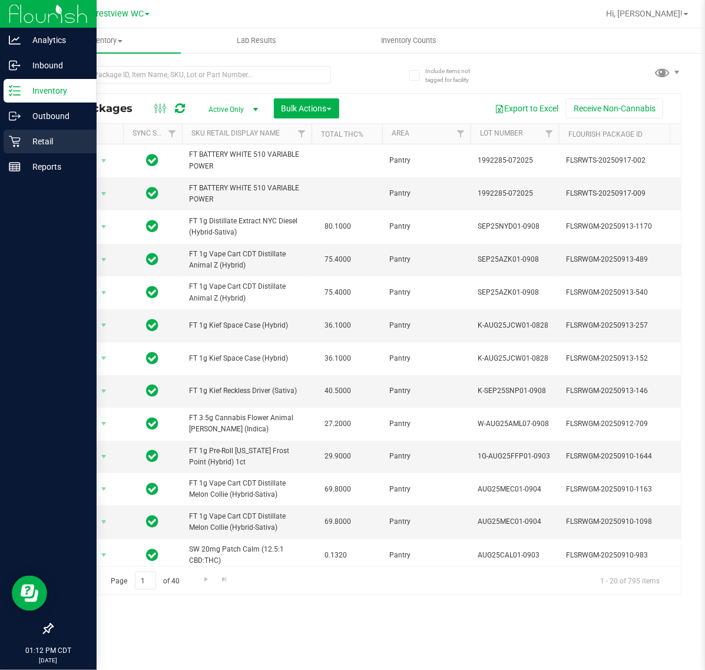
click at [18, 137] on icon at bounding box center [15, 142] width 12 height 12
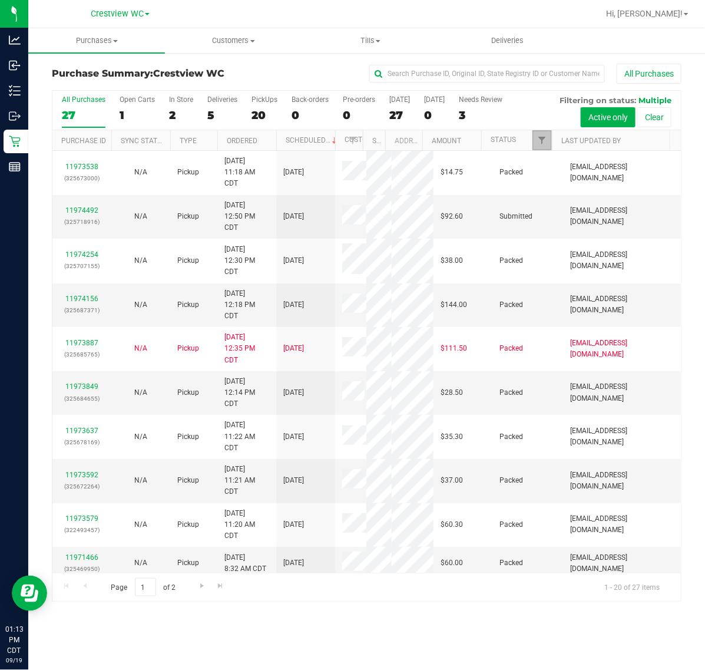
click at [540, 136] on link "Filter" at bounding box center [542, 140] width 19 height 20
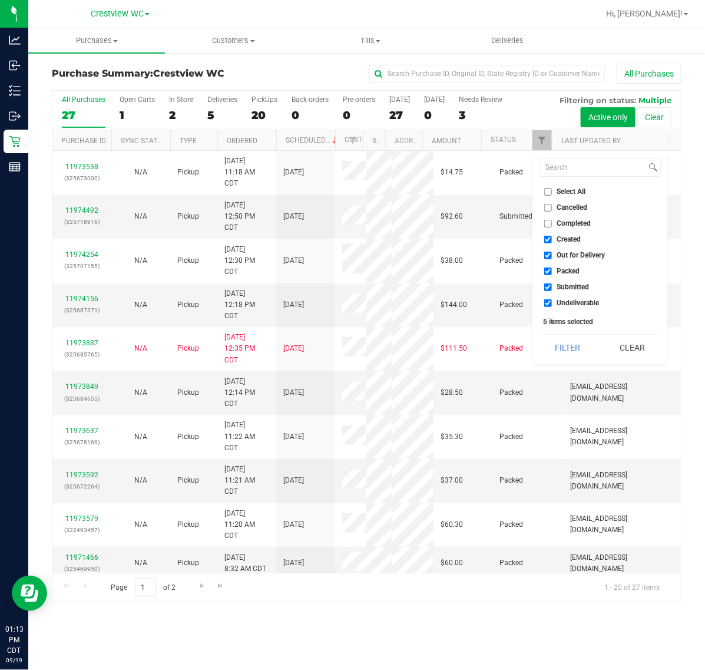
click at [565, 189] on span "Select All" at bounding box center [571, 191] width 29 height 7
click at [552, 189] on input "Select All" at bounding box center [549, 192] width 8 height 8
checkbox input "true"
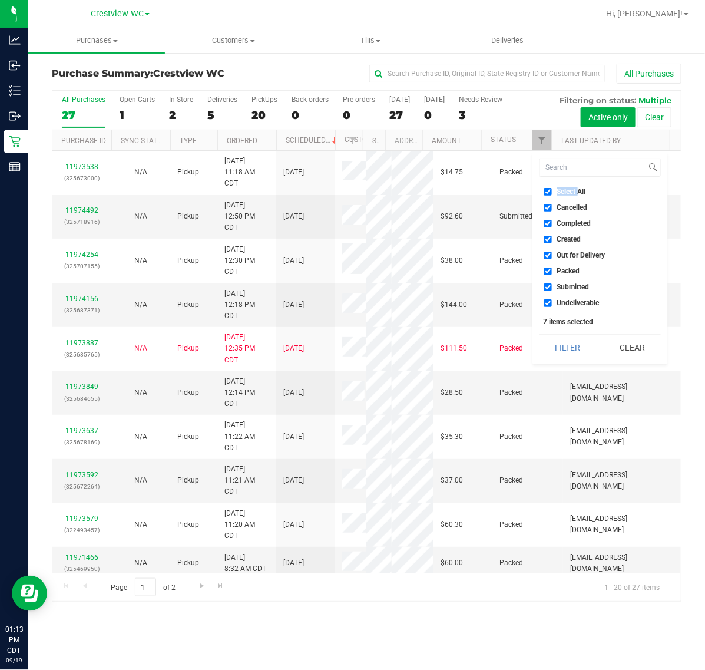
click at [565, 189] on span "Select All" at bounding box center [571, 191] width 29 height 7
click at [552, 189] on input "Select All" at bounding box center [549, 192] width 8 height 8
checkbox input "false"
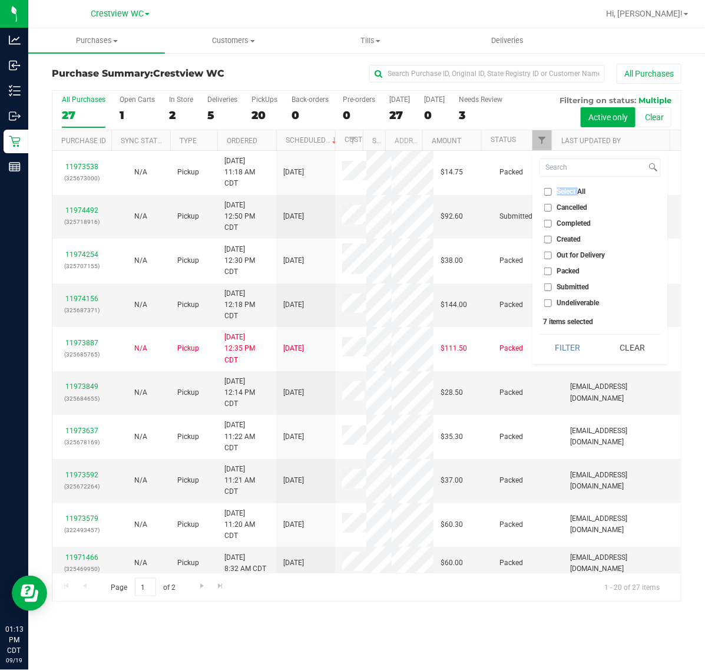
checkbox input "false"
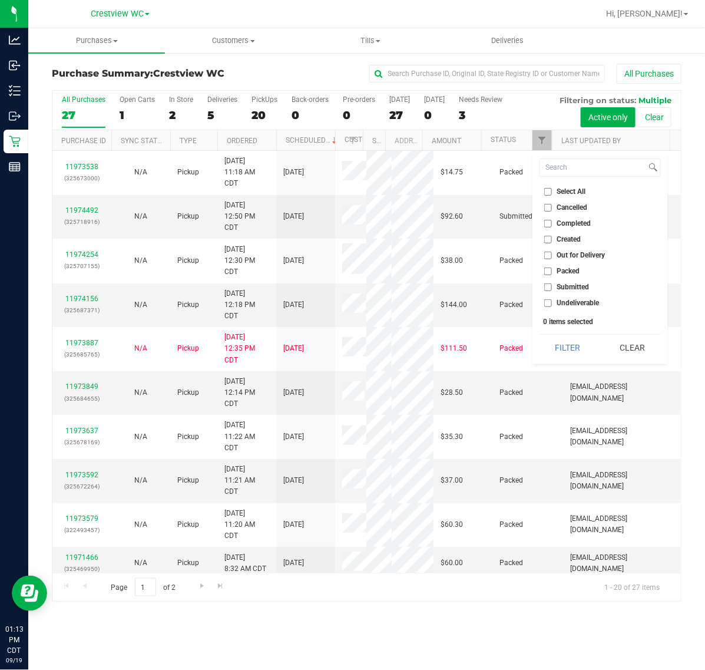
click at [561, 287] on span "Submitted" at bounding box center [573, 286] width 32 height 7
click at [552, 287] on input "Submitted" at bounding box center [549, 287] width 8 height 8
checkbox input "true"
click at [562, 339] on button "Filter" at bounding box center [568, 348] width 57 height 26
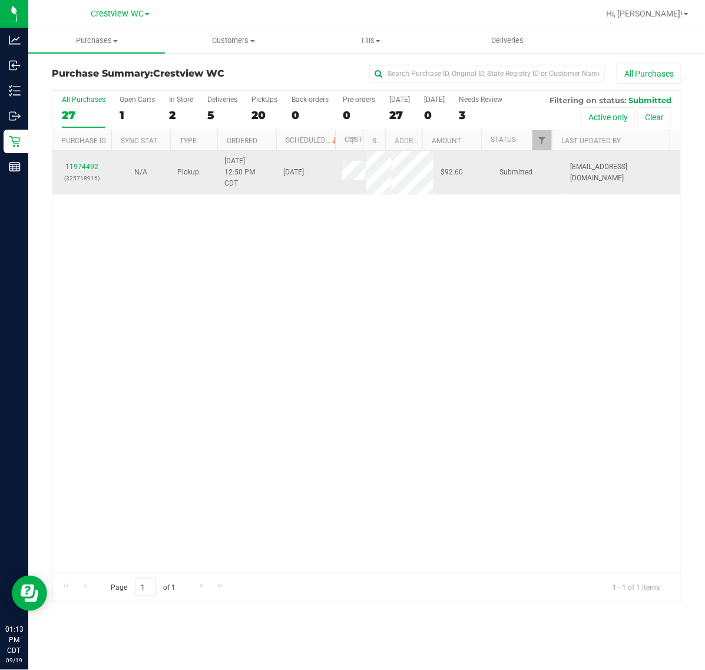
click at [84, 172] on div "11974492 (325718916)" at bounding box center [82, 172] width 45 height 22
click at [84, 171] on link "11974492" at bounding box center [81, 167] width 33 height 8
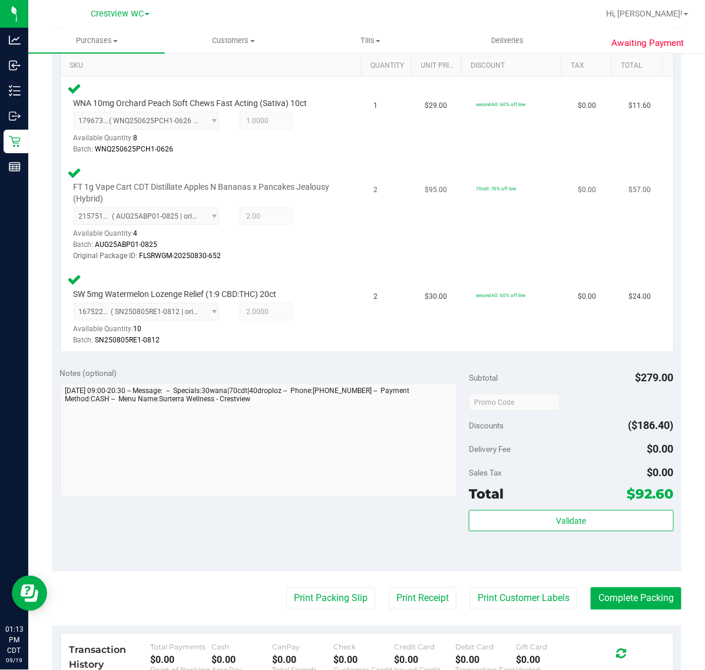
scroll to position [442, 0]
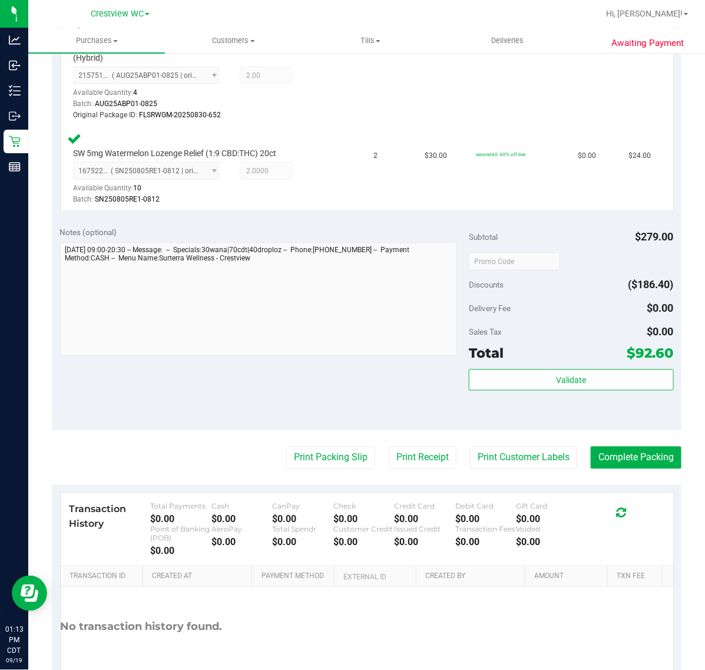
click at [599, 392] on div "Validate" at bounding box center [571, 396] width 204 height 53
click at [602, 390] on div "Validate" at bounding box center [571, 381] width 204 height 22
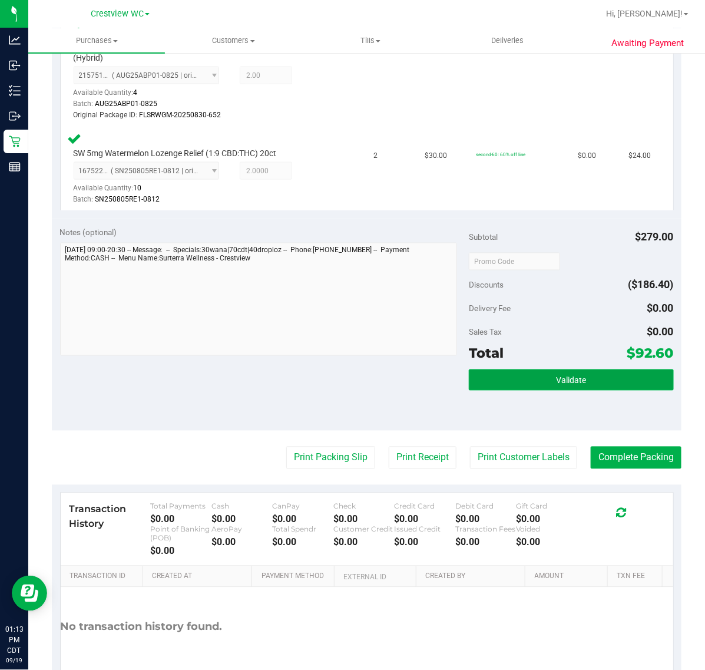
click at [604, 387] on button "Validate" at bounding box center [571, 380] width 204 height 21
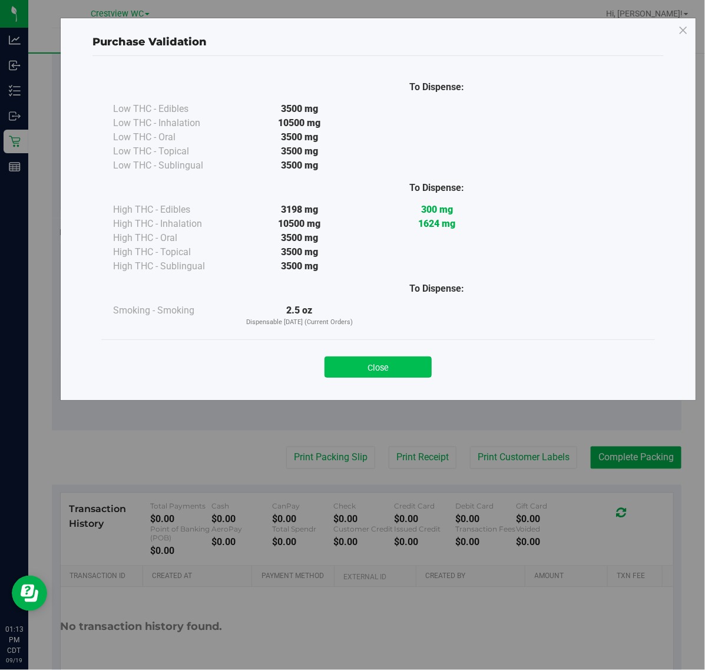
click at [394, 370] on button "Close" at bounding box center [378, 367] width 107 height 21
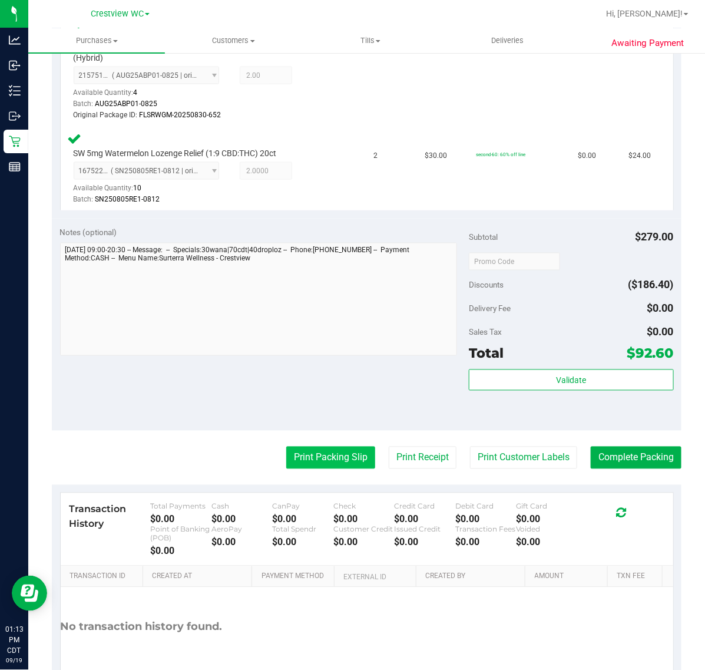
click at [322, 454] on button "Print Packing Slip" at bounding box center [330, 458] width 89 height 22
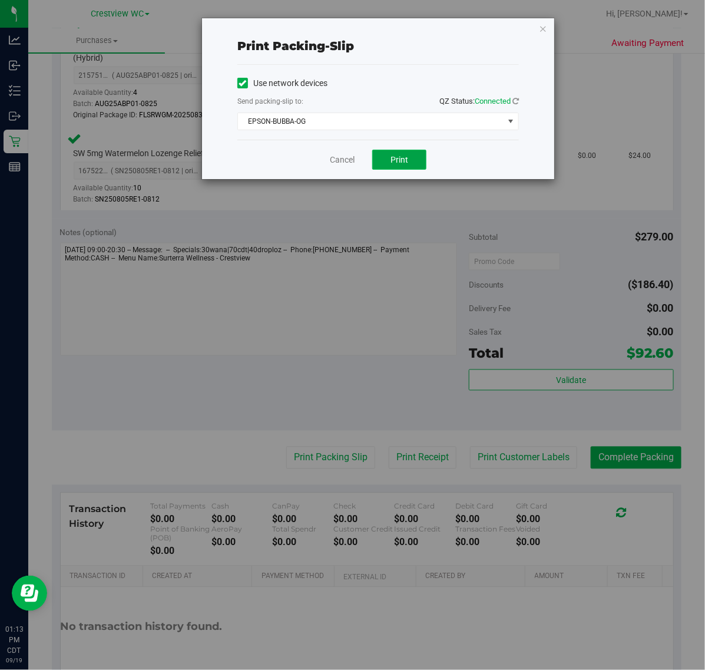
click at [410, 166] on button "Print" at bounding box center [399, 160] width 54 height 20
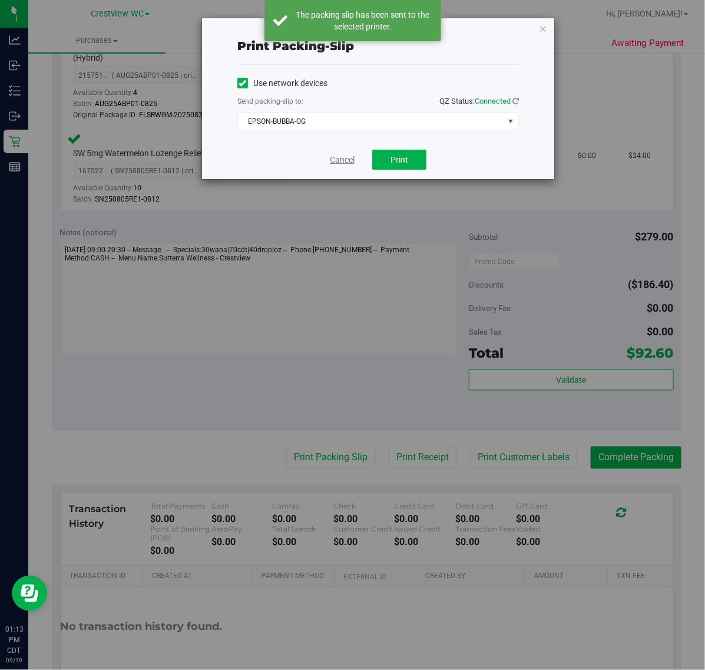
click at [339, 157] on link "Cancel" at bounding box center [342, 160] width 25 height 12
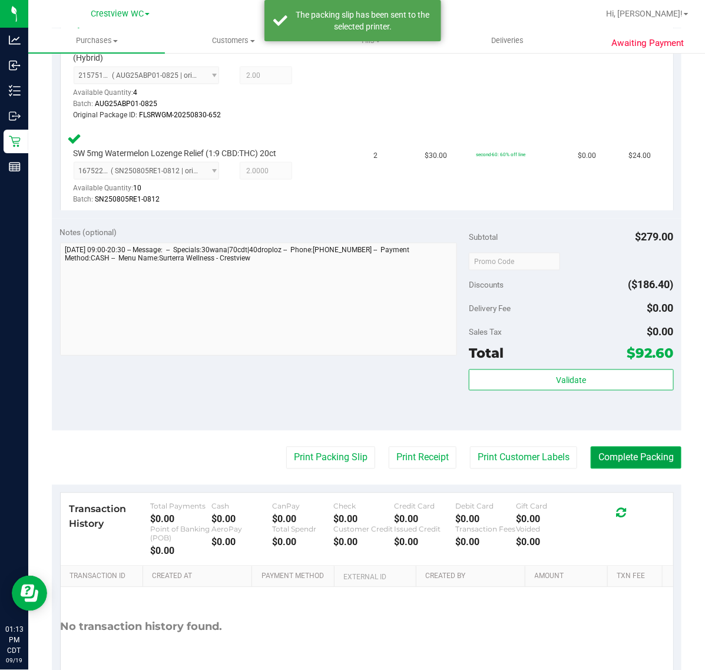
click at [602, 461] on button "Complete Packing" at bounding box center [636, 458] width 91 height 22
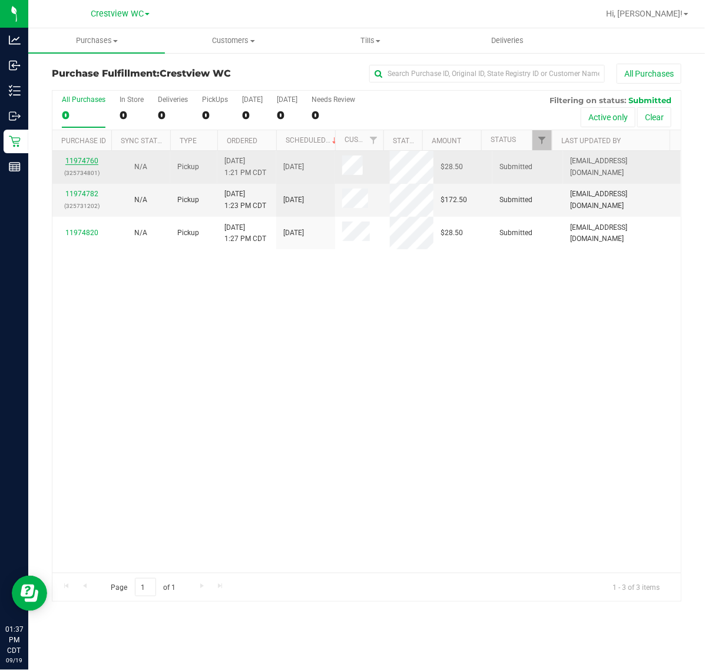
click at [83, 164] on link "11974760" at bounding box center [81, 161] width 33 height 8
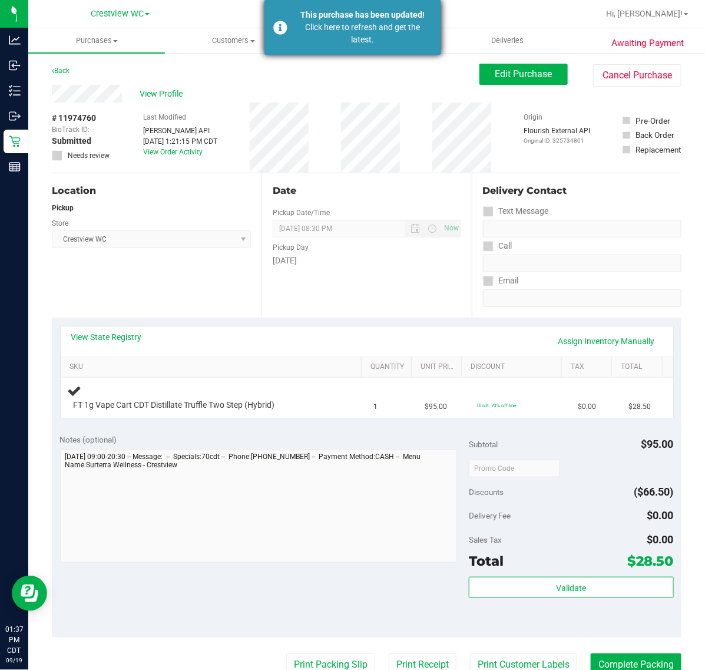
click at [334, 41] on div "Click here to refresh and get the latest." at bounding box center [363, 33] width 138 height 25
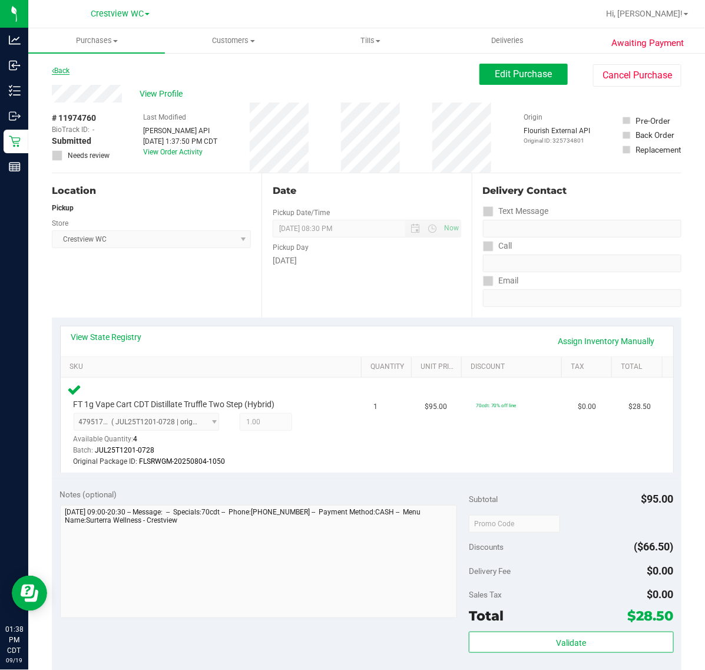
click at [67, 71] on link "Back" at bounding box center [61, 71] width 18 height 8
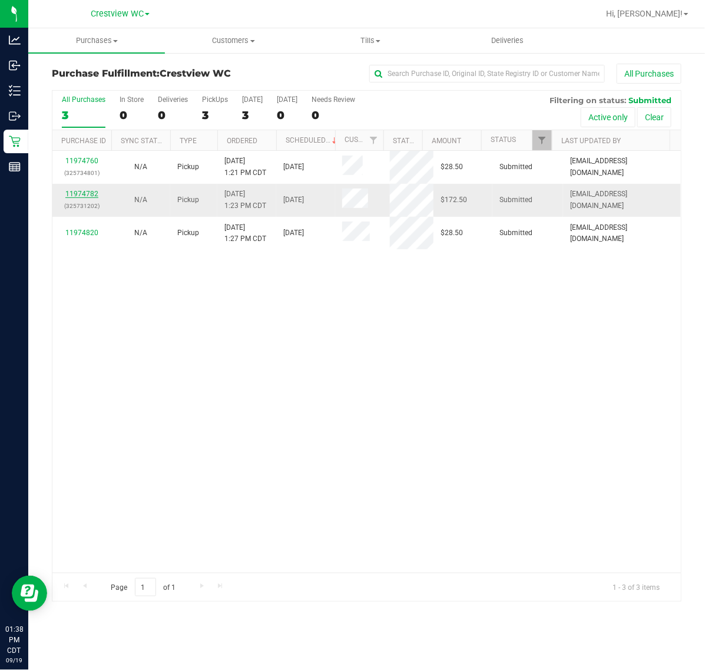
click at [90, 193] on link "11974782" at bounding box center [81, 194] width 33 height 8
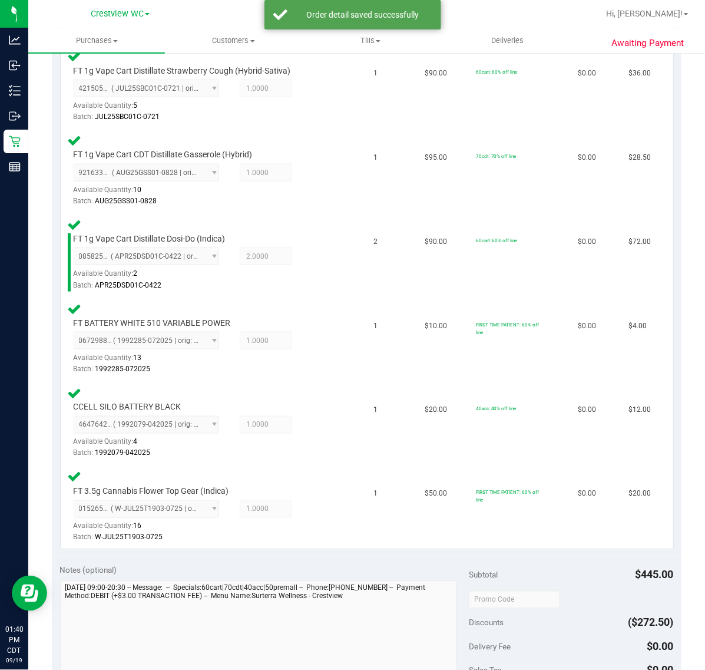
scroll to position [480, 0]
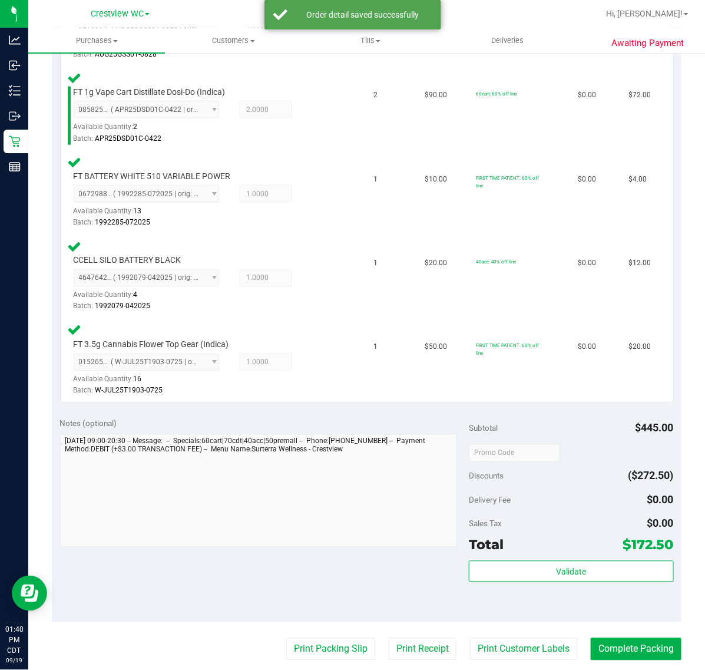
click at [540, 585] on div "Validate" at bounding box center [571, 587] width 204 height 53
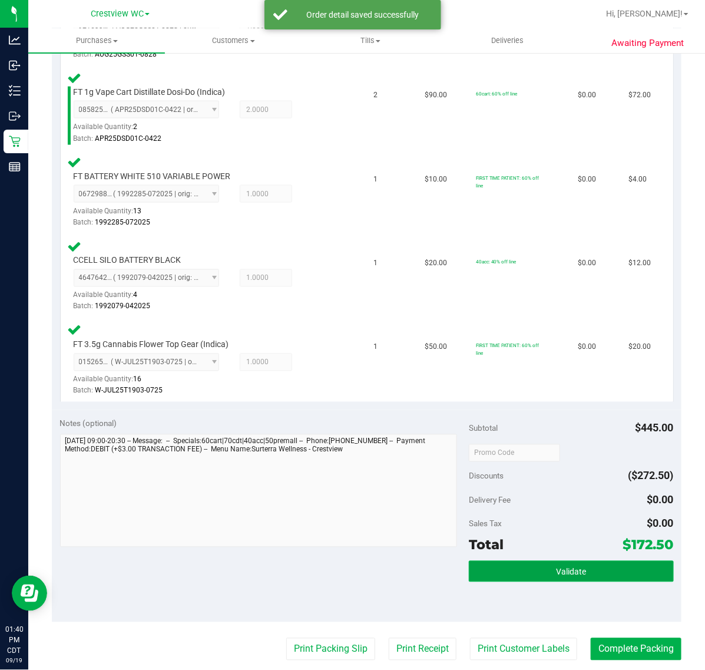
click at [539, 572] on button "Validate" at bounding box center [571, 571] width 204 height 21
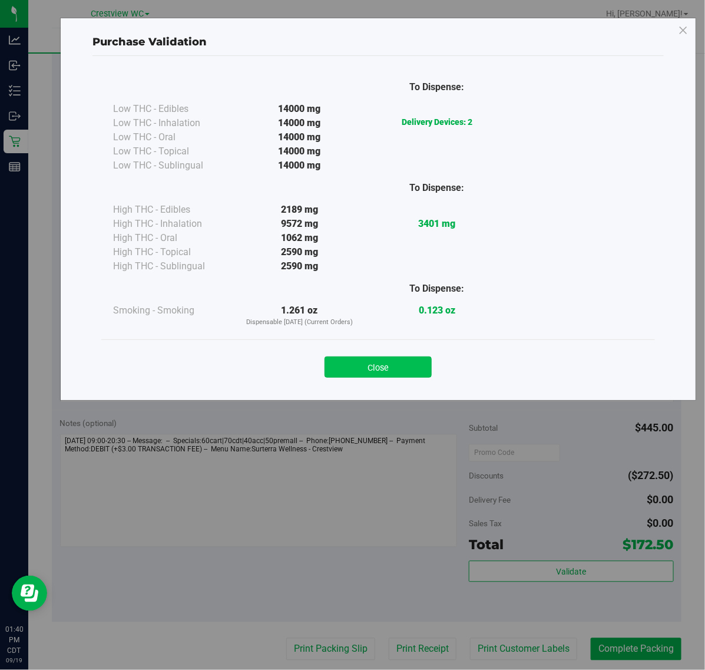
click at [371, 357] on button "Close" at bounding box center [378, 367] width 107 height 21
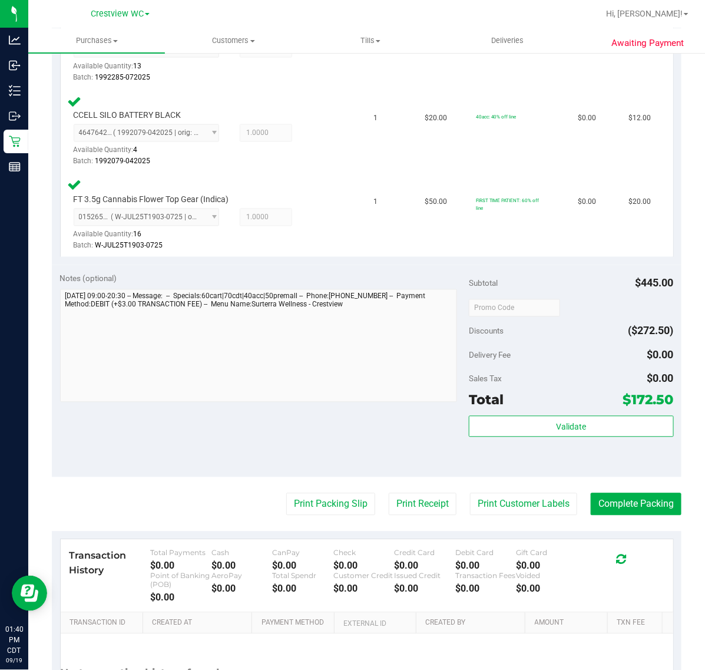
scroll to position [734, 0]
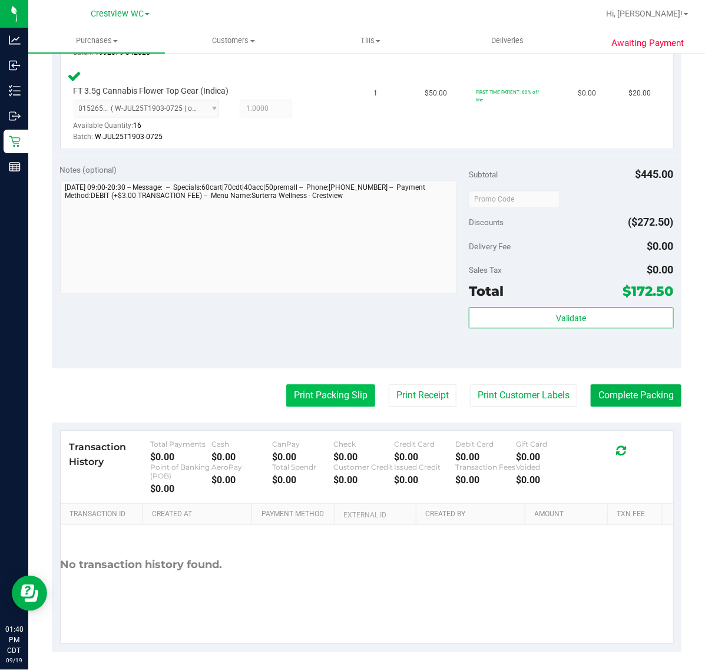
click at [317, 395] on button "Print Packing Slip" at bounding box center [330, 396] width 89 height 22
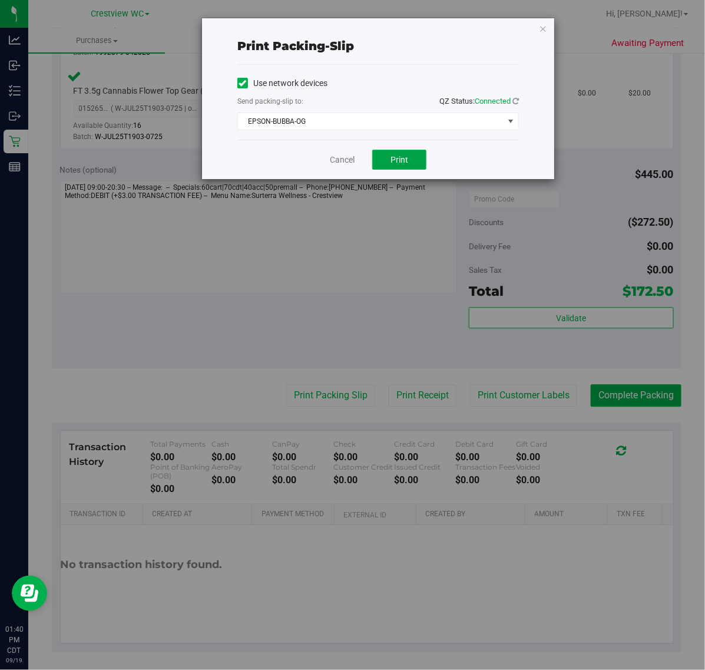
click at [420, 157] on button "Print" at bounding box center [399, 160] width 54 height 20
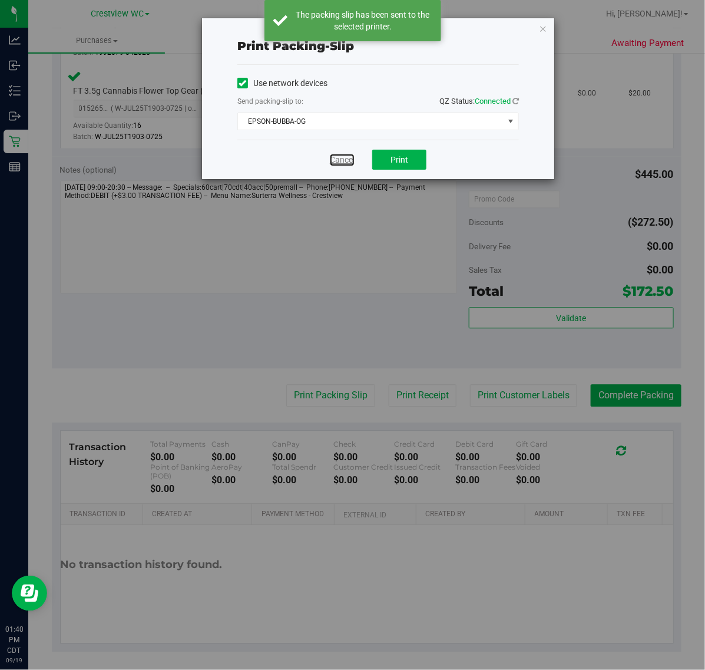
drag, startPoint x: 332, startPoint y: 162, endPoint x: 384, endPoint y: 210, distance: 70.9
click at [332, 162] on link "Cancel" at bounding box center [342, 160] width 25 height 12
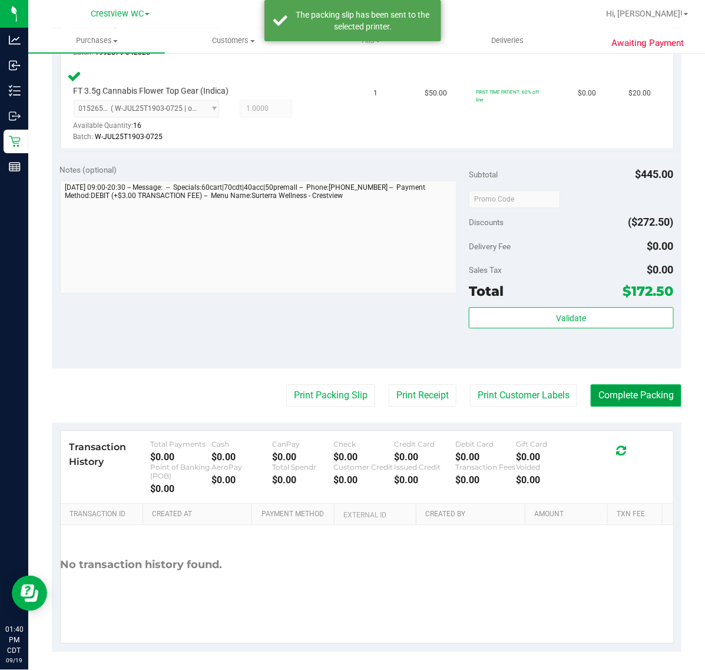
click at [634, 400] on button "Complete Packing" at bounding box center [636, 396] width 91 height 22
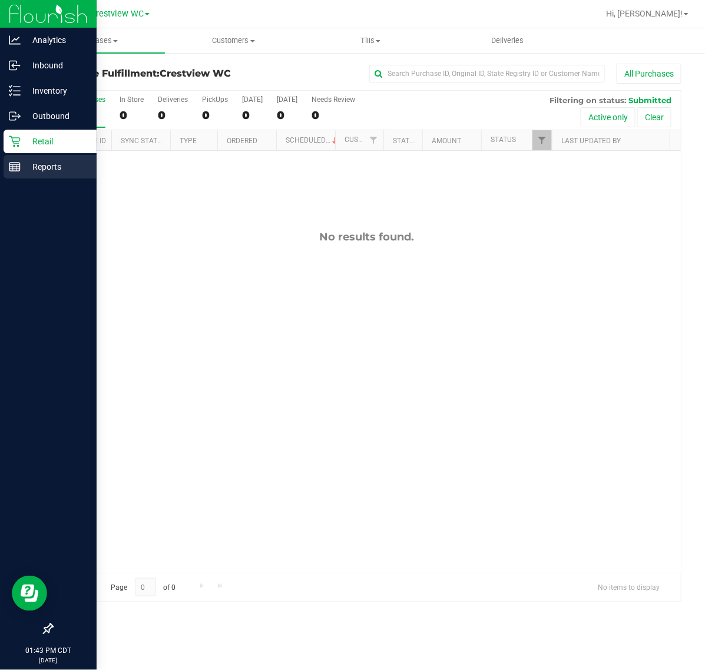
click at [17, 169] on line at bounding box center [17, 168] width 0 height 6
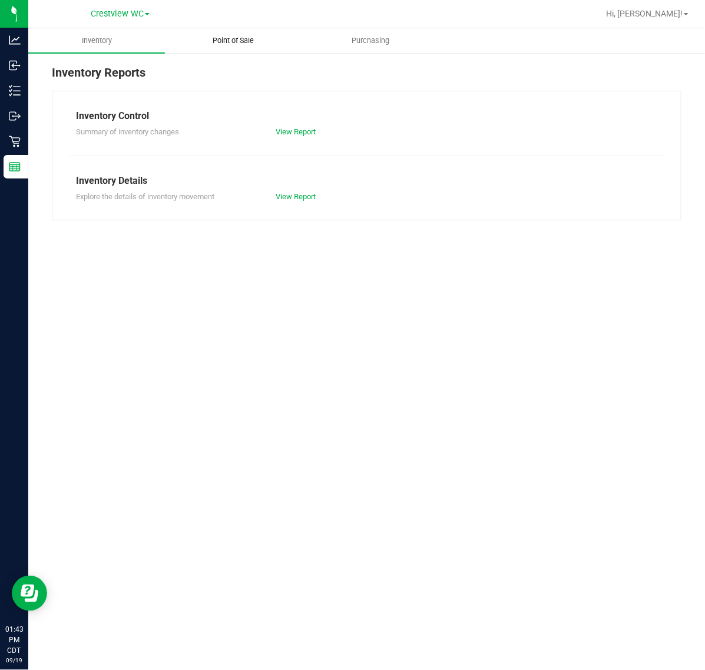
click at [263, 40] on span "Point of Sale" at bounding box center [233, 40] width 73 height 11
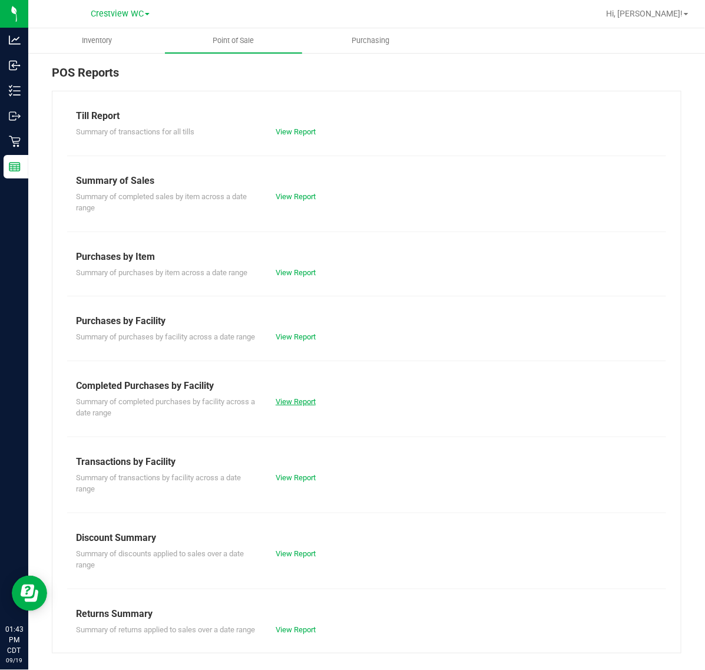
click at [288, 406] on link "View Report" at bounding box center [296, 401] width 40 height 9
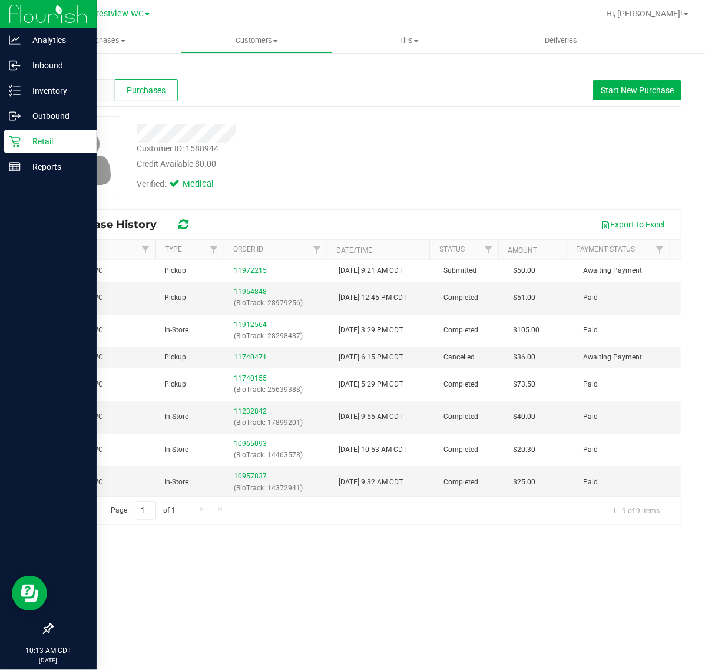
click at [31, 148] on p "Retail" at bounding box center [56, 141] width 71 height 14
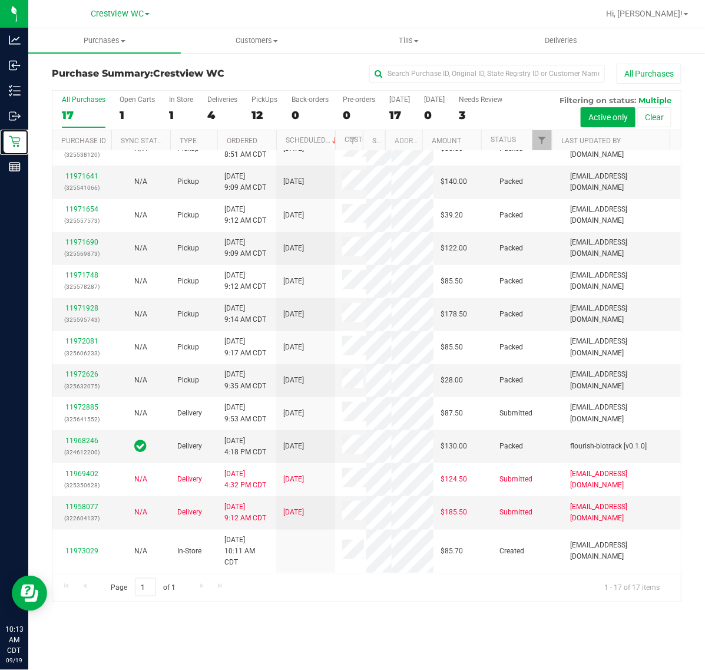
scroll to position [530, 0]
click at [255, 115] on div "12" at bounding box center [265, 115] width 26 height 14
click at [0, 0] on input "PickUps 12" at bounding box center [0, 0] width 0 height 0
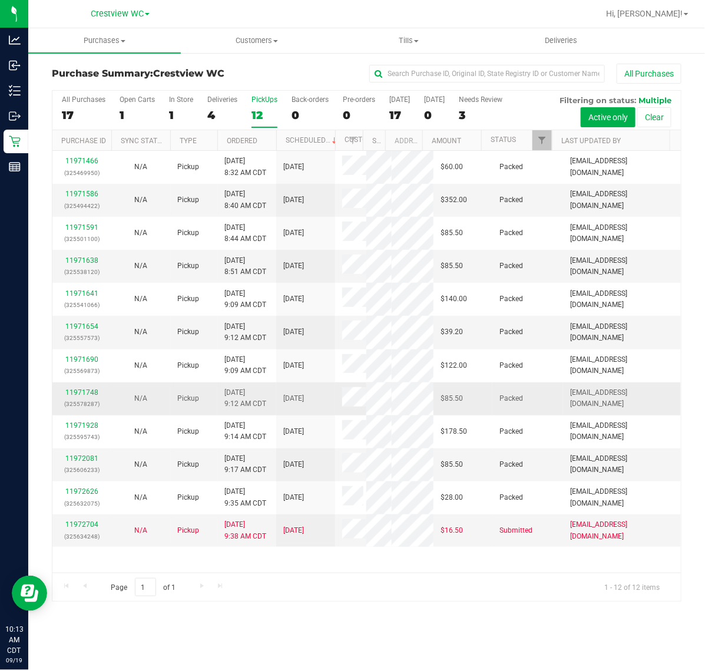
scroll to position [174, 0]
click at [187, 113] on div "1" at bounding box center [181, 115] width 24 height 14
click at [0, 0] on input "In Store 1" at bounding box center [0, 0] width 0 height 0
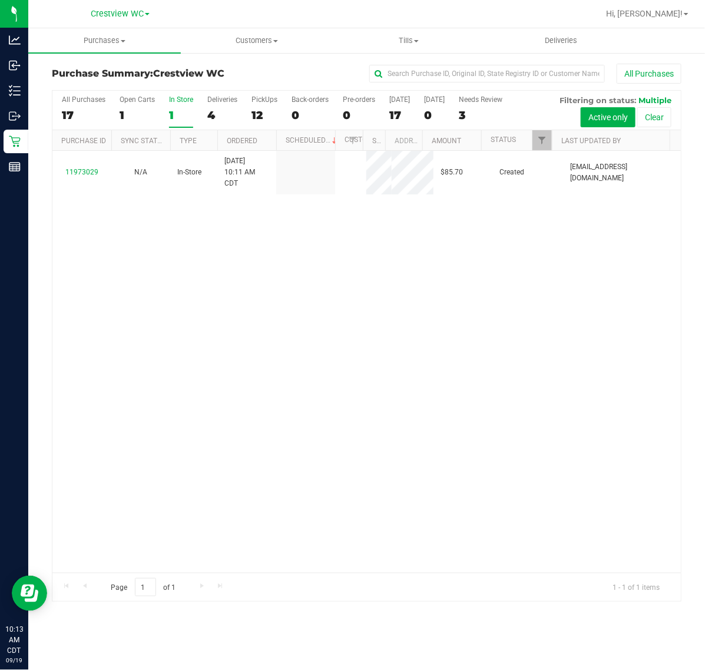
scroll to position [0, 0]
drag, startPoint x: 240, startPoint y: 72, endPoint x: 45, endPoint y: 74, distance: 194.5
click at [45, 74] on div "Purchase Summary: Crestview WC All Purchases All Purchases 17 Open Carts 1 In S…" at bounding box center [366, 333] width 677 height 562
click at [49, 74] on div "Purchase Summary: Crestview WC All Purchases All Purchases 17 Open Carts 1 In S…" at bounding box center [366, 333] width 677 height 562
drag, startPoint x: 49, startPoint y: 74, endPoint x: 101, endPoint y: 71, distance: 51.9
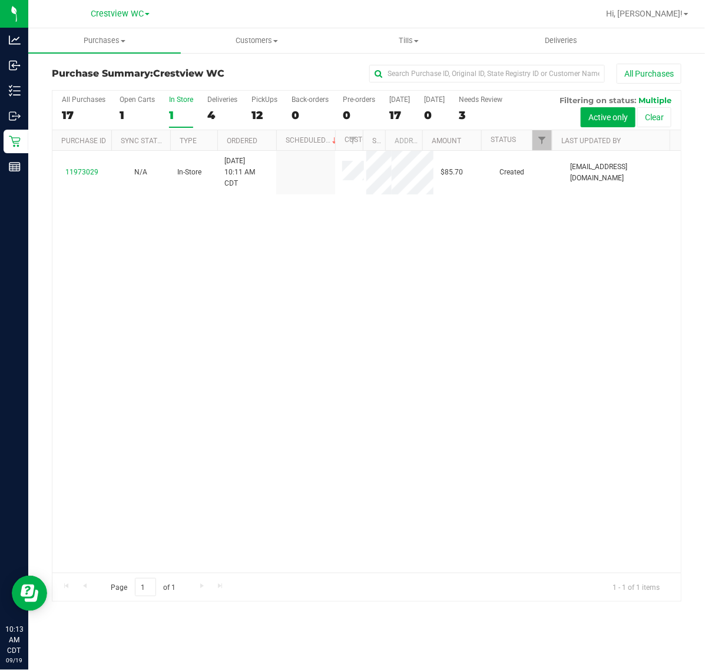
click at [98, 71] on div "Purchase Summary: Crestview WC All Purchases All Purchases 17 Open Carts 1 In S…" at bounding box center [366, 333] width 677 height 562
click at [147, 68] on h3 "Purchase Summary: Crestview WC" at bounding box center [157, 73] width 210 height 11
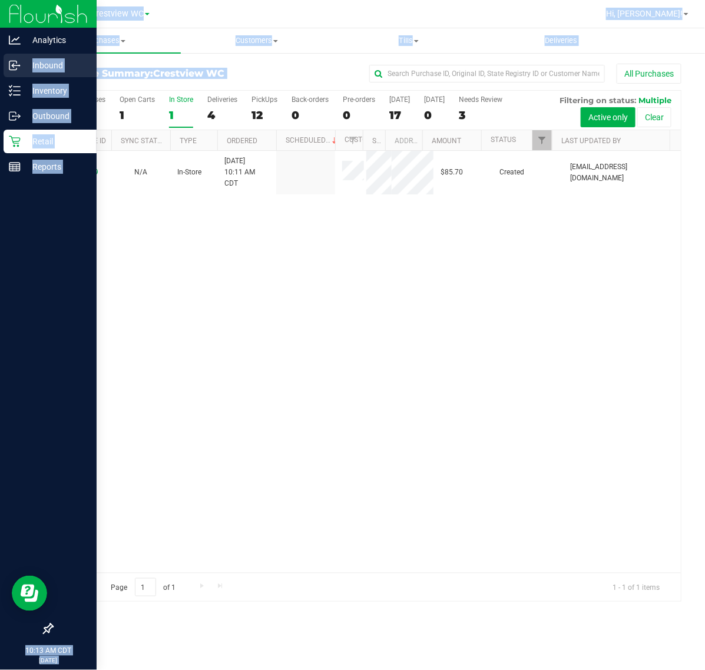
drag, startPoint x: 142, startPoint y: 64, endPoint x: 25, endPoint y: 61, distance: 117.3
click at [25, 61] on div "Analytics Inbound Inventory Outbound Retail Reports 10:13 AM CDT [DATE] 09/19 C…" at bounding box center [352, 335] width 705 height 670
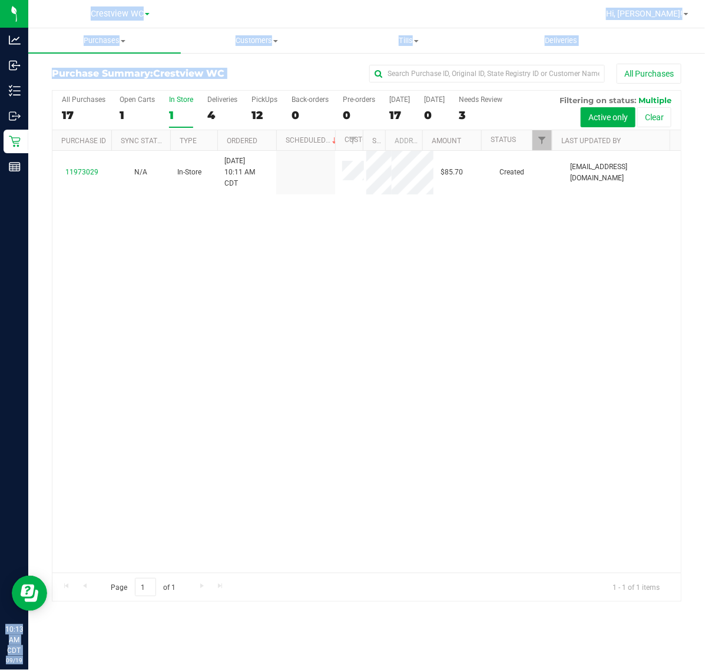
click at [221, 65] on div "Purchase Summary: Crestview WC All Purchases" at bounding box center [367, 77] width 630 height 26
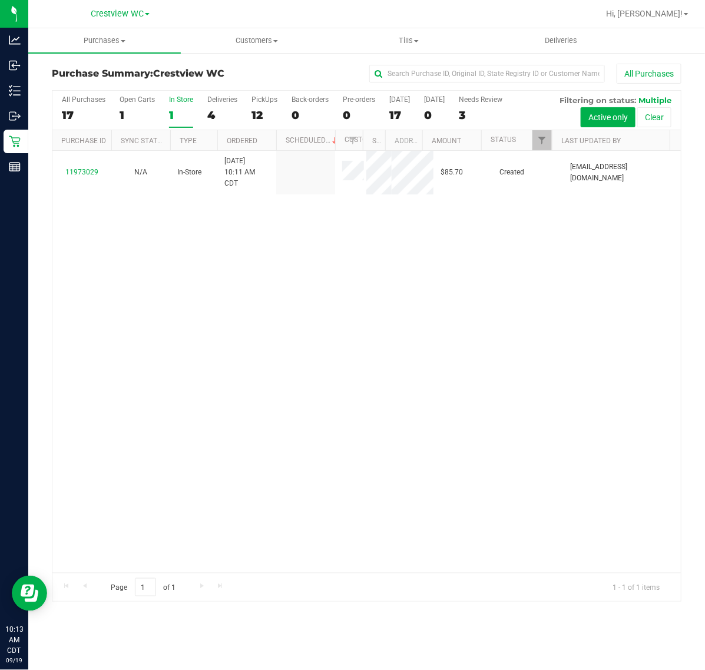
drag, startPoint x: 205, startPoint y: 67, endPoint x: 51, endPoint y: 72, distance: 154.5
click at [51, 72] on div "Purchase Summary: Crestview WC All Purchases All Purchases 17 Open Carts 1 In S…" at bounding box center [366, 333] width 677 height 562
drag, startPoint x: 265, startPoint y: 65, endPoint x: 256, endPoint y: 65, distance: 8.8
click at [260, 65] on div "Purchase Summary: Crestview WC All Purchases" at bounding box center [367, 77] width 630 height 26
click at [263, 113] on div "12" at bounding box center [265, 115] width 26 height 14
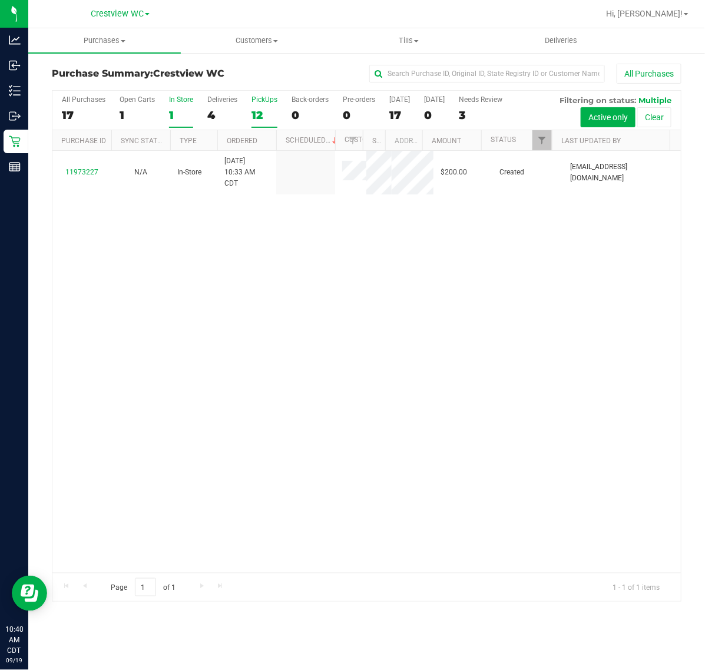
click at [0, 0] on input "PickUps 12" at bounding box center [0, 0] width 0 height 0
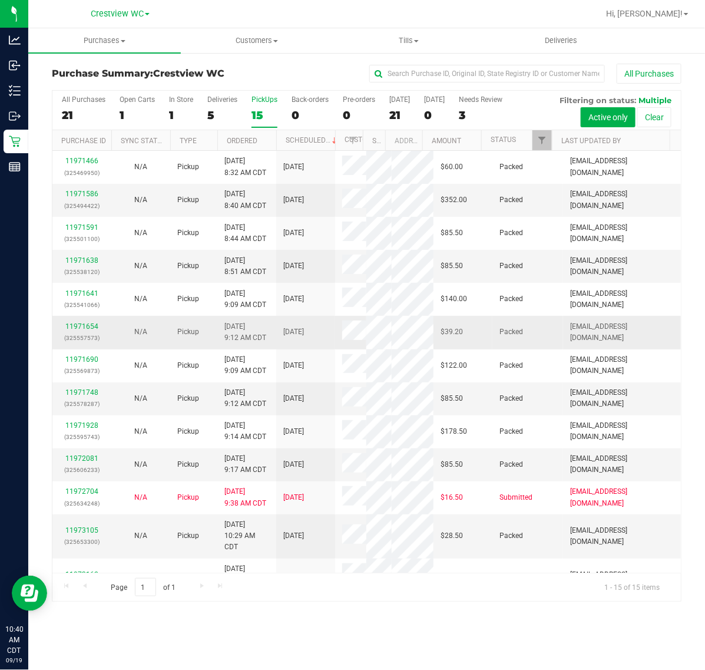
scroll to position [317, 0]
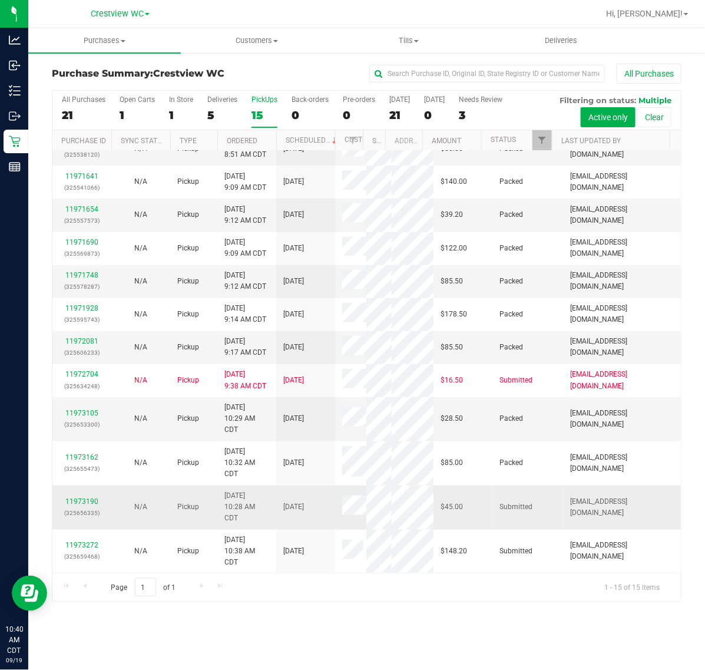
click at [86, 497] on div "11973190 (325656335)" at bounding box center [82, 507] width 45 height 22
click at [85, 498] on div "11973190 (325656335)" at bounding box center [82, 507] width 45 height 22
click at [81, 503] on link "11973190" at bounding box center [81, 501] width 33 height 8
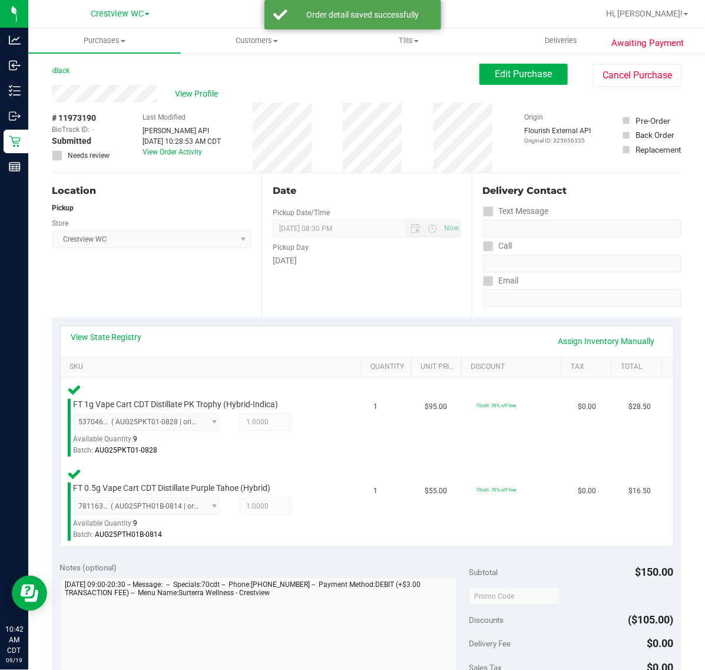
scroll to position [400, 0]
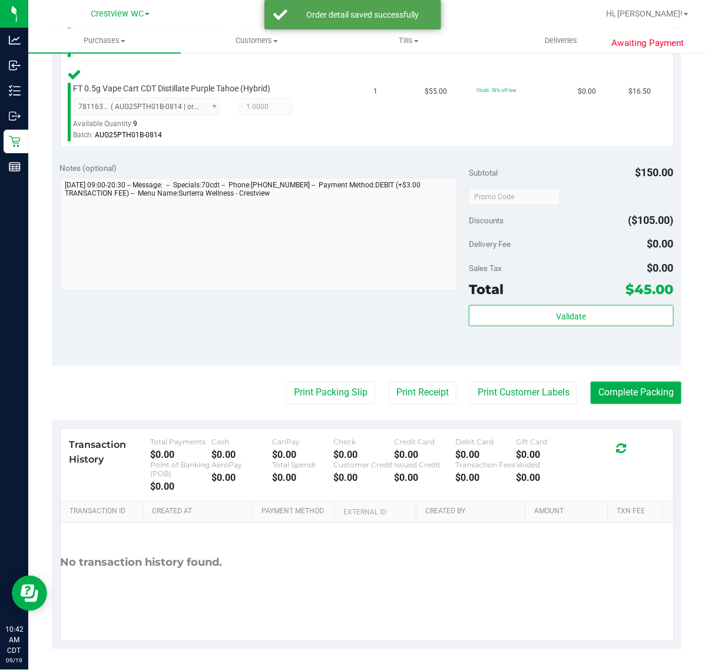
click at [529, 339] on div "Validate" at bounding box center [571, 331] width 204 height 53
click at [508, 320] on button "Validate" at bounding box center [571, 315] width 204 height 21
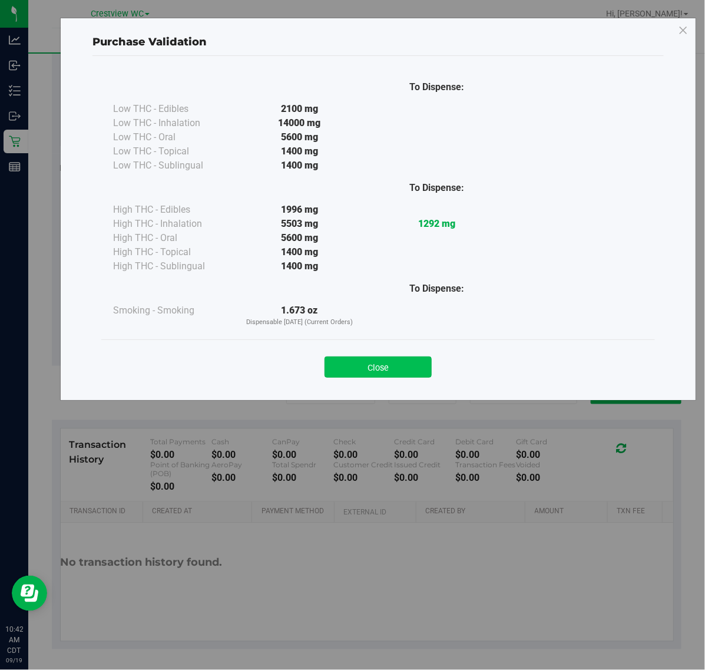
click at [413, 359] on button "Close" at bounding box center [378, 367] width 107 height 21
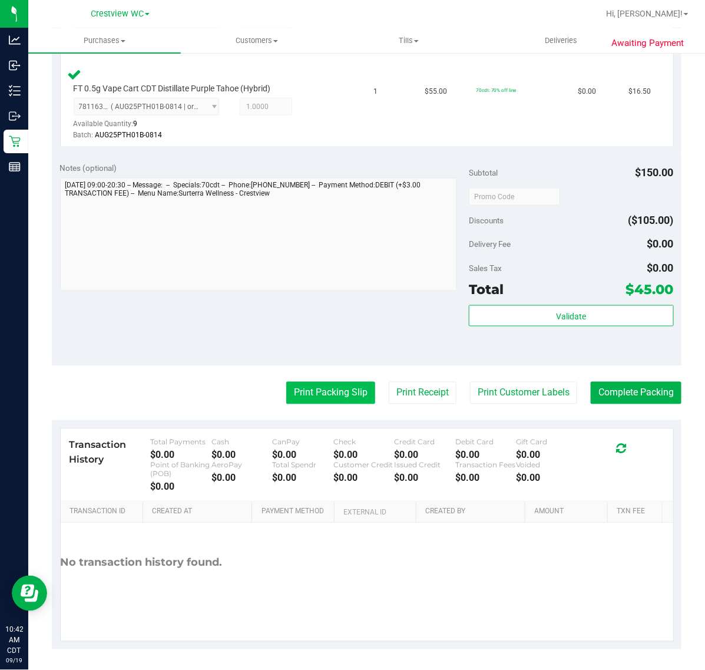
click at [333, 382] on button "Print Packing Slip" at bounding box center [330, 393] width 89 height 22
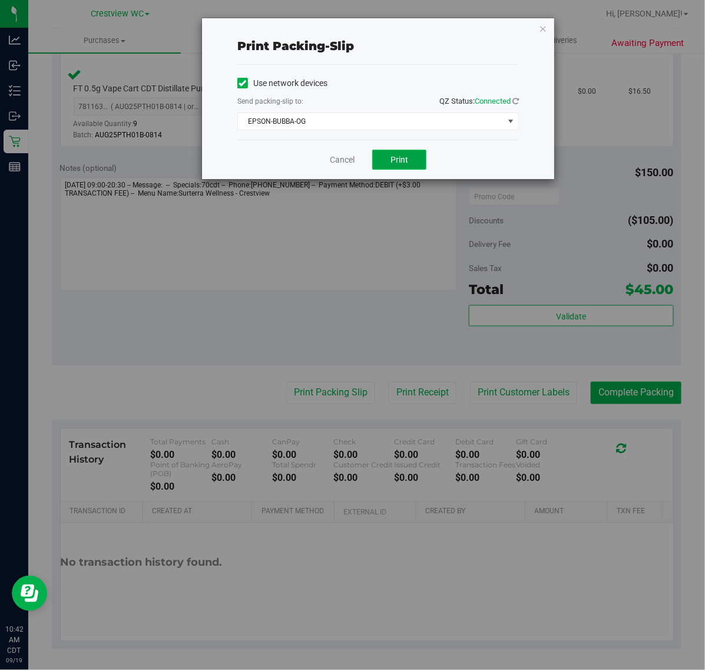
click at [394, 167] on button "Print" at bounding box center [399, 160] width 54 height 20
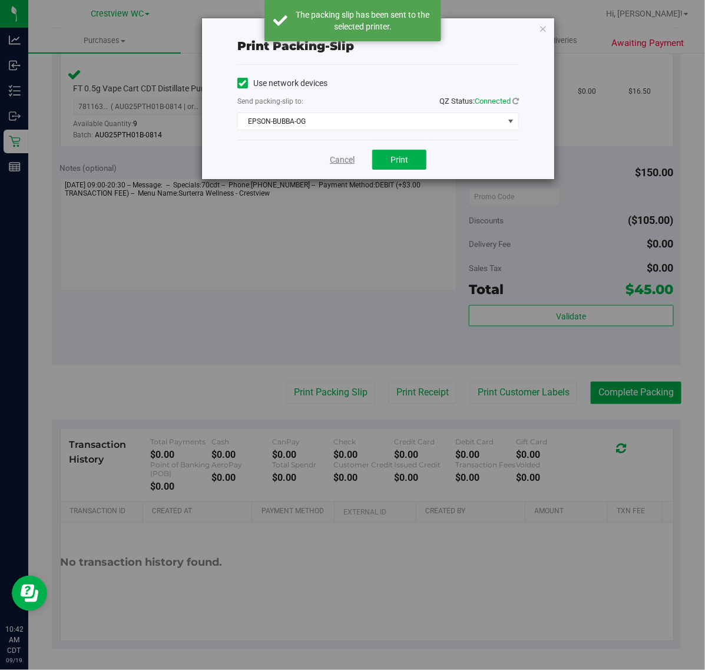
click at [341, 165] on link "Cancel" at bounding box center [342, 160] width 25 height 12
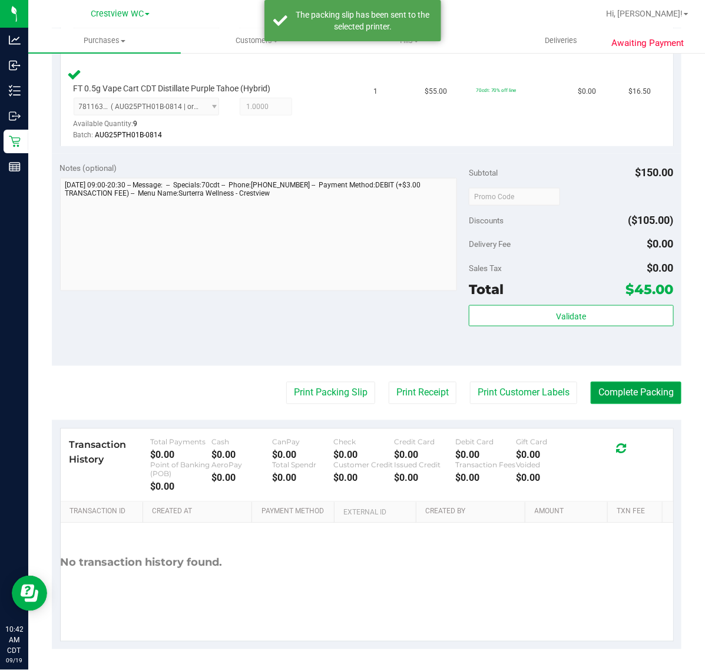
click at [626, 392] on button "Complete Packing" at bounding box center [636, 393] width 91 height 22
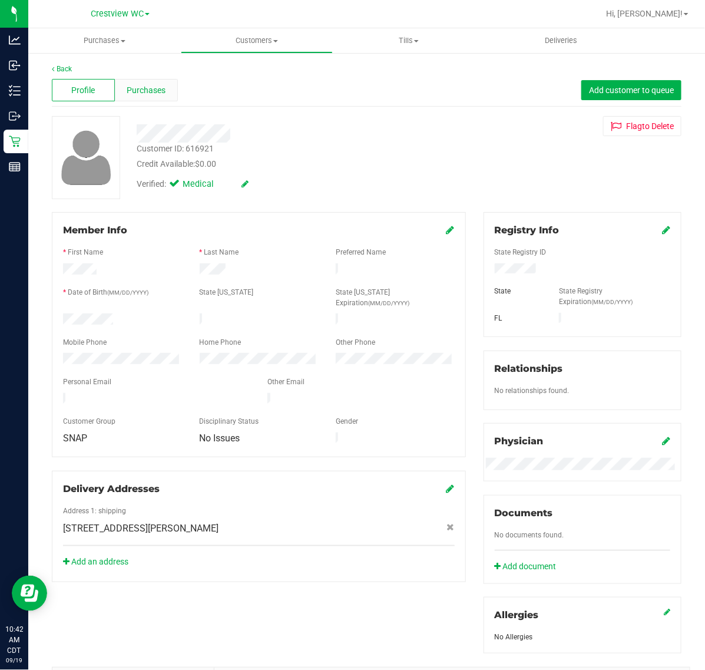
click at [166, 96] on div "Purchases" at bounding box center [146, 90] width 63 height 22
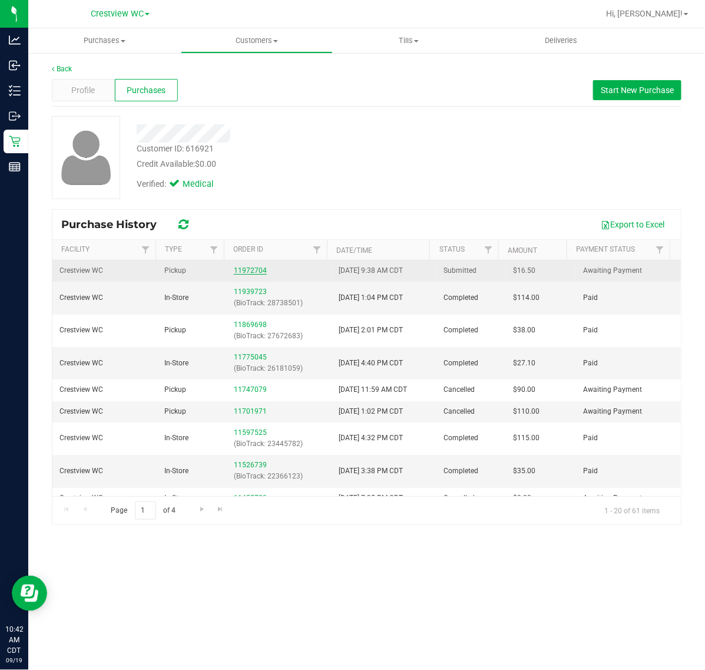
click at [249, 274] on link "11972704" at bounding box center [250, 270] width 33 height 8
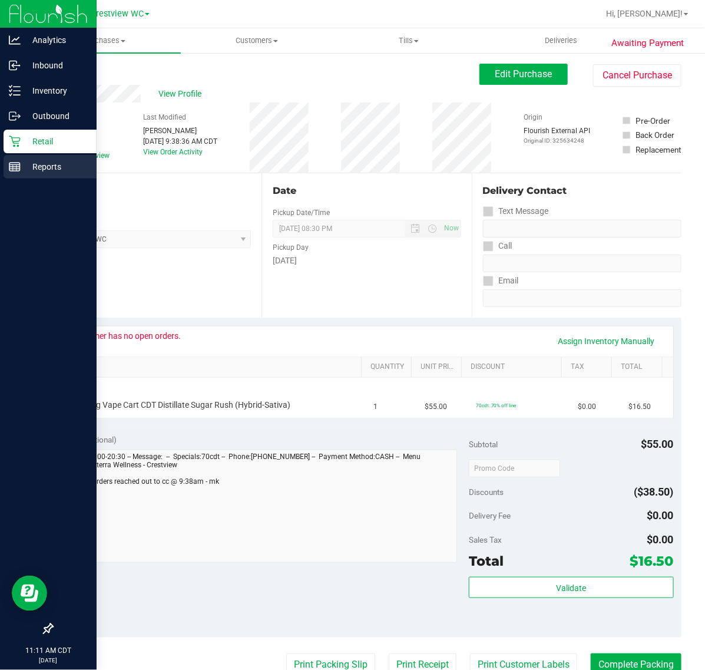
click at [31, 172] on p "Reports" at bounding box center [56, 167] width 71 height 14
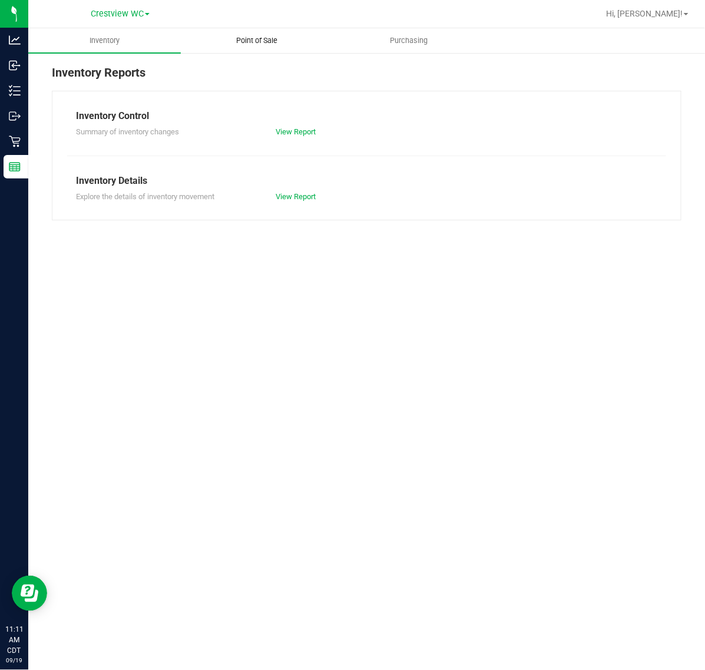
click at [239, 48] on uib-tab-heading "Point of Sale" at bounding box center [257, 41] width 151 height 24
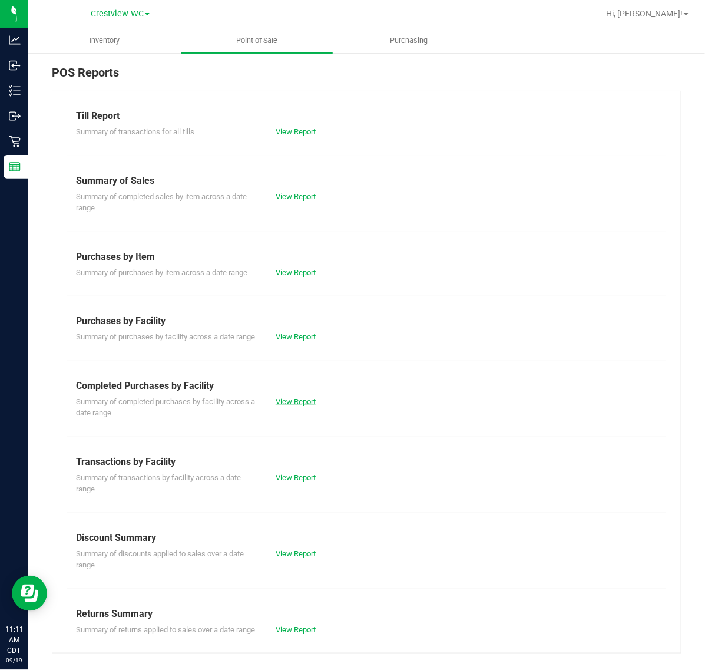
click at [311, 406] on link "View Report" at bounding box center [296, 401] width 40 height 9
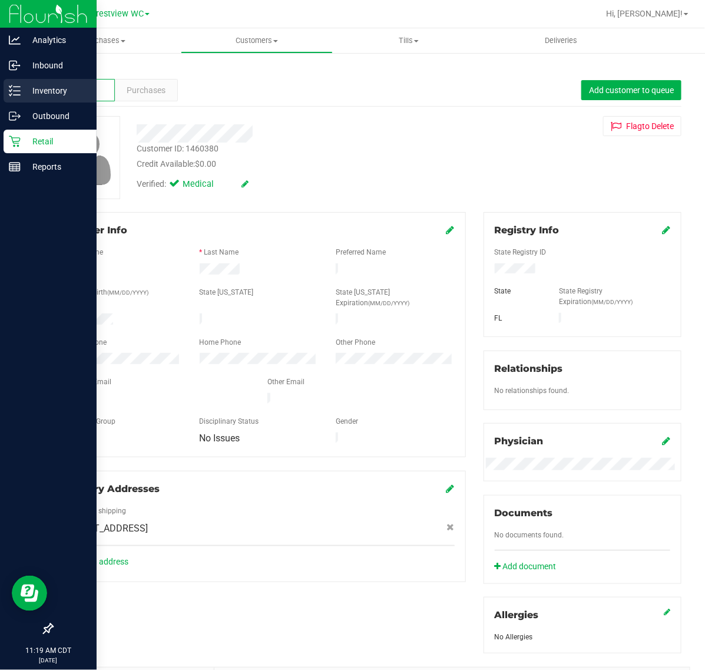
click at [18, 96] on icon at bounding box center [15, 91] width 12 height 12
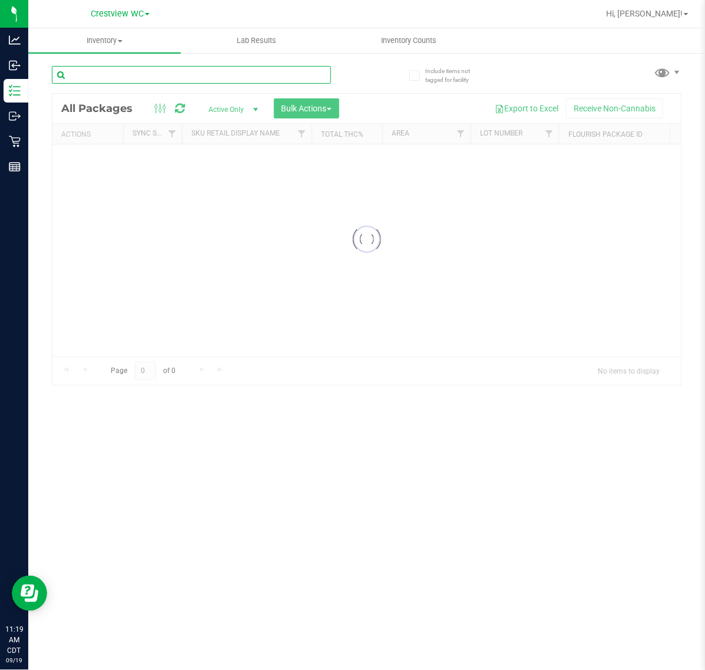
click at [140, 83] on input "text" at bounding box center [191, 75] width 279 height 18
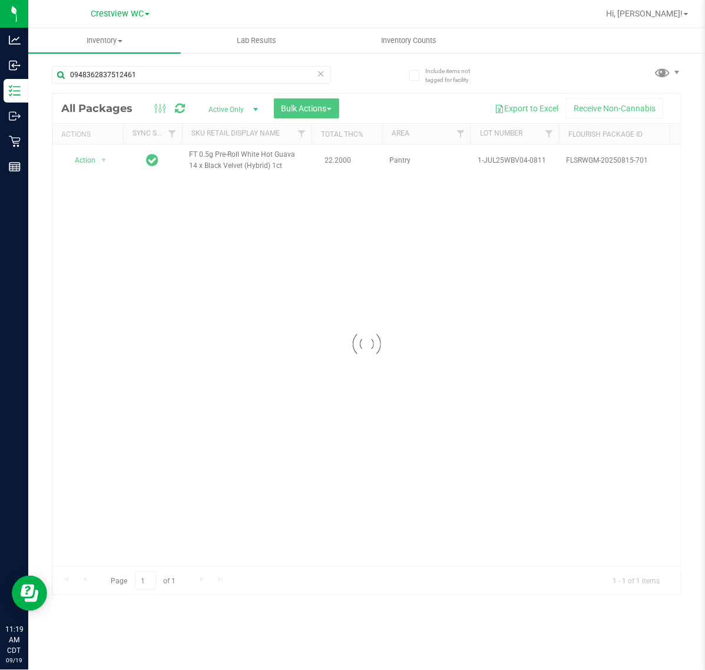
click at [70, 142] on div at bounding box center [366, 344] width 629 height 501
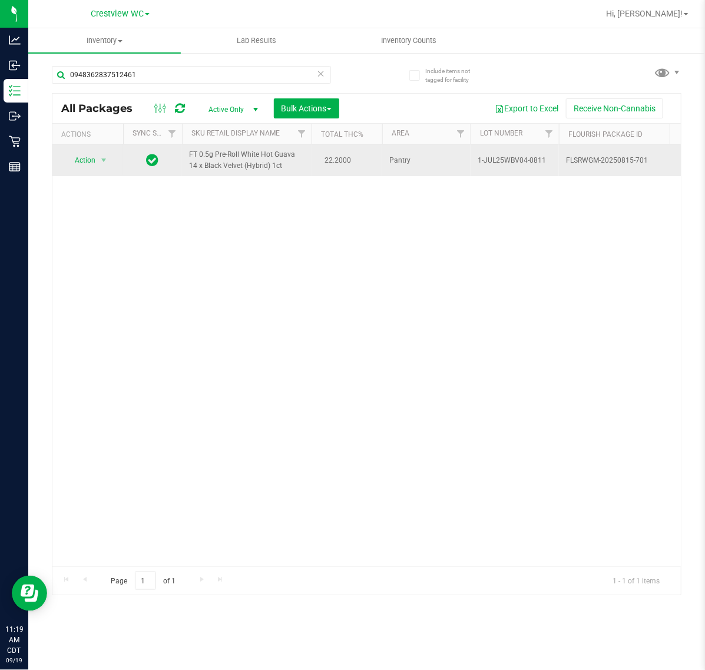
click at [91, 163] on span "Action" at bounding box center [80, 160] width 32 height 17
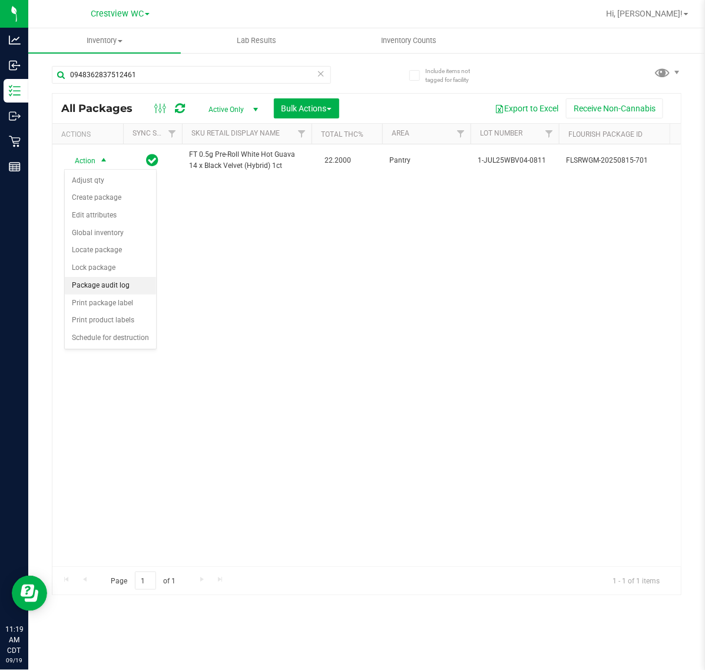
click at [109, 285] on li "Package audit log" at bounding box center [110, 286] width 91 height 18
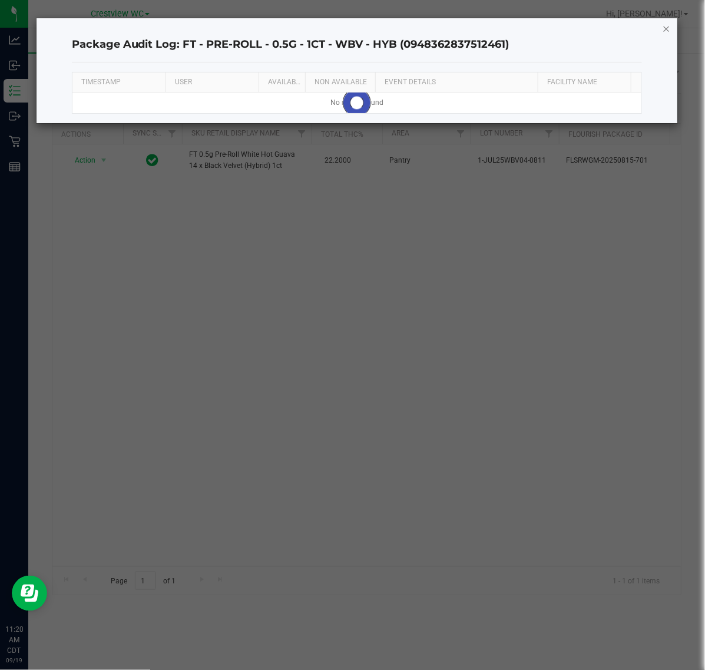
click at [667, 34] on icon "button" at bounding box center [667, 28] width 8 height 14
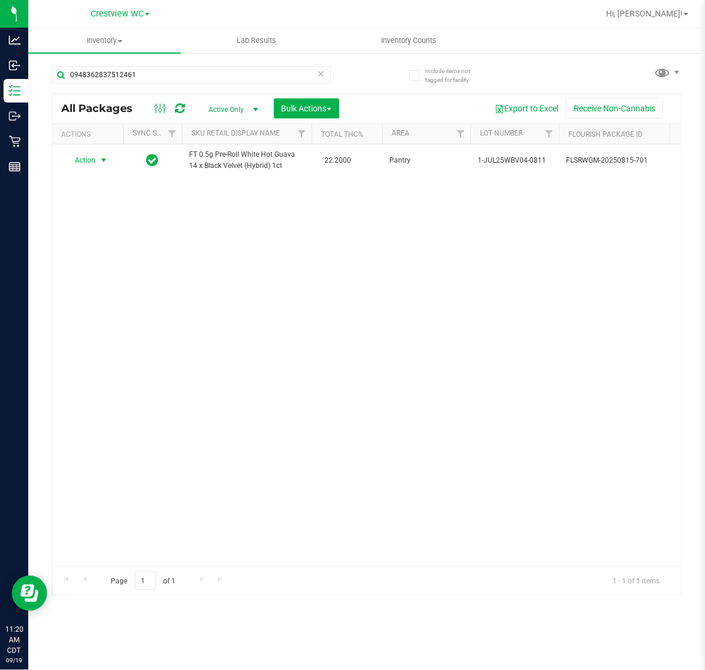
drag, startPoint x: 93, startPoint y: 159, endPoint x: 99, endPoint y: 225, distance: 65.7
click at [93, 158] on span "Action" at bounding box center [80, 160] width 32 height 17
click at [109, 306] on li "Print package label" at bounding box center [110, 304] width 91 height 18
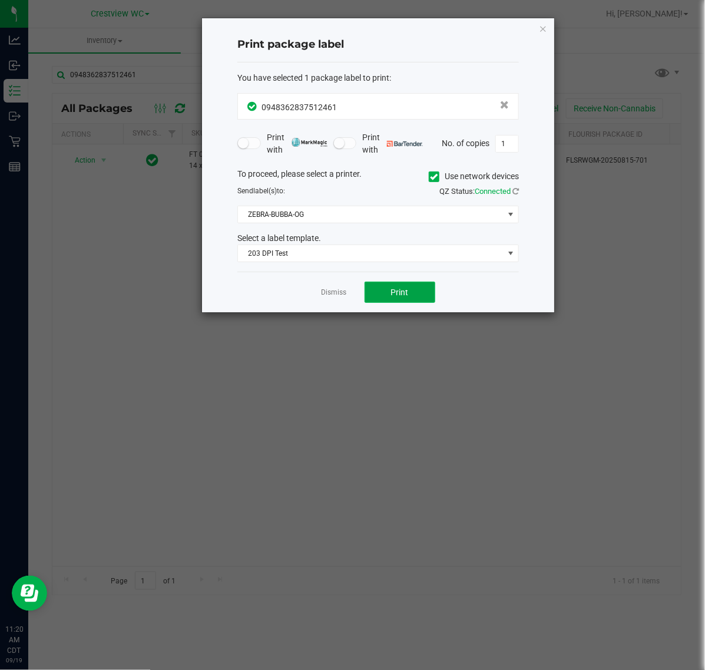
click at [384, 298] on button "Print" at bounding box center [400, 292] width 71 height 21
click at [342, 295] on link "Dismiss" at bounding box center [334, 293] width 25 height 10
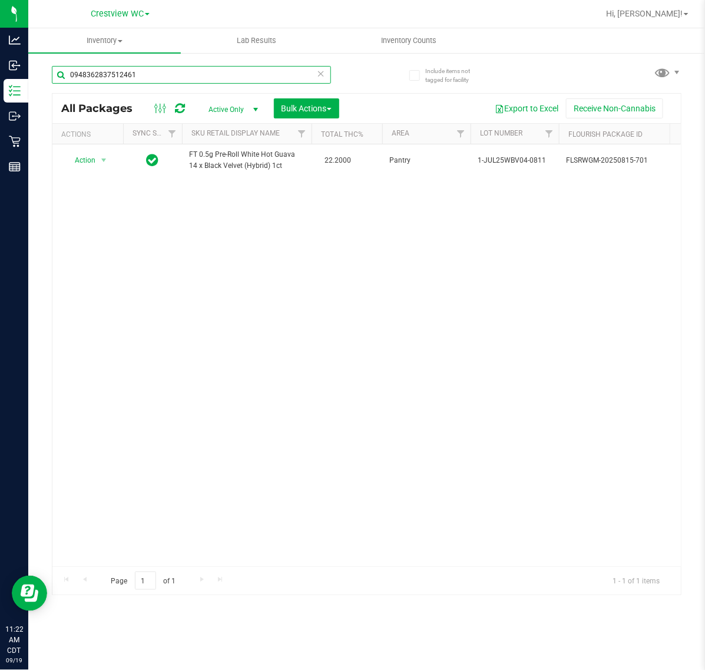
drag, startPoint x: 158, startPoint y: 74, endPoint x: -79, endPoint y: 74, distance: 236.9
click at [0, 74] on html "Analytics Inbound Inventory Outbound Retail Reports 11:22 AM CDT [DATE] 09/19 C…" at bounding box center [352, 335] width 705 height 670
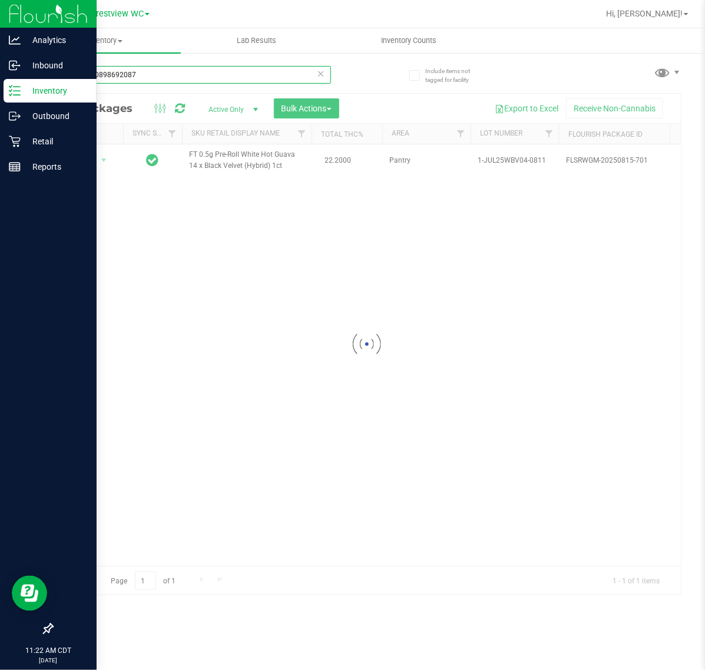
type input "2850790898692087"
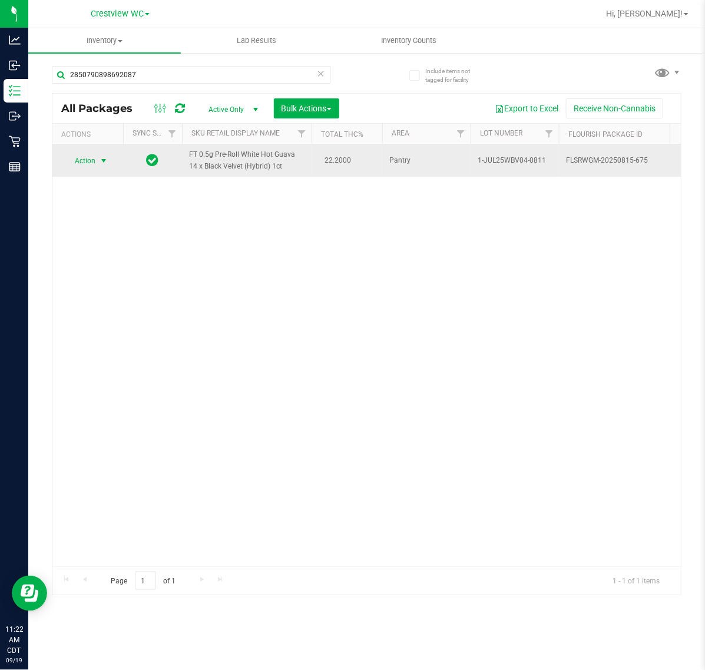
click at [92, 156] on span "Action" at bounding box center [80, 161] width 32 height 17
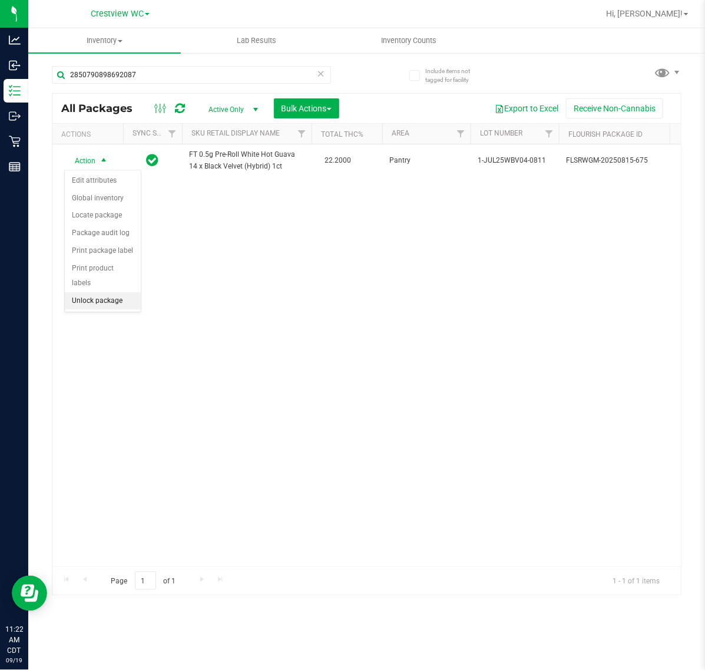
click at [101, 292] on li "Unlock package" at bounding box center [103, 301] width 76 height 18
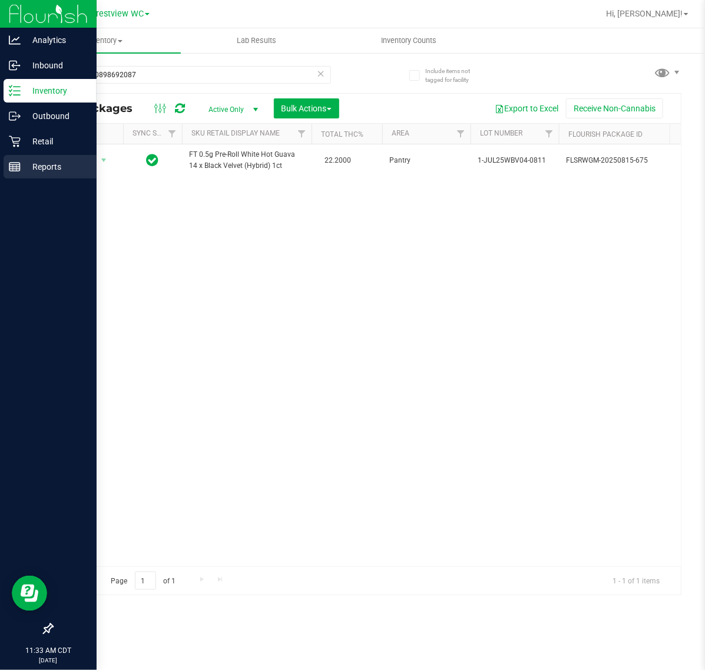
click at [13, 168] on line at bounding box center [13, 168] width 0 height 6
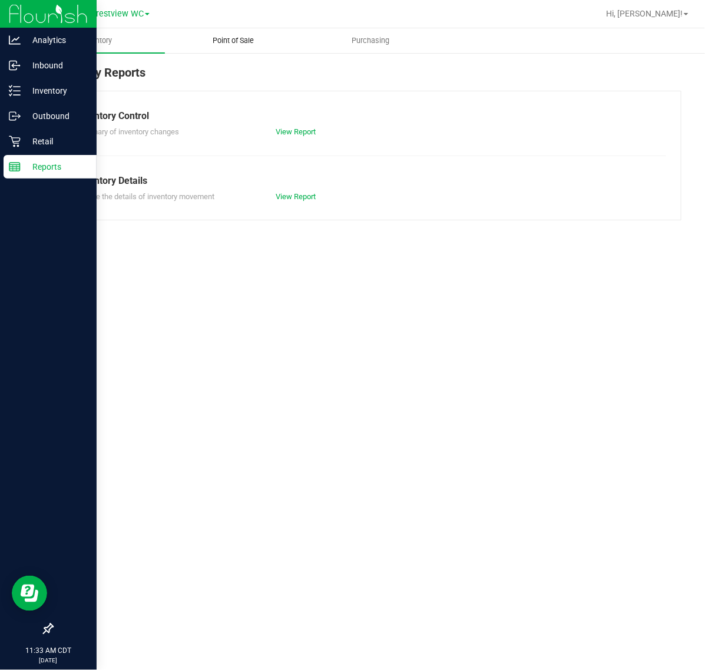
click at [237, 44] on span "Point of Sale" at bounding box center [233, 40] width 73 height 11
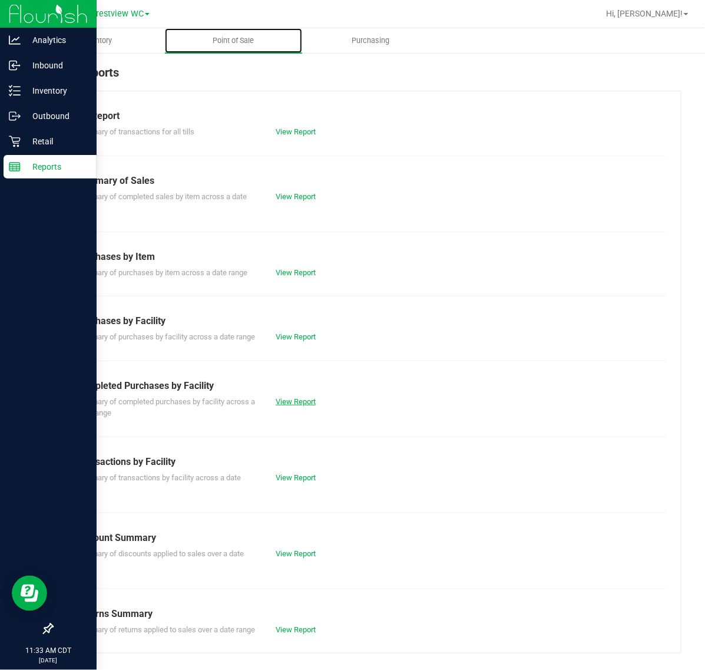
click at [308, 406] on link "View Report" at bounding box center [296, 401] width 40 height 9
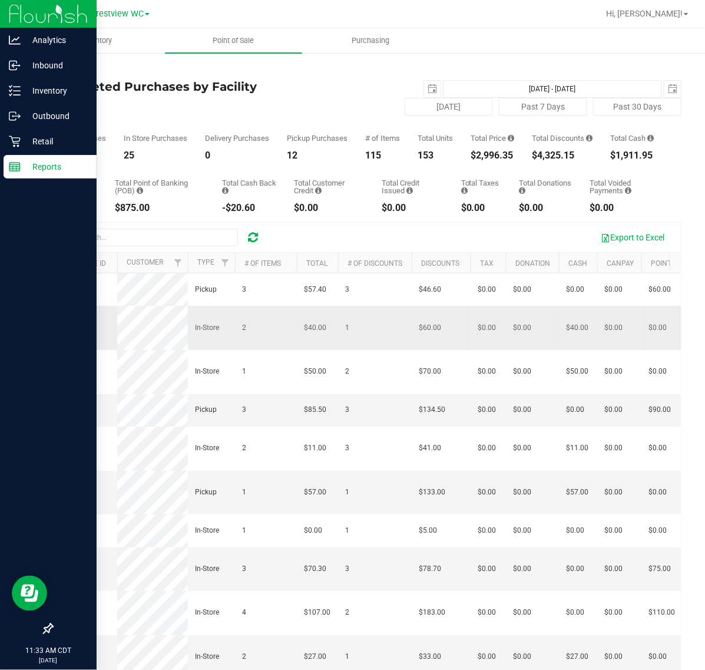
click at [83, 332] on span "11973771" at bounding box center [76, 328] width 33 height 8
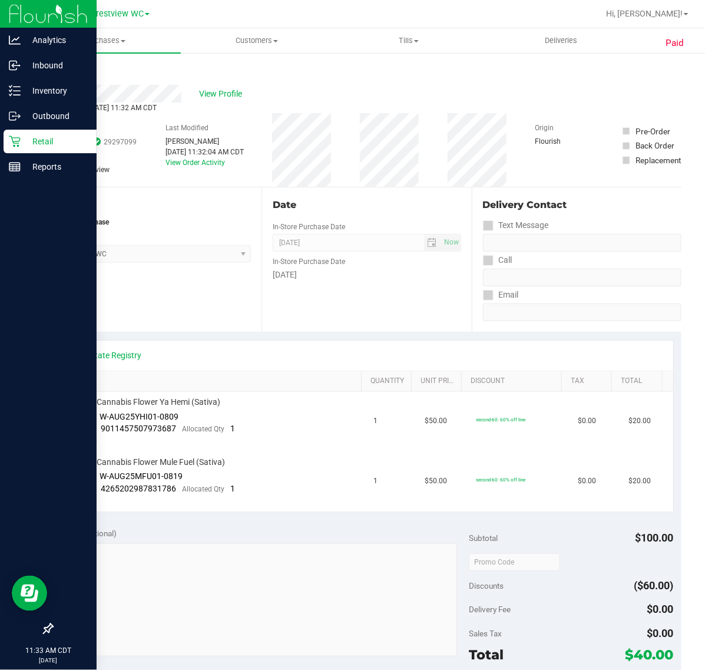
click at [15, 141] on icon at bounding box center [14, 141] width 11 height 11
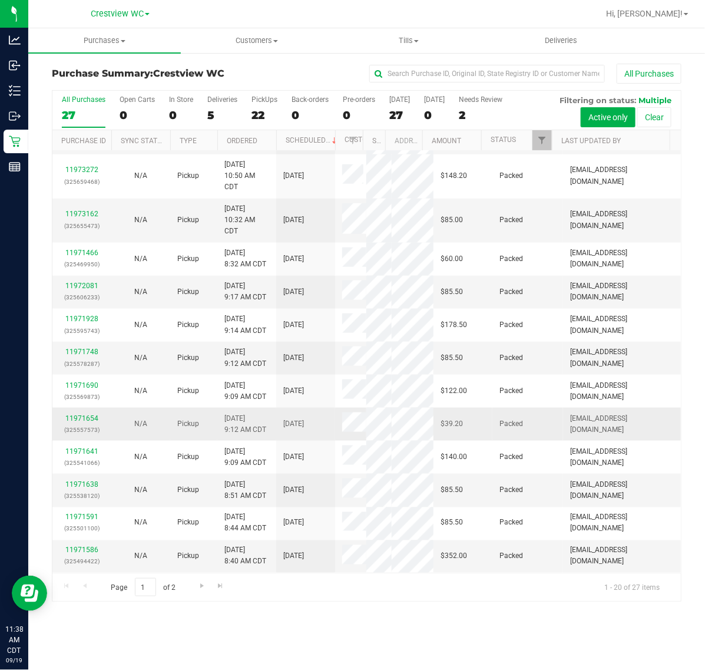
scroll to position [526, 0]
click at [252, 103] on div "PickUps" at bounding box center [265, 99] width 26 height 8
click at [0, 0] on input "PickUps 22" at bounding box center [0, 0] width 0 height 0
click at [196, 592] on link "Go to the next page" at bounding box center [201, 586] width 17 height 16
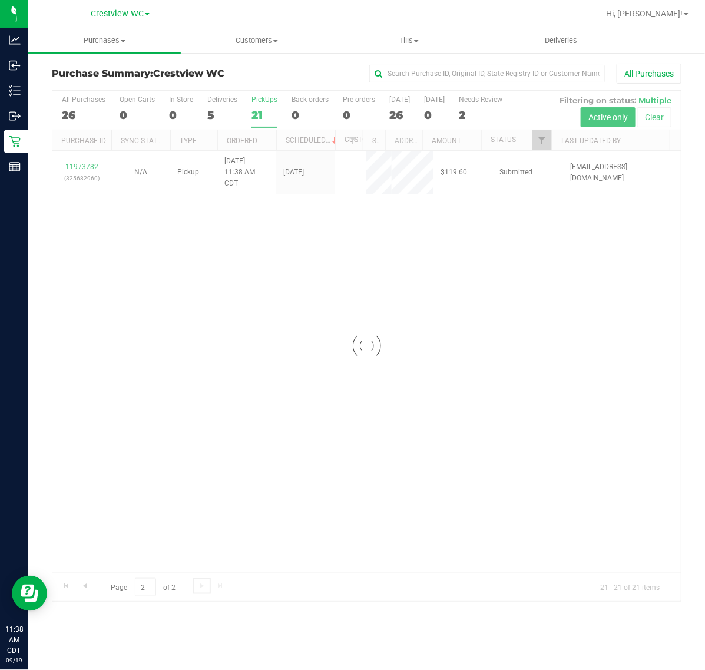
scroll to position [0, 0]
click at [540, 143] on span "Filter" at bounding box center [541, 140] width 9 height 9
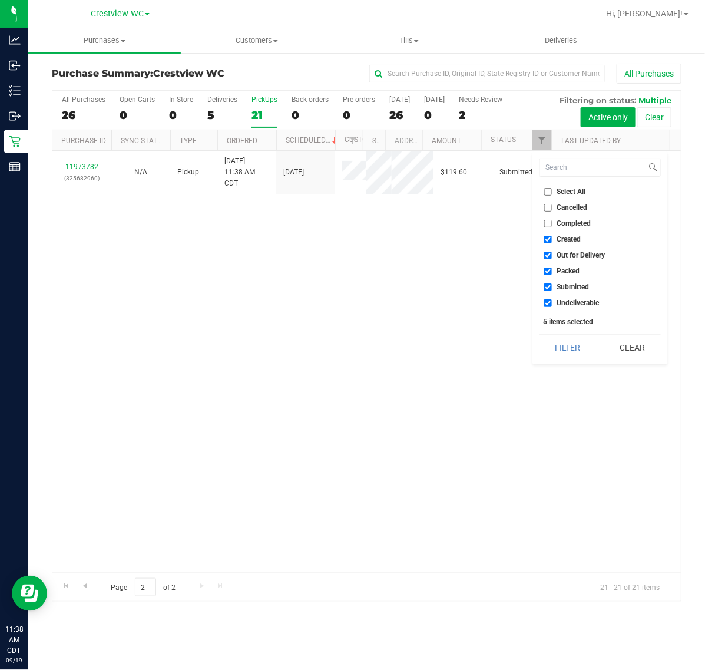
click at [566, 190] on span "Select All" at bounding box center [571, 191] width 29 height 7
click at [552, 190] on input "Select All" at bounding box center [549, 192] width 8 height 8
checkbox input "true"
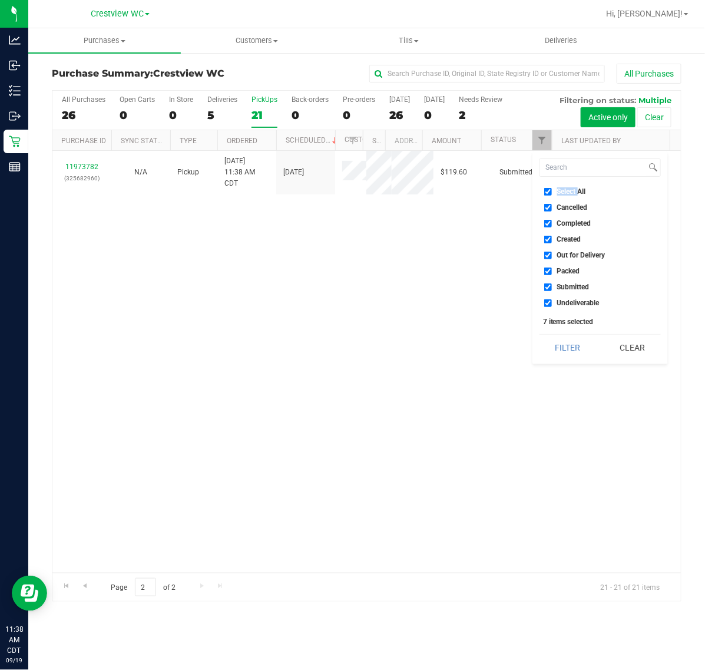
click at [566, 190] on span "Select All" at bounding box center [571, 191] width 29 height 7
click at [552, 190] on input "Select All" at bounding box center [549, 192] width 8 height 8
checkbox input "false"
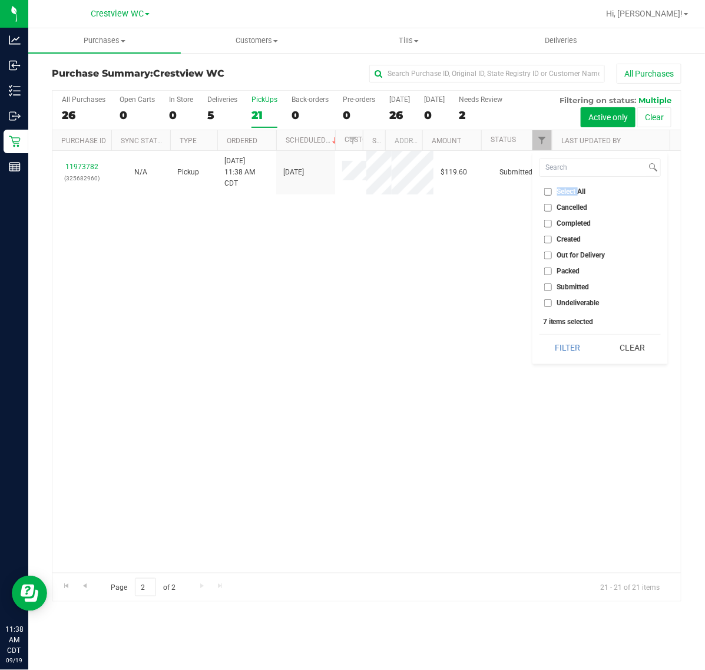
checkbox input "false"
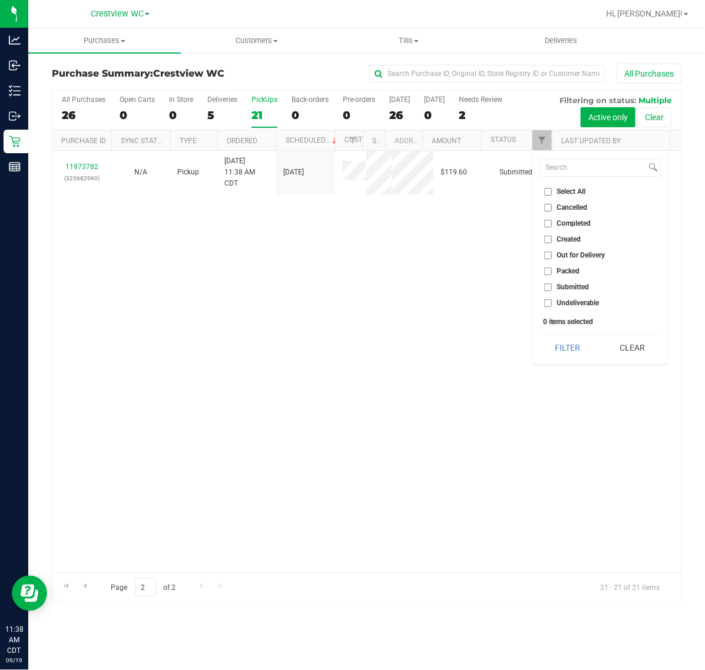
click at [582, 284] on span "Submitted" at bounding box center [573, 286] width 32 height 7
click at [552, 284] on input "Submitted" at bounding box center [549, 287] width 8 height 8
checkbox input "true"
click at [563, 351] on button "Filter" at bounding box center [568, 348] width 57 height 26
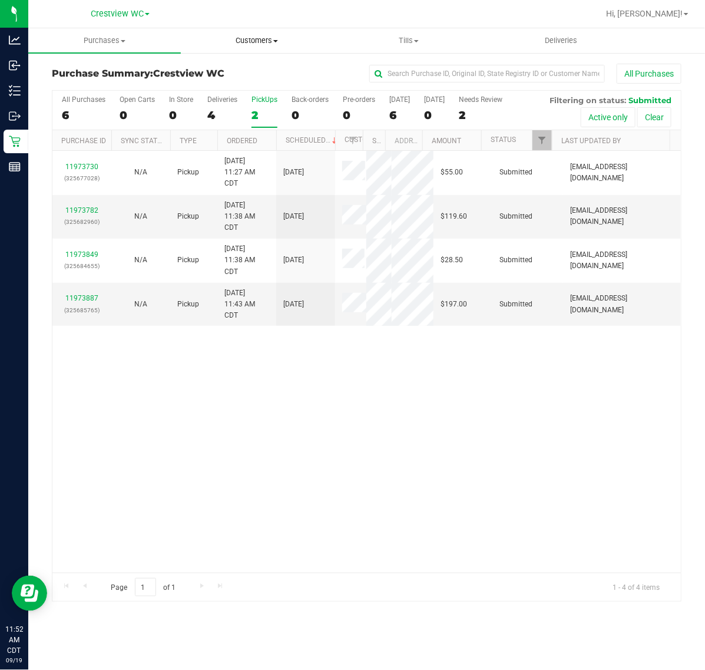
click at [233, 44] on span "Customers" at bounding box center [257, 40] width 151 height 11
click at [242, 66] on span "All customers" at bounding box center [223, 71] width 85 height 10
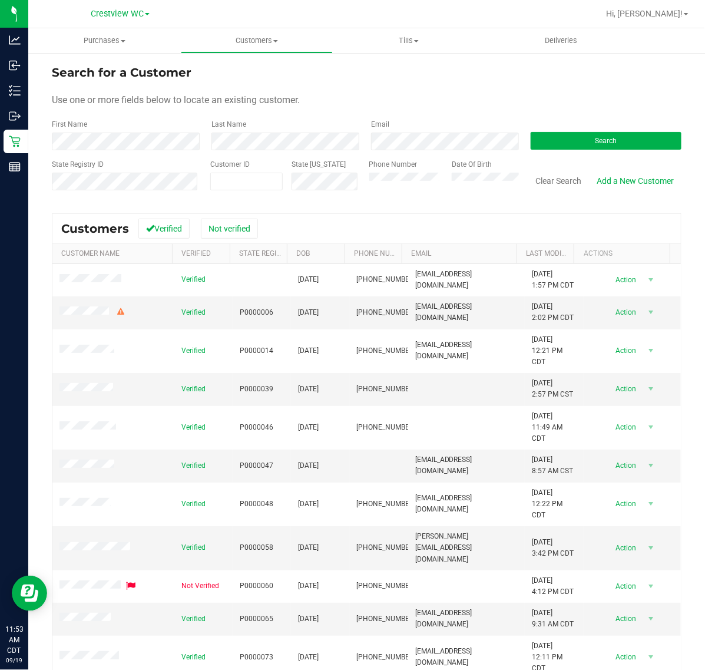
click at [401, 171] on div "Phone Number" at bounding box center [407, 180] width 74 height 42
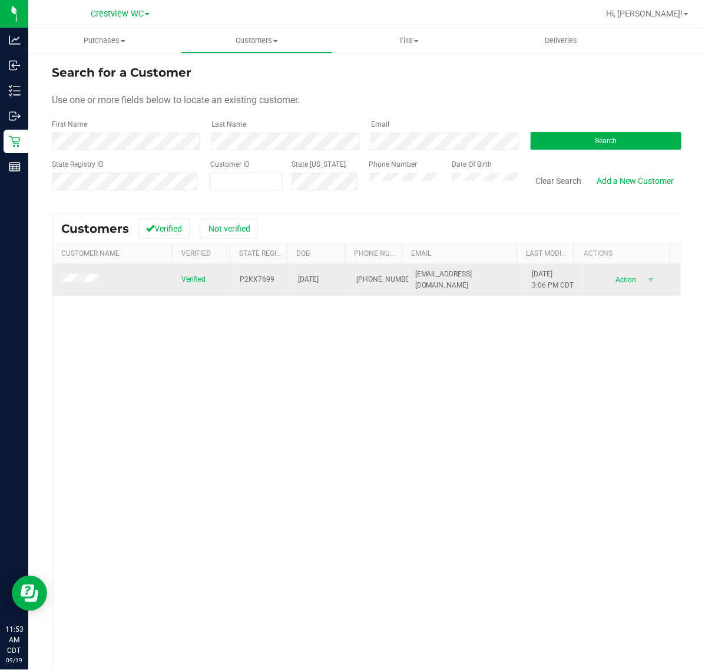
click at [74, 289] on td at bounding box center [113, 280] width 122 height 32
click at [74, 286] on span at bounding box center [81, 280] width 42 height 12
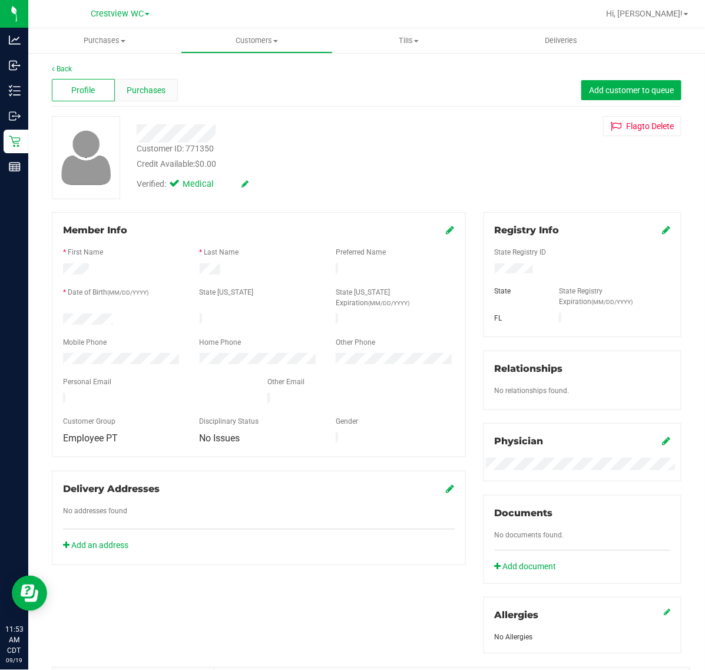
click at [148, 89] on span "Purchases" at bounding box center [146, 90] width 39 height 12
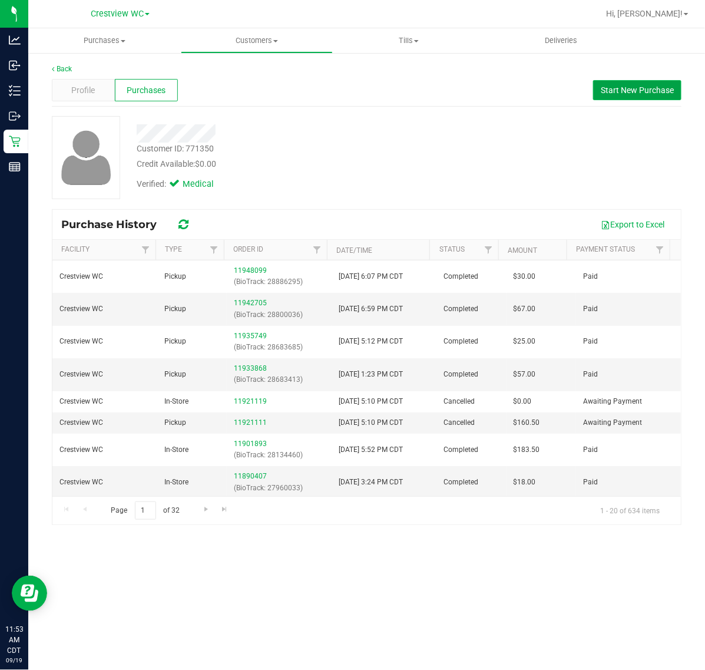
click at [639, 88] on span "Start New Purchase" at bounding box center [637, 89] width 73 height 9
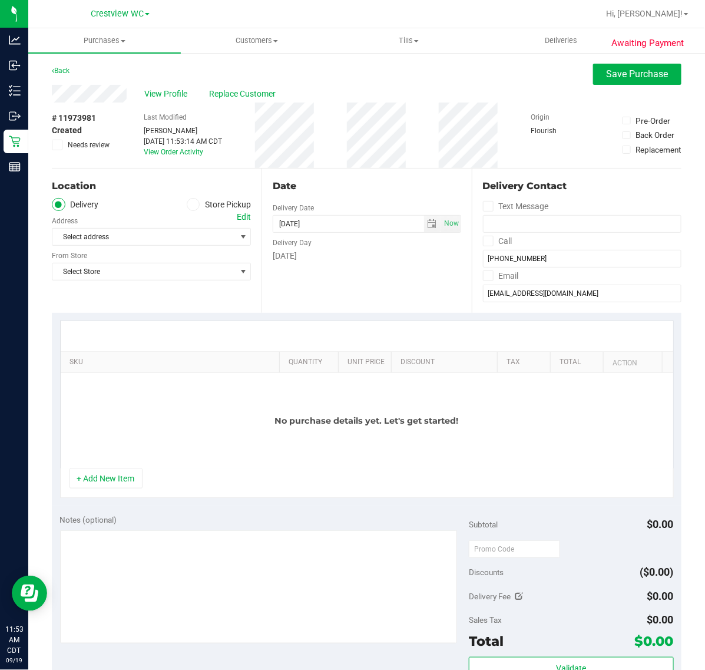
click at [216, 206] on label "Store Pickup" at bounding box center [219, 205] width 65 height 14
click at [0, 0] on input "Store Pickup" at bounding box center [0, 0] width 0 height 0
click at [198, 229] on span "Select Store" at bounding box center [143, 237] width 183 height 17
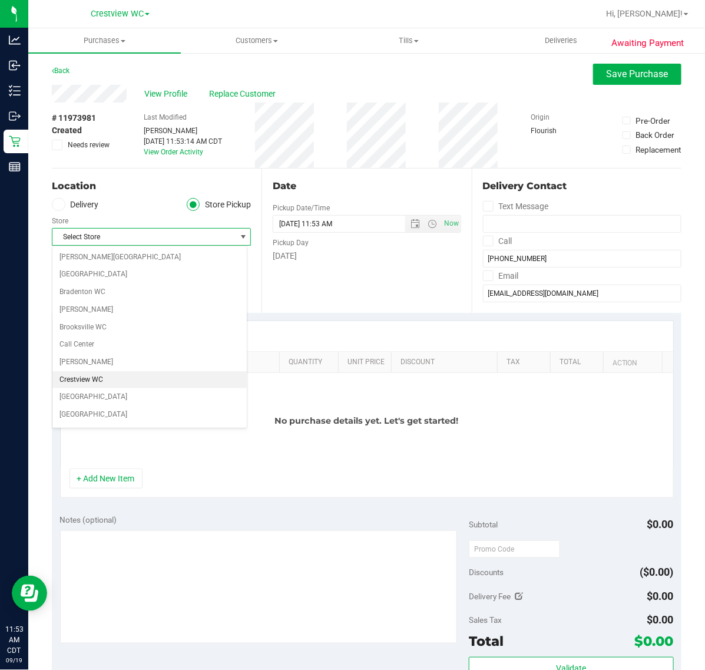
click at [90, 375] on li "Crestview WC" at bounding box center [149, 380] width 194 height 18
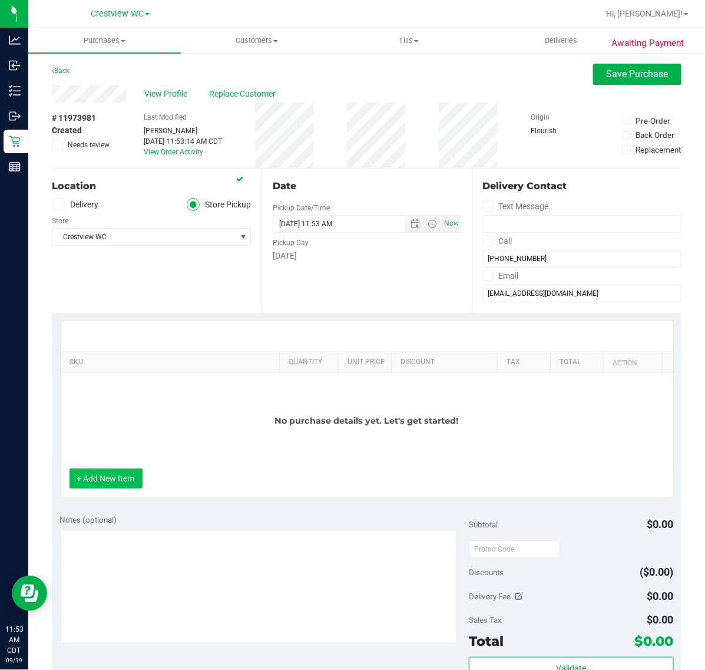
click at [106, 476] on button "+ Add New Item" at bounding box center [106, 479] width 73 height 20
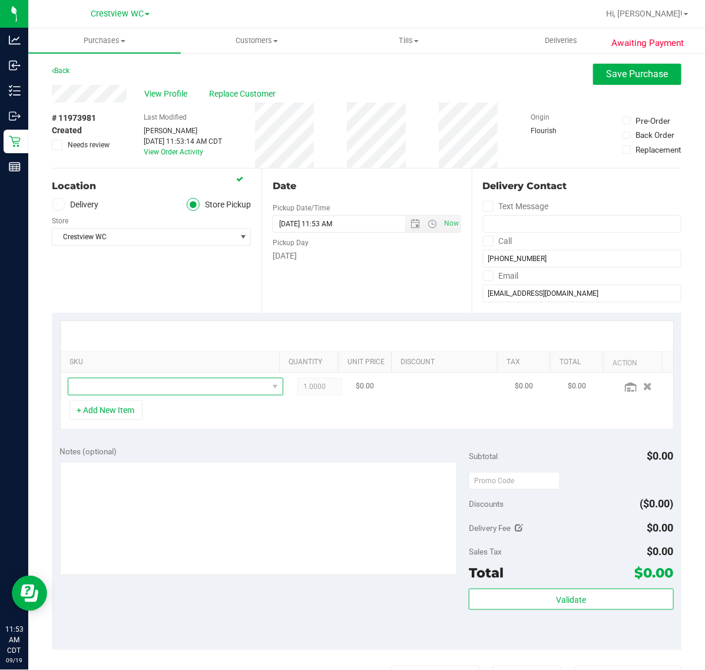
click at [150, 387] on span "NO DATA FOUND" at bounding box center [168, 386] width 200 height 17
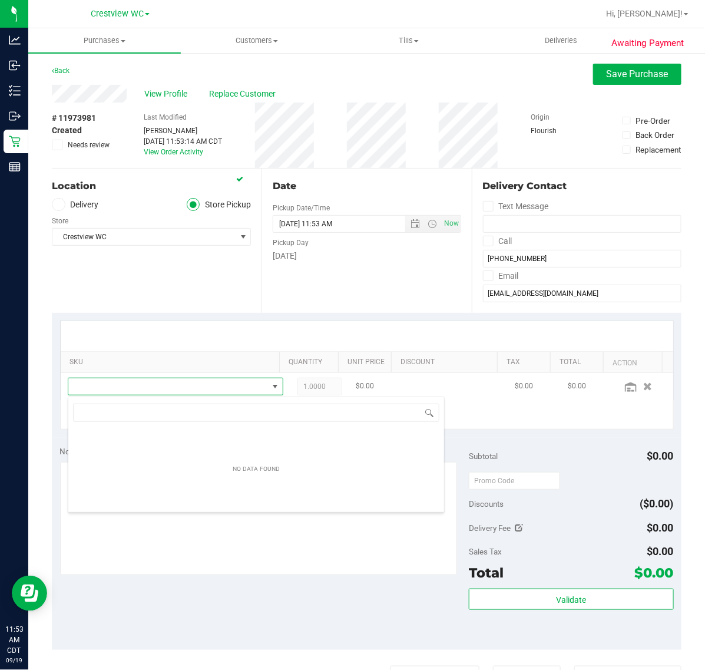
scroll to position [18, 193]
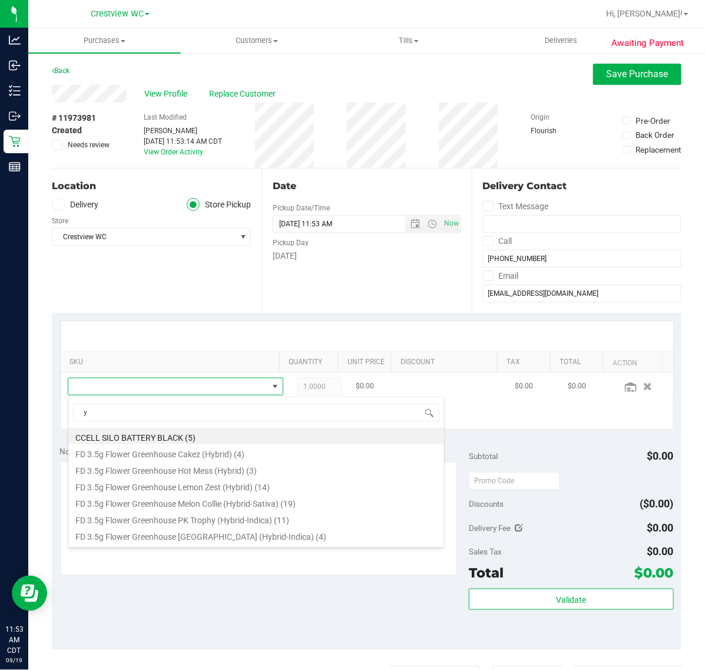
type input "ya"
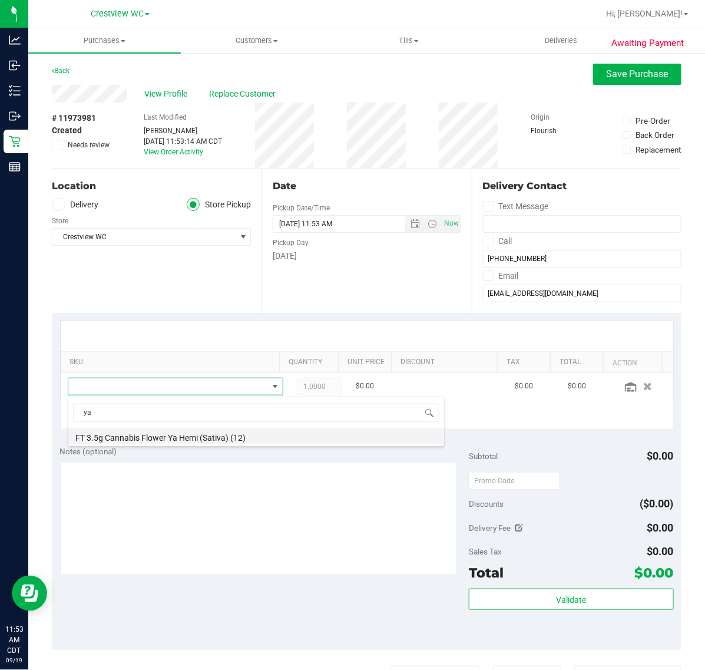
click at [180, 440] on li "FT 3.5g Cannabis Flower Ya Hemi (Sativa) (12)" at bounding box center [256, 436] width 376 height 17
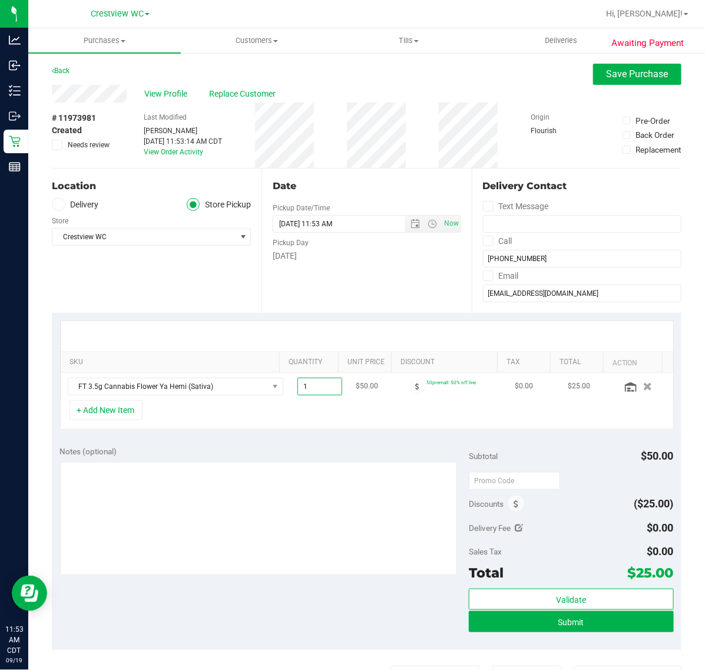
click at [301, 387] on span "1.00 1" at bounding box center [320, 387] width 45 height 18
type input "2"
click at [277, 407] on div "+ Add New Item" at bounding box center [367, 414] width 614 height 29
click at [142, 407] on button "+ Add New Item" at bounding box center [106, 410] width 73 height 20
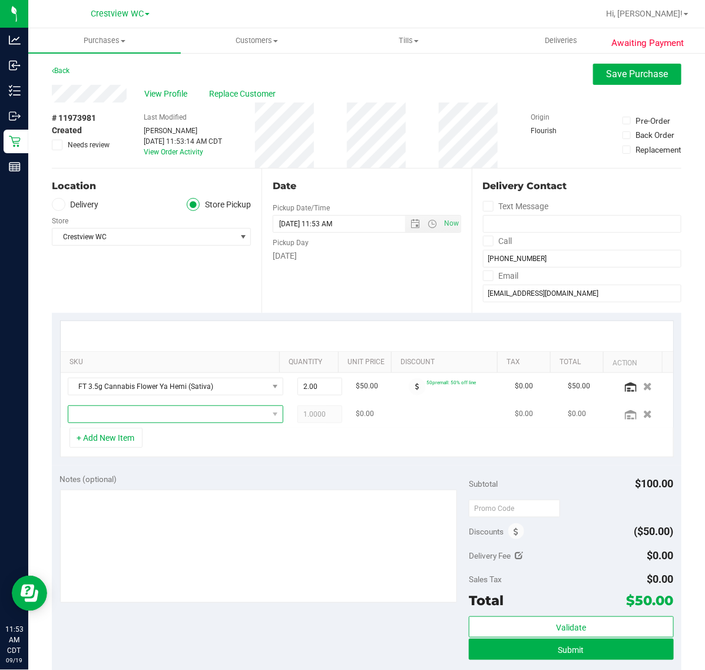
click at [139, 411] on span "NO DATA FOUND" at bounding box center [168, 414] width 200 height 17
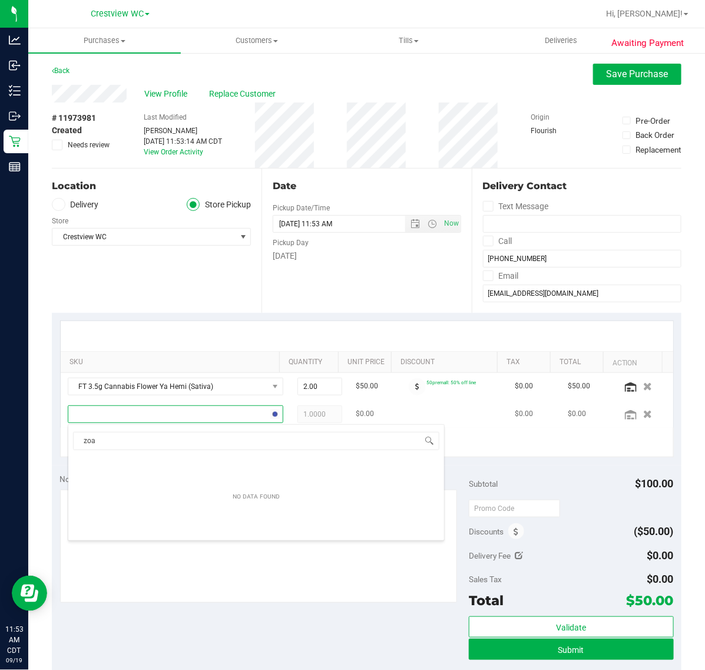
type input "zoap"
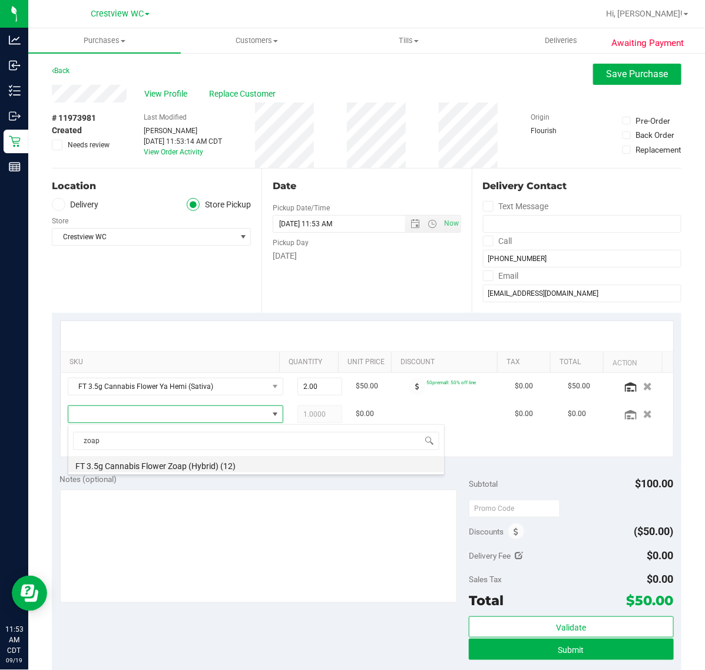
click at [186, 470] on li "FT 3.5g Cannabis Flower Zoap (Hybrid) (12)" at bounding box center [256, 464] width 376 height 17
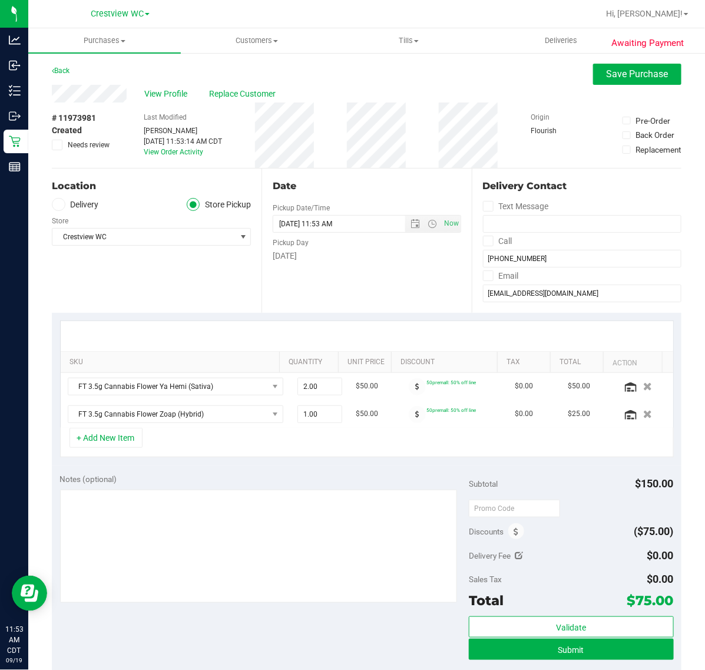
click at [227, 437] on div "+ Add New Item" at bounding box center [367, 442] width 614 height 29
click at [298, 385] on span "2.00 2" at bounding box center [320, 387] width 45 height 18
type input "1"
click at [156, 227] on div "Store" at bounding box center [151, 219] width 199 height 17
click at [581, 647] on button "Submit" at bounding box center [571, 649] width 204 height 21
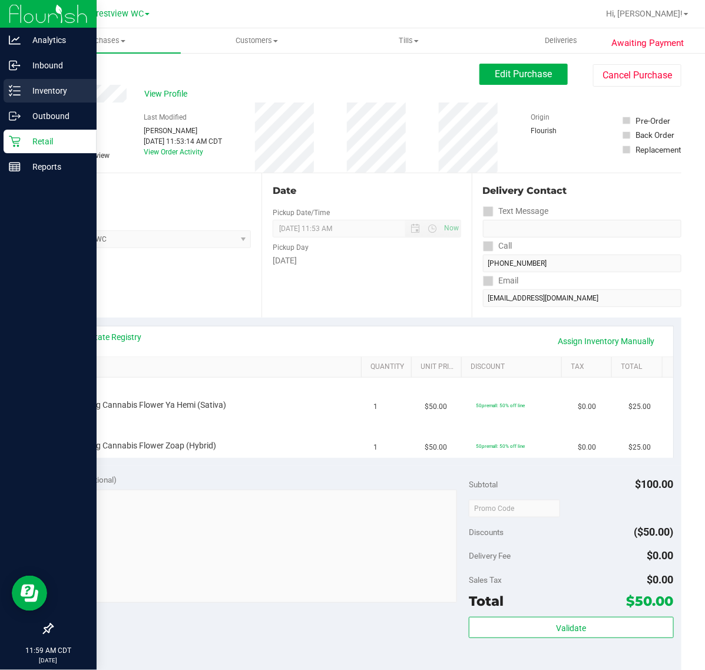
click at [22, 101] on div "Inventory" at bounding box center [50, 91] width 93 height 24
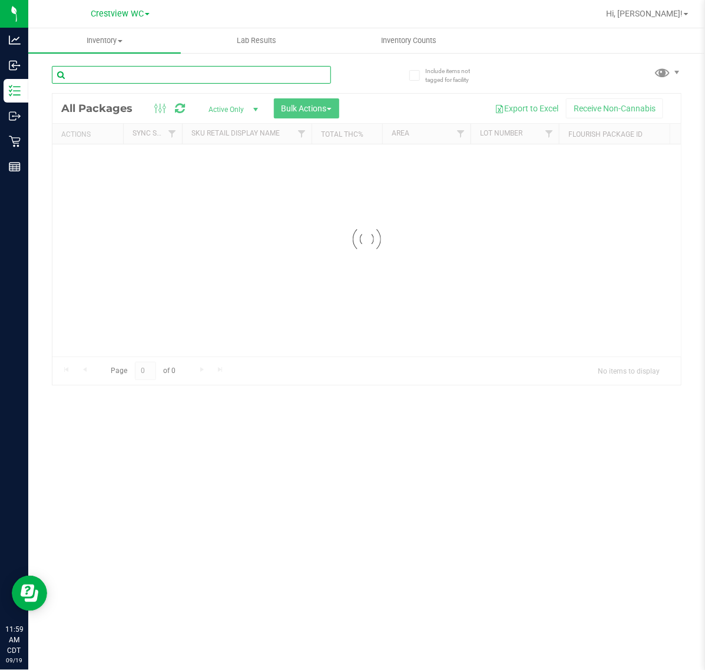
click at [160, 68] on input "text" at bounding box center [191, 75] width 279 height 18
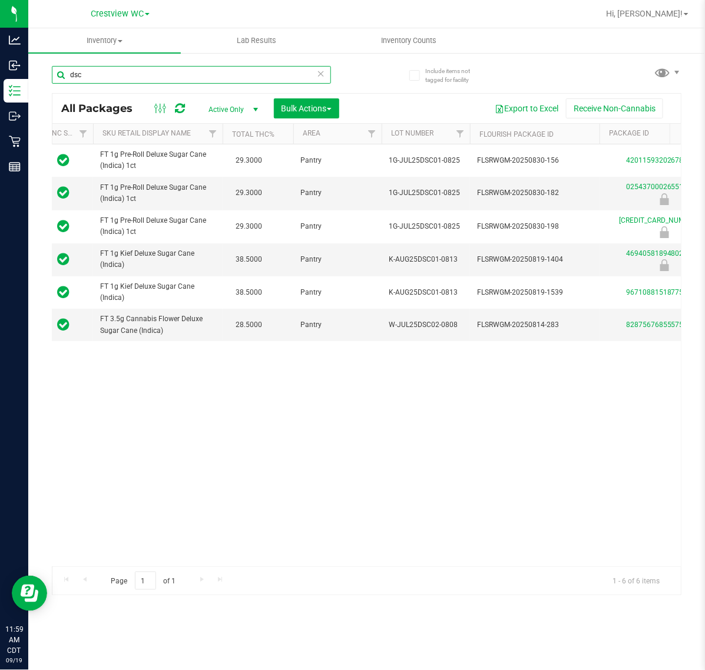
scroll to position [0, 75]
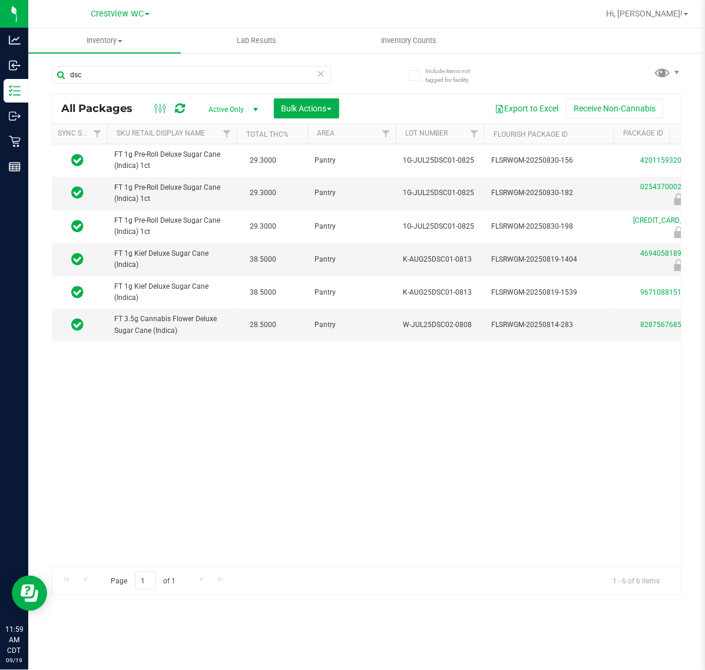
click at [254, 488] on div "Action Action Adjust qty Create package Edit attributes Global inventory Locate…" at bounding box center [366, 355] width 629 height 422
click at [128, 77] on input "dsc" at bounding box center [191, 75] width 279 height 18
click at [127, 77] on input "dsc" at bounding box center [191, 75] width 279 height 18
click at [127, 75] on input "dsc" at bounding box center [191, 75] width 279 height 18
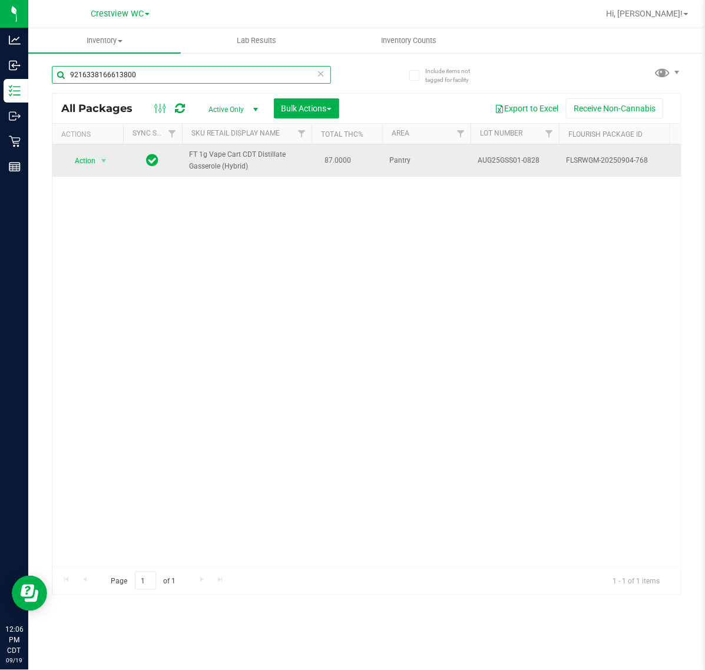
type input "9216338166613800"
click at [80, 165] on span "Action" at bounding box center [80, 161] width 32 height 17
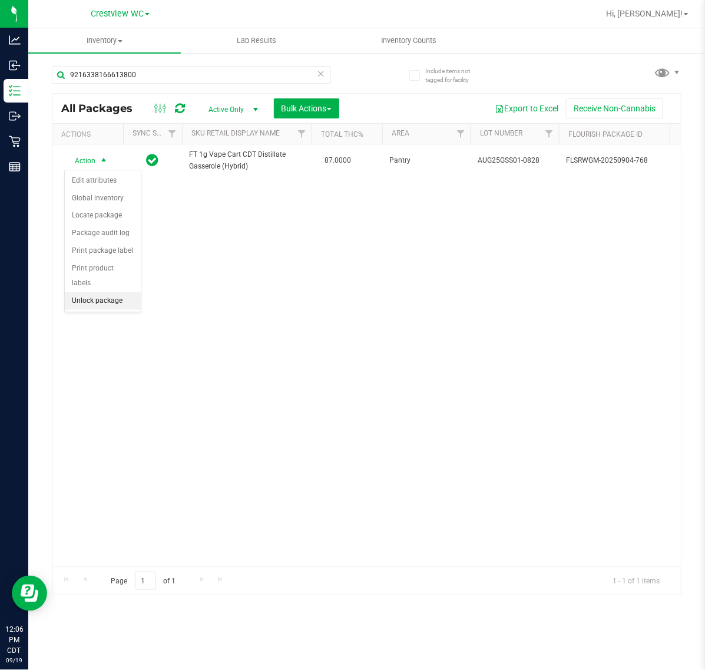
click at [115, 292] on li "Unlock package" at bounding box center [103, 301] width 76 height 18
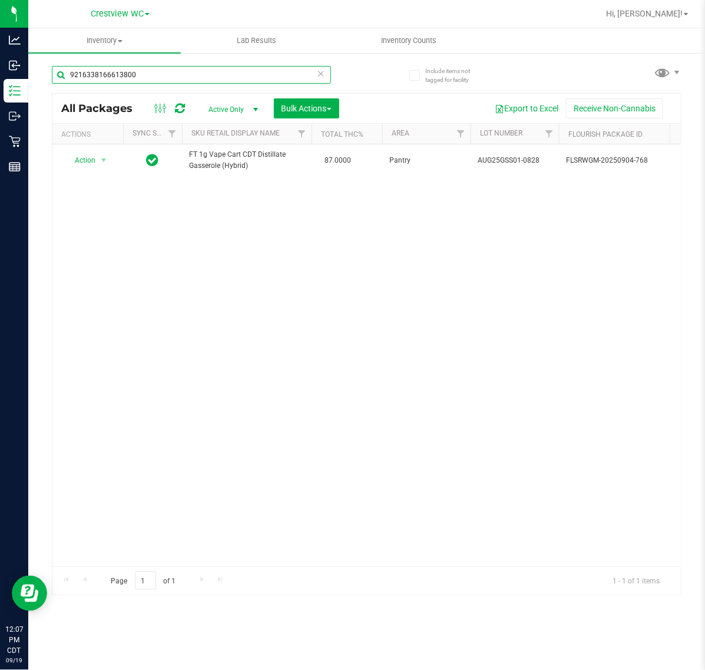
click at [197, 77] on input "9216338166613800" at bounding box center [191, 75] width 279 height 18
drag, startPoint x: 91, startPoint y: 171, endPoint x: 110, endPoint y: 261, distance: 91.5
click at [91, 169] on span "Action" at bounding box center [80, 160] width 32 height 17
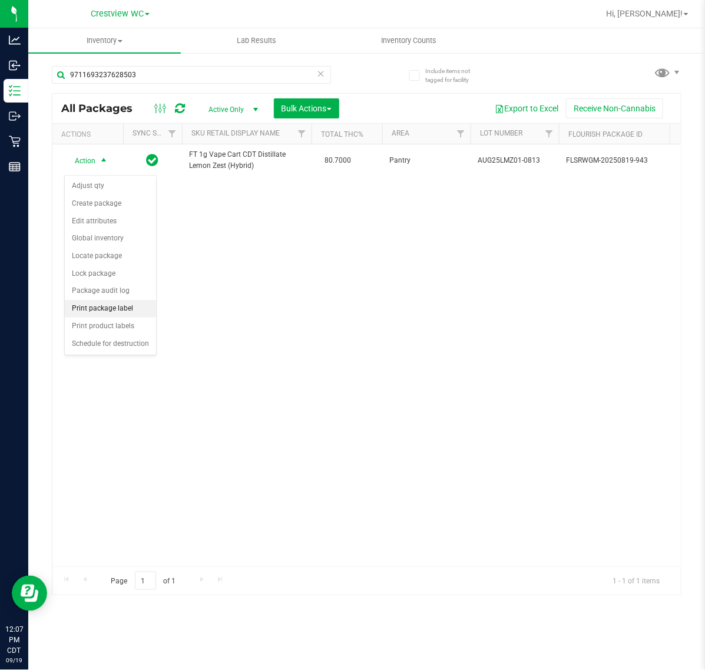
click at [130, 305] on li "Print package label" at bounding box center [110, 309] width 91 height 18
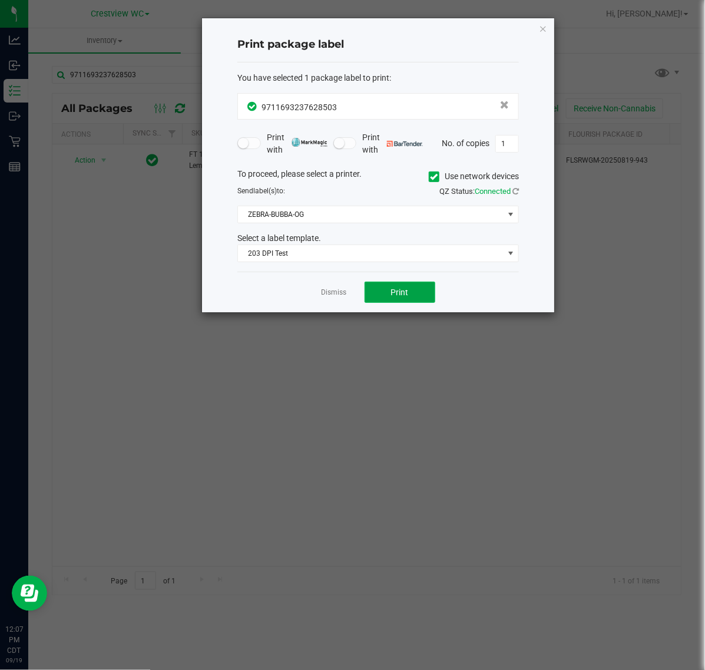
click at [419, 289] on button "Print" at bounding box center [400, 292] width 71 height 21
click at [333, 296] on link "Dismiss" at bounding box center [334, 293] width 25 height 10
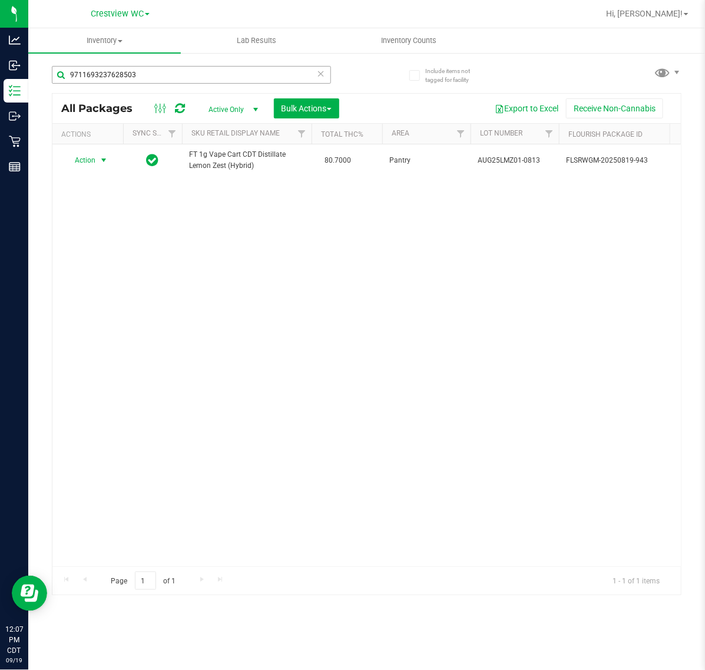
drag, startPoint x: 149, startPoint y: 61, endPoint x: 152, endPoint y: 66, distance: 6.4
click at [149, 61] on div "9711693237628503" at bounding box center [209, 74] width 315 height 38
click at [154, 67] on input "9711693237628503" at bounding box center [191, 75] width 279 height 18
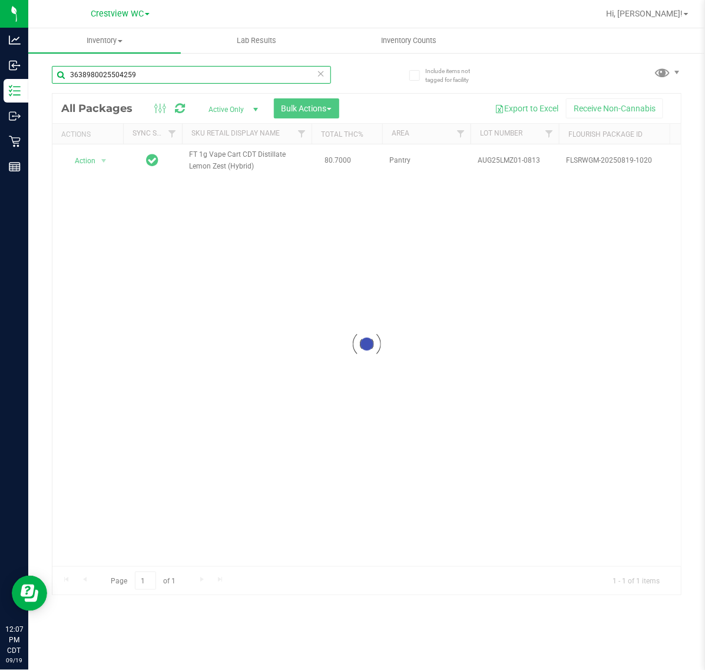
type input "3638980025504259"
drag, startPoint x: 99, startPoint y: 164, endPoint x: 101, endPoint y: 170, distance: 6.3
click at [98, 164] on div at bounding box center [366, 344] width 629 height 501
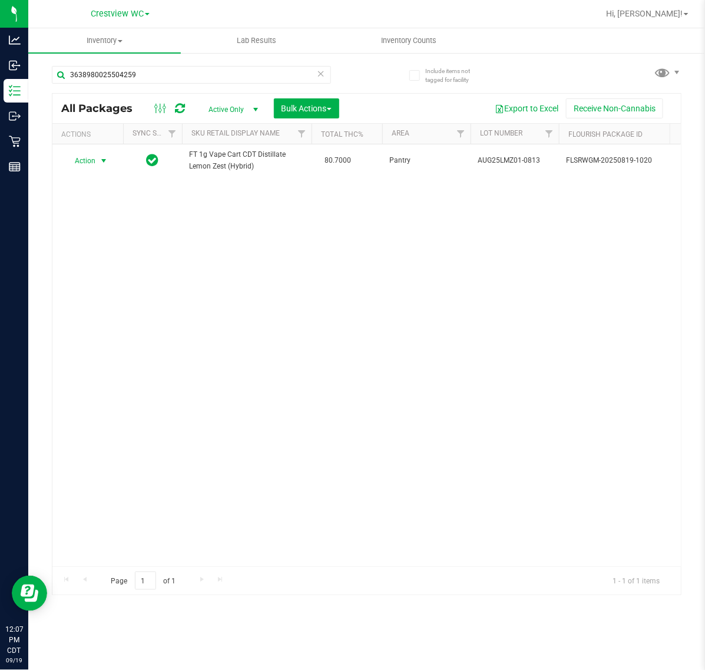
click at [87, 169] on span "Action" at bounding box center [80, 161] width 32 height 17
click at [105, 298] on li "Unlock package" at bounding box center [103, 307] width 76 height 18
click at [167, 71] on input "3638980025504259" at bounding box center [191, 75] width 279 height 18
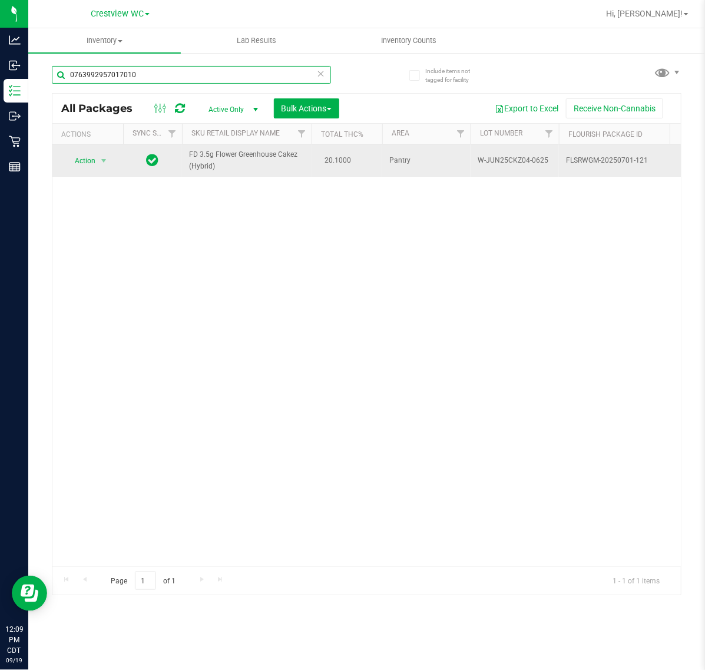
type input "0763992957017010"
click at [88, 172] on td "Action Action Edit attributes Global inventory Locate package Package audit log…" at bounding box center [87, 160] width 71 height 32
click at [88, 166] on span "Action" at bounding box center [80, 161] width 32 height 17
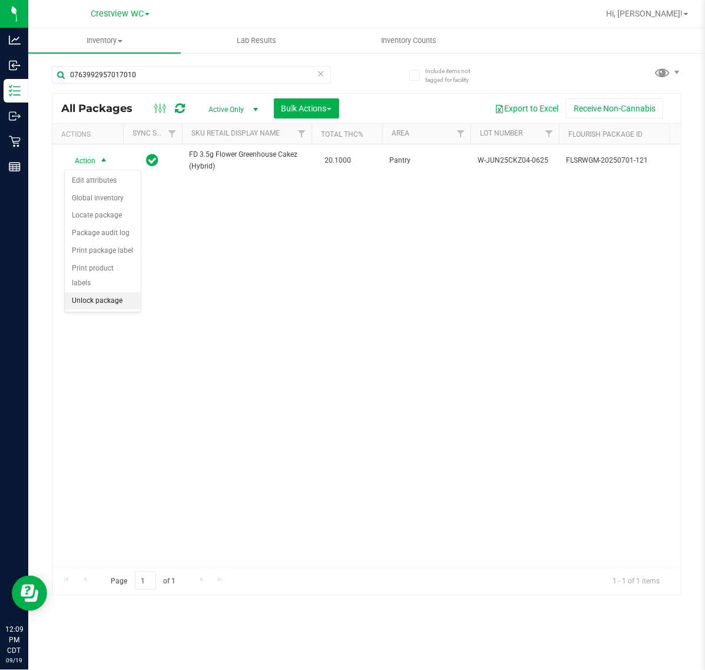
click at [89, 292] on li "Unlock package" at bounding box center [103, 301] width 76 height 18
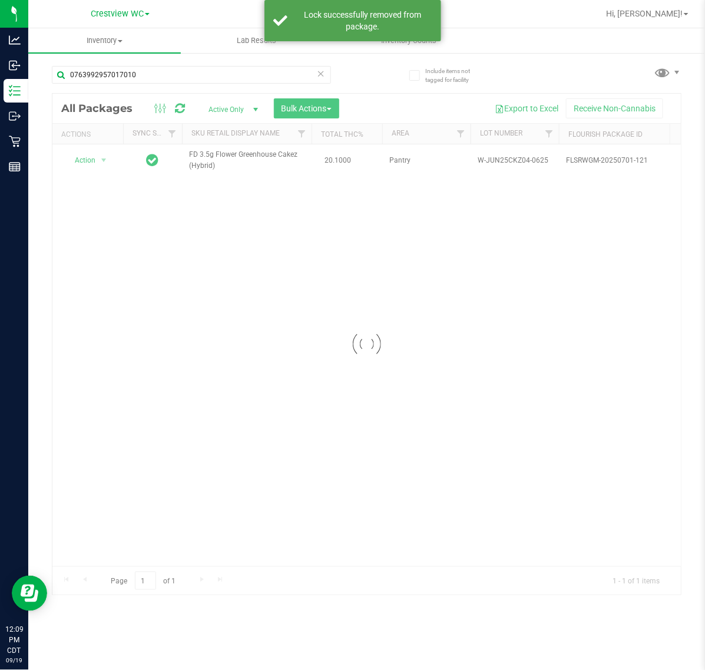
click at [86, 163] on div at bounding box center [366, 344] width 629 height 501
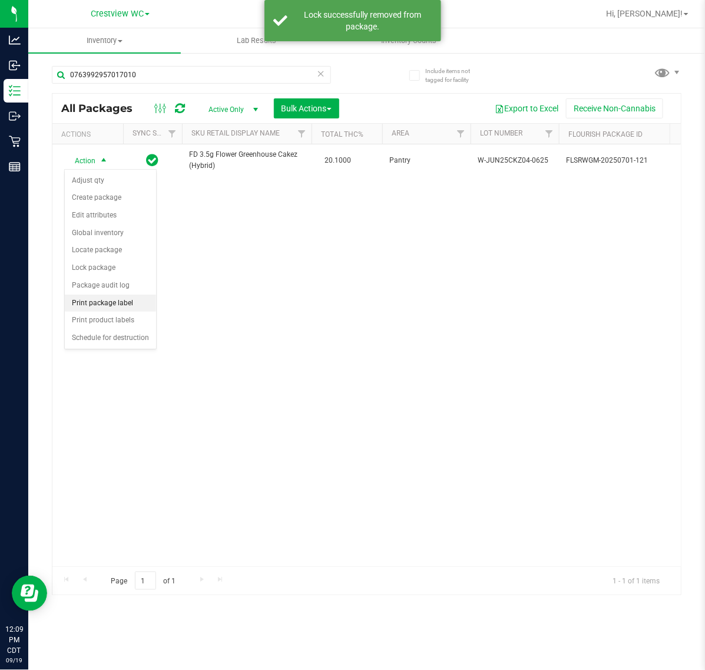
click at [114, 304] on li "Print package label" at bounding box center [110, 304] width 91 height 18
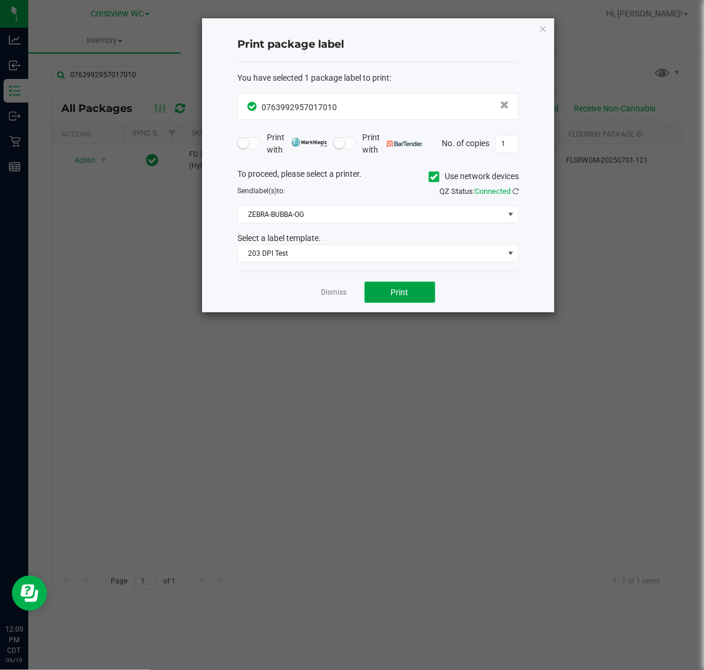
click at [387, 289] on button "Print" at bounding box center [400, 292] width 71 height 21
click at [344, 290] on link "Dismiss" at bounding box center [334, 293] width 25 height 10
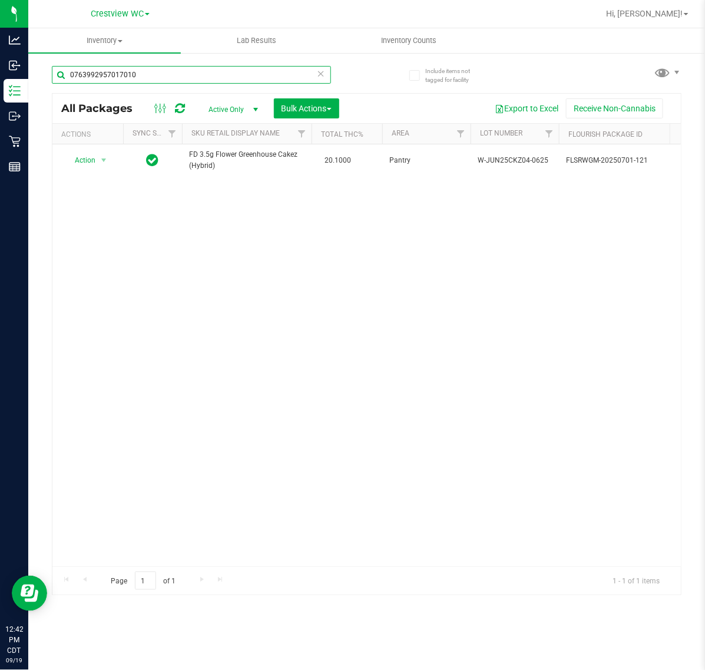
drag, startPoint x: 157, startPoint y: 71, endPoint x: -174, endPoint y: 71, distance: 331.2
click at [0, 71] on html "Analytics Inbound Inventory Outbound Retail Reports 12:42 PM CDT 09/19/2025 09/…" at bounding box center [352, 335] width 705 height 670
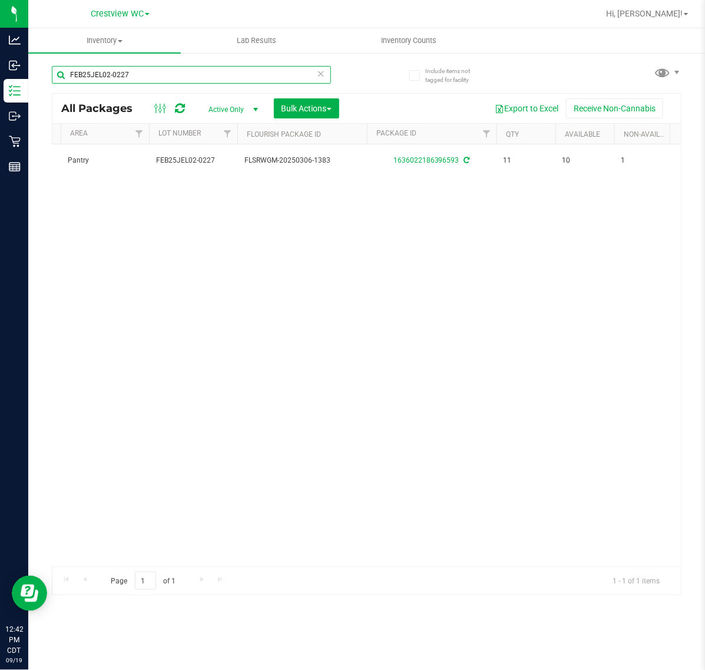
scroll to position [0, 352]
type input "FEB25JEL02-0227"
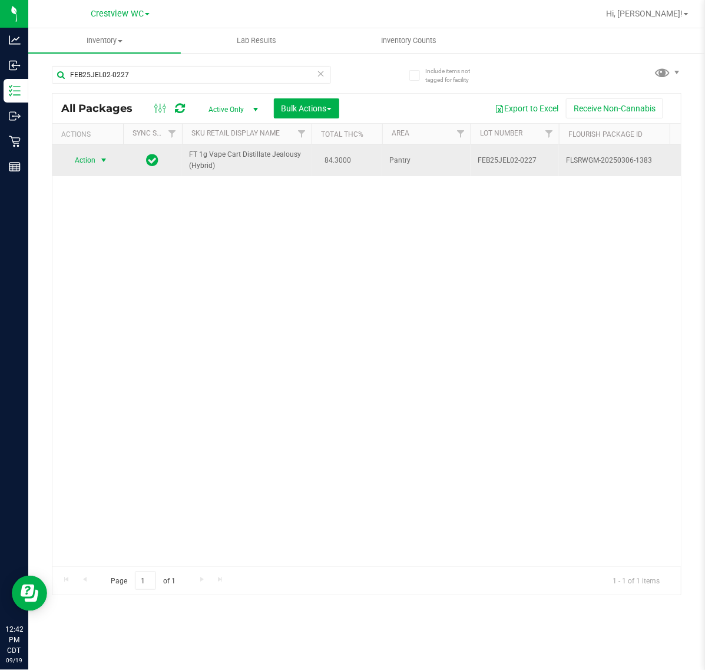
click at [83, 160] on span "Action" at bounding box center [80, 160] width 32 height 17
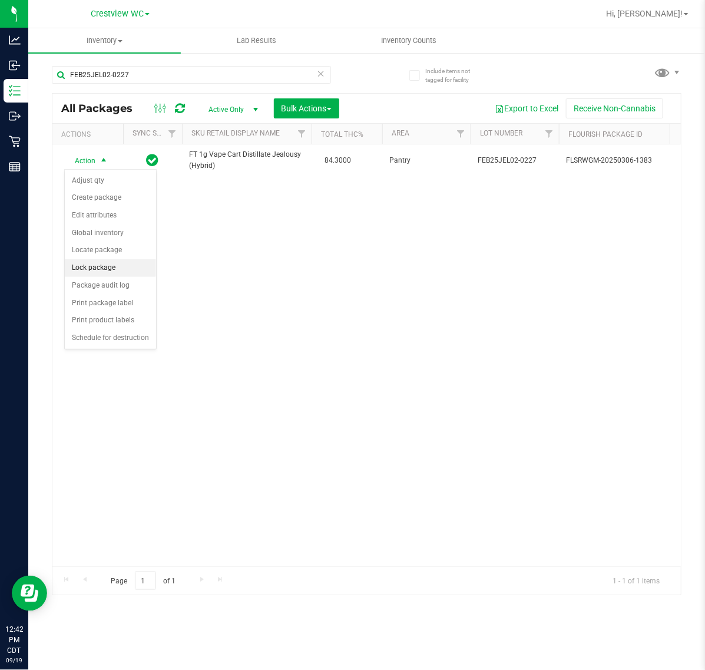
click at [105, 274] on li "Lock package" at bounding box center [110, 268] width 91 height 18
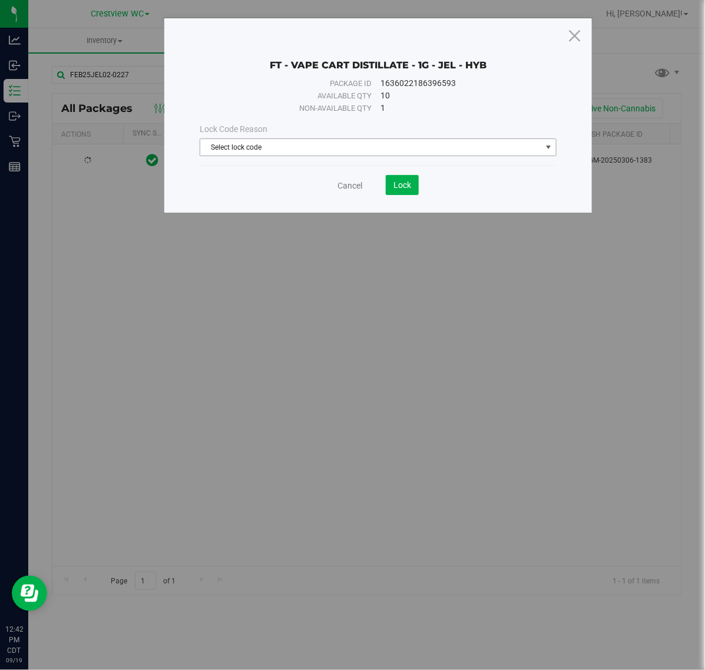
click at [264, 150] on span "Select lock code" at bounding box center [370, 147] width 341 height 17
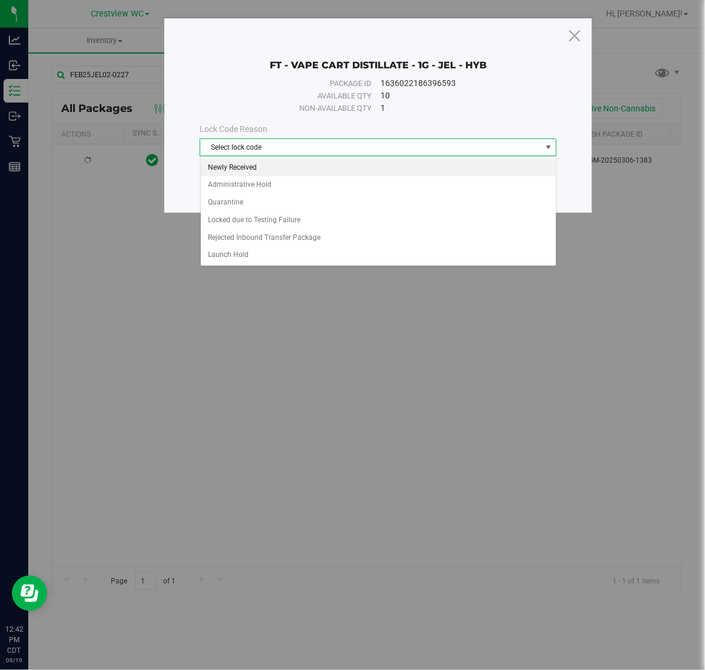
click at [264, 166] on li "Newly Received" at bounding box center [378, 168] width 355 height 18
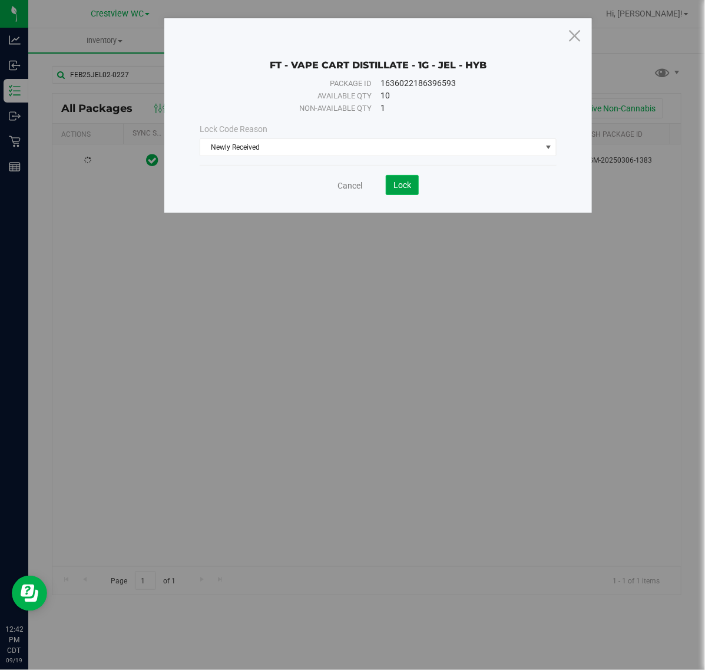
click at [413, 189] on button "Lock" at bounding box center [402, 185] width 33 height 20
click at [361, 184] on link "Cancel" at bounding box center [350, 186] width 25 height 12
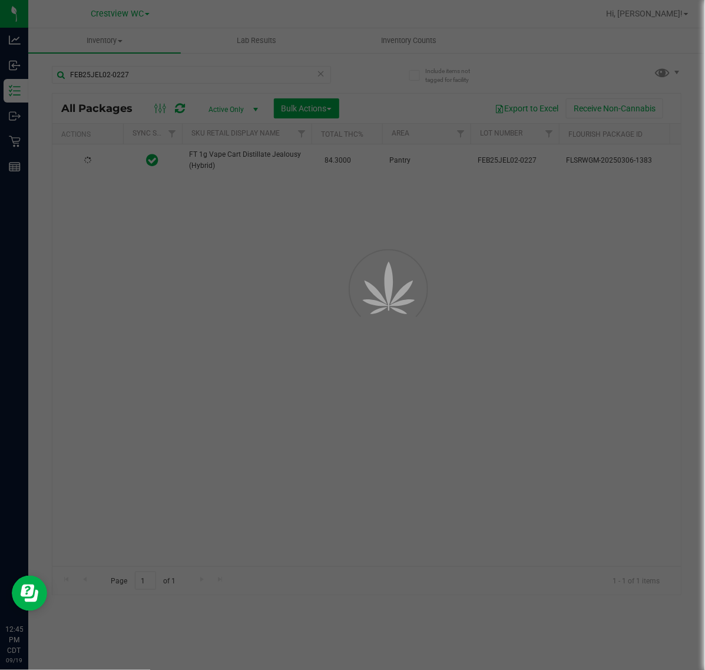
click at [357, 184] on div at bounding box center [352, 335] width 705 height 670
drag, startPoint x: 12, startPoint y: 141, endPoint x: 22, endPoint y: 145, distance: 10.1
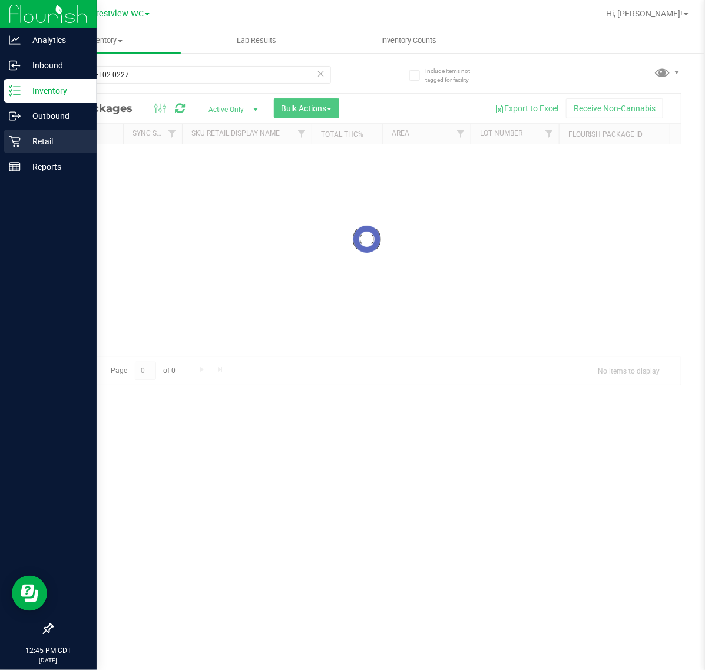
click at [22, 145] on p "Retail" at bounding box center [56, 141] width 71 height 14
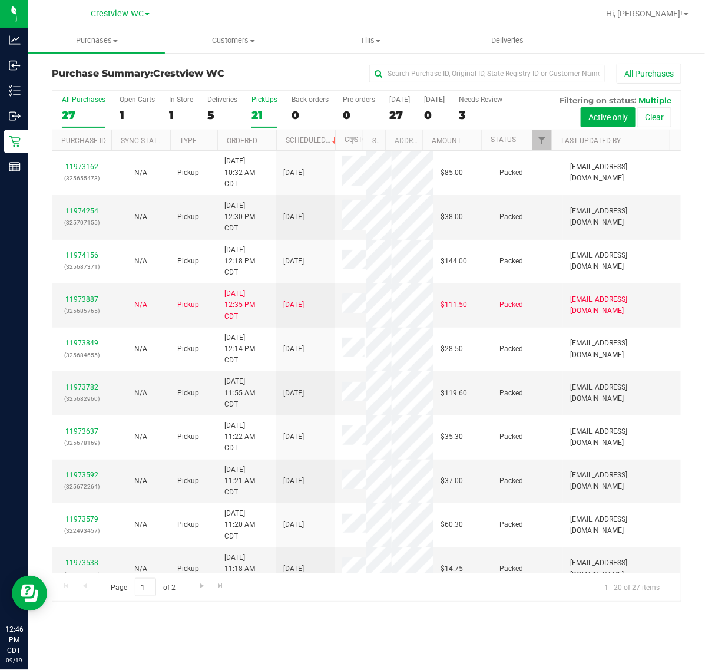
click at [252, 115] on div "21" at bounding box center [265, 115] width 26 height 14
click at [0, 0] on input "PickUps 21" at bounding box center [0, 0] width 0 height 0
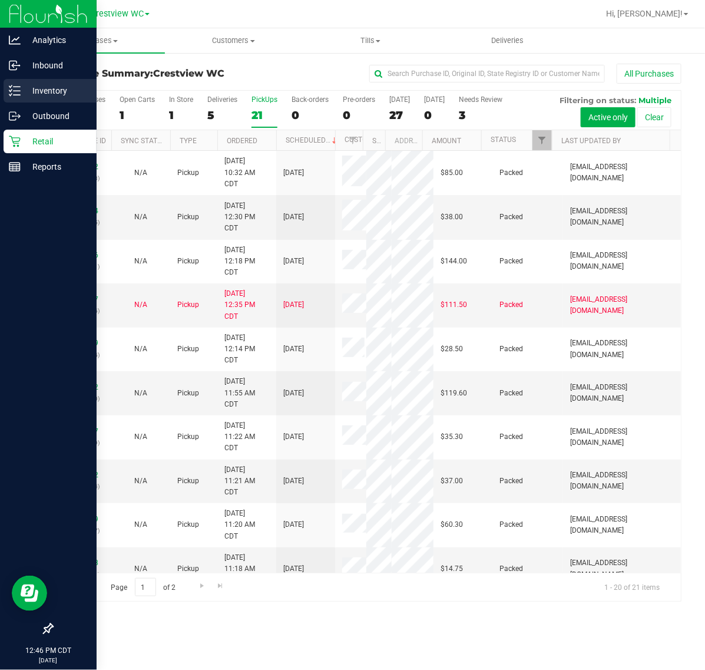
click at [12, 93] on icon at bounding box center [15, 91] width 12 height 12
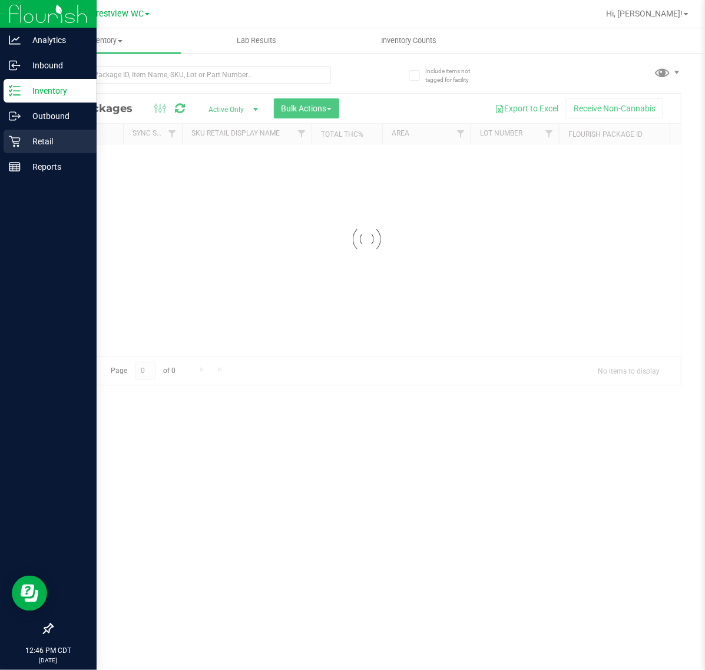
click at [7, 138] on div "Retail" at bounding box center [50, 142] width 93 height 24
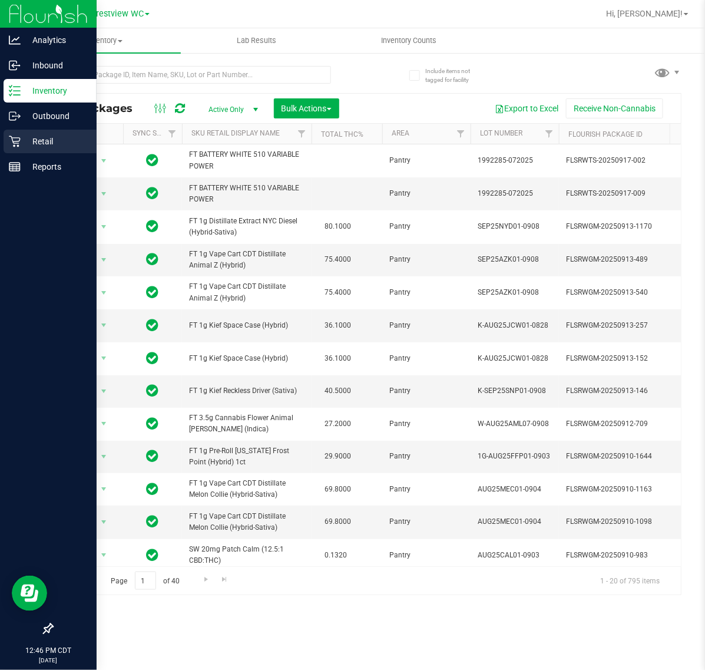
click at [13, 144] on icon at bounding box center [15, 142] width 12 height 12
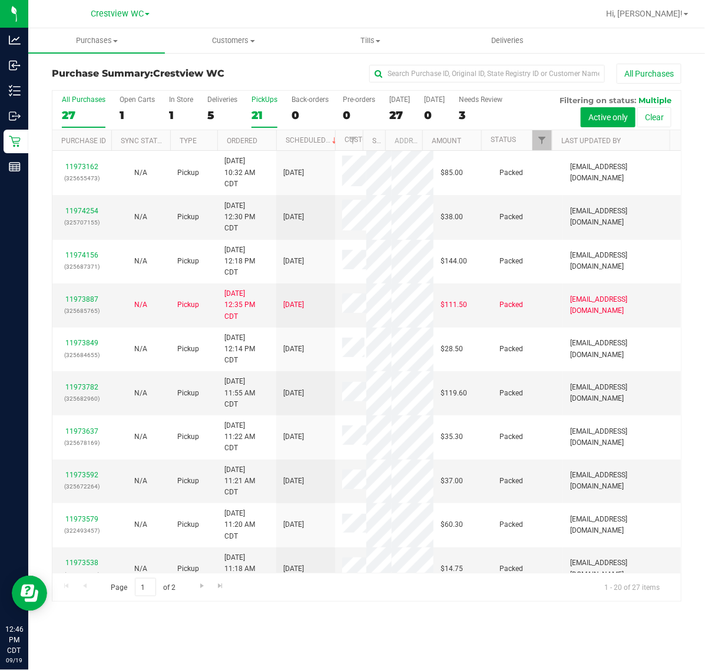
click at [264, 104] on div "PickUps" at bounding box center [265, 99] width 26 height 8
click at [0, 0] on input "PickUps 21" at bounding box center [0, 0] width 0 height 0
click at [252, 46] on uib-tab-heading "Customers All customers Add a new customer All physicians" at bounding box center [234, 41] width 136 height 24
click at [248, 68] on span "All customers" at bounding box center [207, 71] width 85 height 10
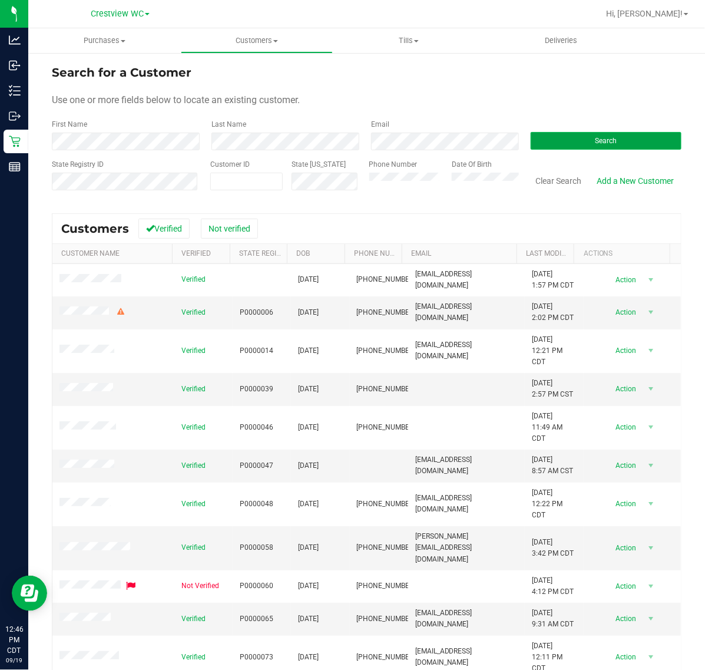
click at [601, 139] on span "Search" at bounding box center [607, 141] width 22 height 8
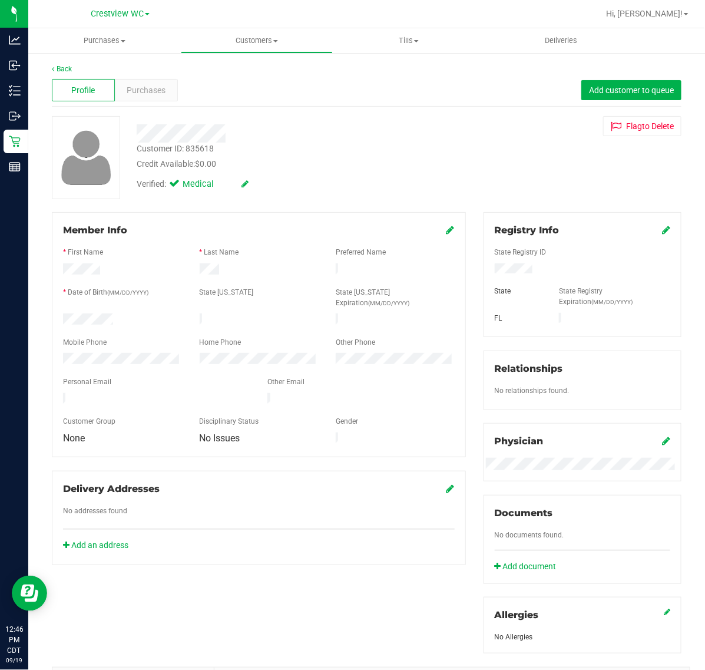
click at [177, 87] on div "Profile Purchases Add customer to queue" at bounding box center [367, 90] width 630 height 32
click at [161, 88] on span "Purchases" at bounding box center [146, 90] width 39 height 12
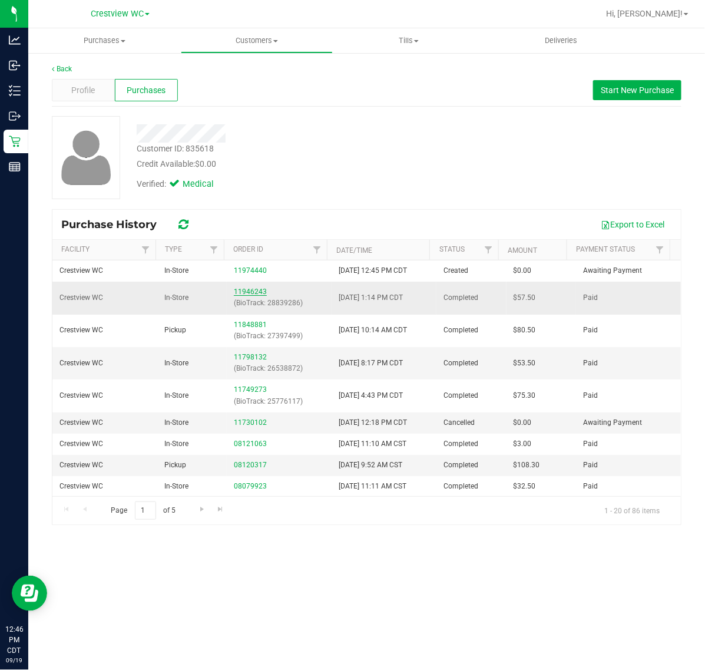
click at [252, 296] on link "11946243" at bounding box center [250, 292] width 33 height 8
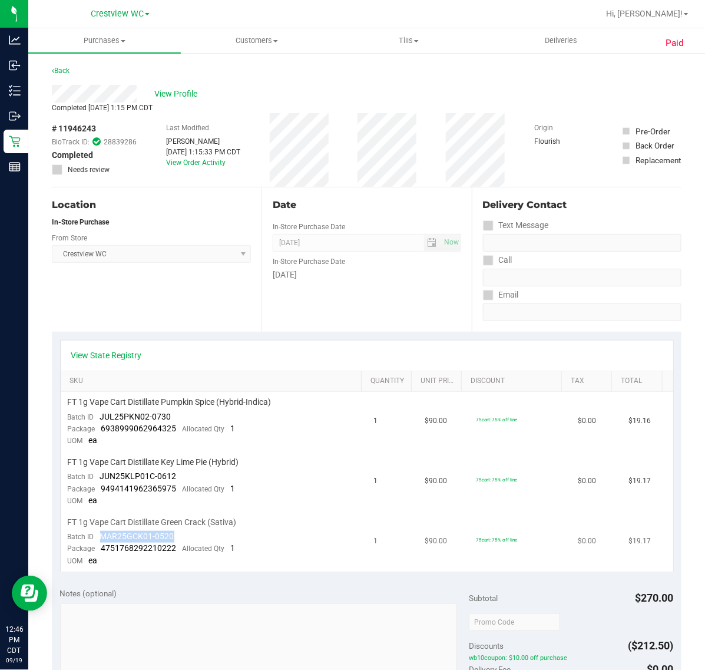
drag, startPoint x: 186, startPoint y: 532, endPoint x: 96, endPoint y: 532, distance: 89.6
click at [96, 532] on td "FT 1g Vape Cart Distillate Green Crack (Sativa) Batch ID MAR25GCK01-0520 Packag…" at bounding box center [214, 542] width 306 height 60
drag, startPoint x: 95, startPoint y: 540, endPoint x: 157, endPoint y: 549, distance: 61.8
click at [157, 549] on div "Package 4751768292210222 Allocated Qty 1" at bounding box center [152, 549] width 168 height 12
click at [157, 549] on span "4751768292210222" at bounding box center [138, 547] width 75 height 9
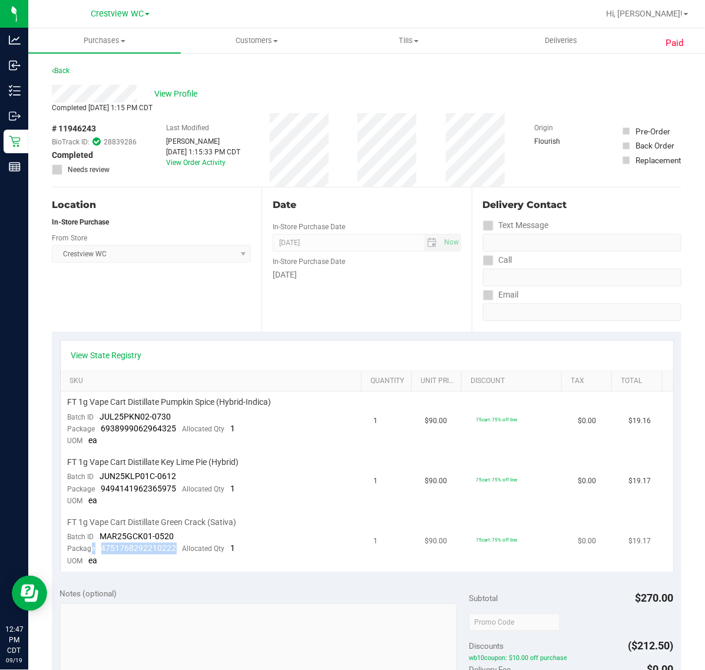
drag, startPoint x: 177, startPoint y: 548, endPoint x: 91, endPoint y: 547, distance: 85.5
click at [91, 547] on div "Package 4751768292210222 Allocated Qty 1" at bounding box center [152, 549] width 168 height 12
click at [122, 546] on span "4751768292210222" at bounding box center [138, 547] width 75 height 9
click at [174, 545] on div "Package 4751768292210222 Allocated Qty 1" at bounding box center [152, 549] width 168 height 12
drag, startPoint x: 172, startPoint y: 544, endPoint x: 98, endPoint y: 549, distance: 73.8
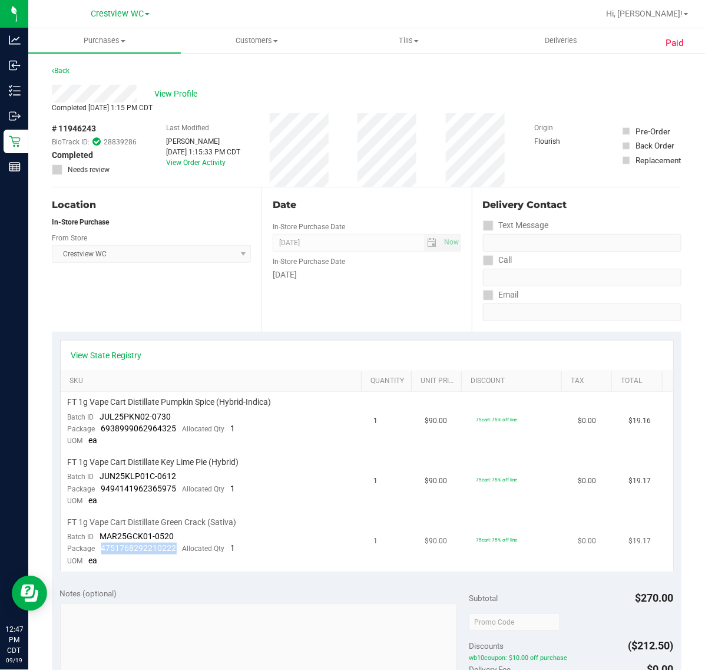
click at [98, 549] on div "Package 4751768292210222 Allocated Qty 1" at bounding box center [152, 549] width 168 height 12
drag, startPoint x: 228, startPoint y: 339, endPoint x: 225, endPoint y: 331, distance: 9.3
click at [228, 339] on div "View State Registry SKU Quantity Unit Price Discount Tax Total FT 1g Vape Cart …" at bounding box center [367, 456] width 630 height 248
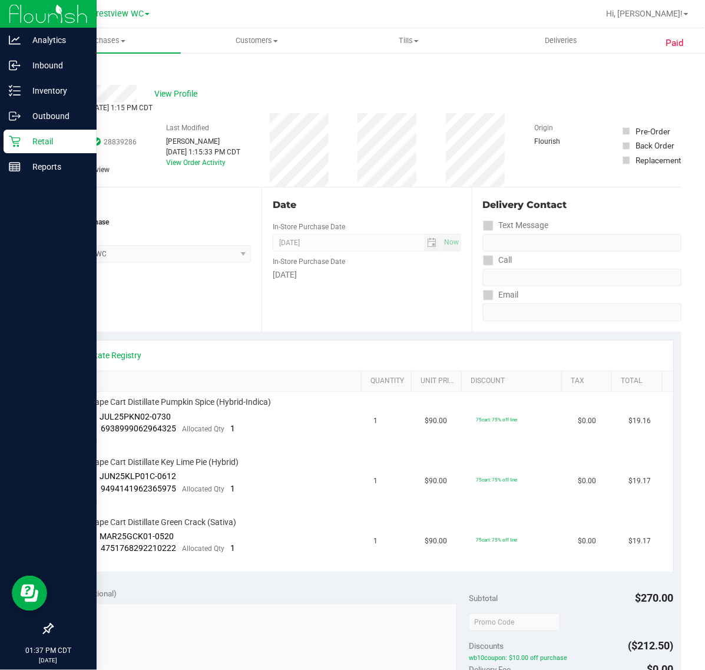
click at [22, 145] on p "Retail" at bounding box center [56, 141] width 71 height 14
